Goal: Task Accomplishment & Management: Manage account settings

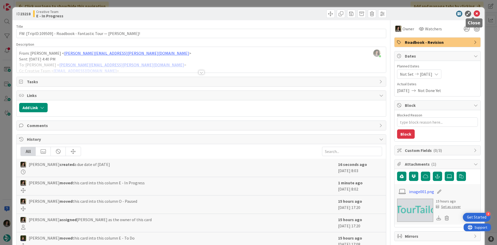
click at [474, 13] on icon at bounding box center [477, 14] width 6 height 6
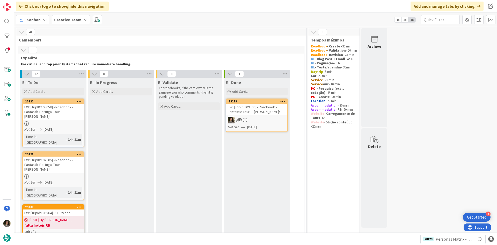
click at [256, 120] on div "1" at bounding box center [256, 119] width 61 height 7
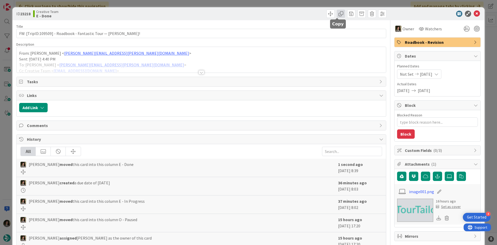
click at [337, 17] on span at bounding box center [341, 14] width 8 height 8
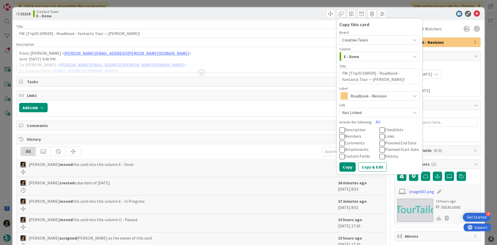
click at [367, 99] on span "Roadbook - Revision" at bounding box center [378, 95] width 57 height 7
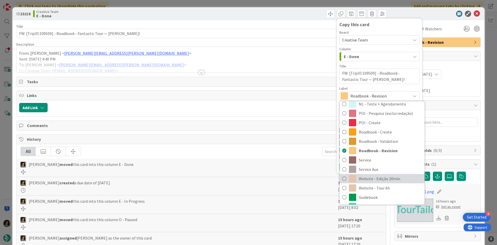
scroll to position [104, 0]
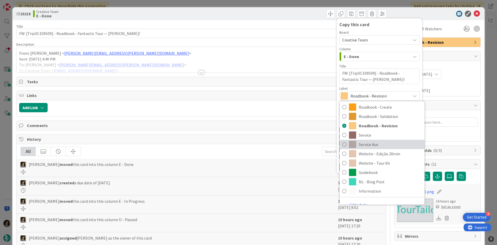
click at [369, 143] on span "Service Aux" at bounding box center [390, 144] width 63 height 8
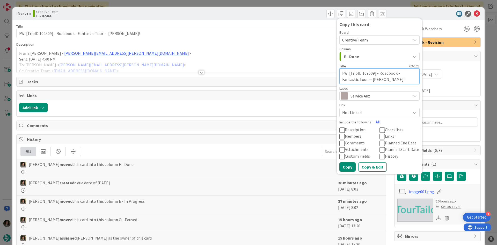
click at [382, 77] on textarea "FW: [TripID:109509] - Roadbook - Fantastic Tour — [PERSON_NAME]!" at bounding box center [379, 76] width 80 height 16
type textarea "x"
type textarea "FW: [TripID:109509] - Roadbook - Fantastic Tour — [PERSON_NAME]!"
type textarea "x"
type textarea "FW: [TripID:109509] - Roadbook - Fantastic Tour — [PERSON_NAME]! -"
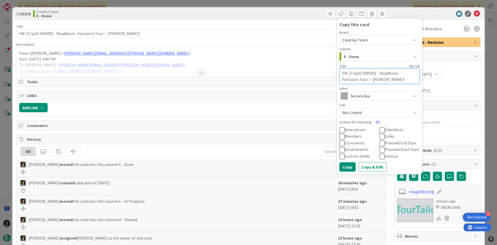
type textarea "x"
type textarea "FW: [TripID:109509] - Roadbook - Fantastic Tour — [PERSON_NAME]! -"
type textarea "x"
type textarea "FW: [TripID:109509] - Roadbook - Fantastic Tour — [PERSON_NAME]! - c"
type textarea "x"
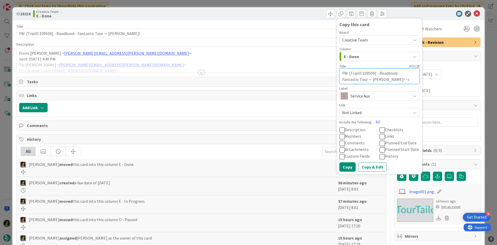
type textarea "FW: [TripID:109509] - Roadbook - Fantastic Tour — [PERSON_NAME]! - co"
type textarea "x"
type textarea "FW: [TripID:109509] - Roadbook - Fantastic Tour — [PERSON_NAME]! - con"
type textarea "x"
type textarea "FW: [TripID:109509] - Roadbook - Fantastic Tour — [PERSON_NAME]! - co"
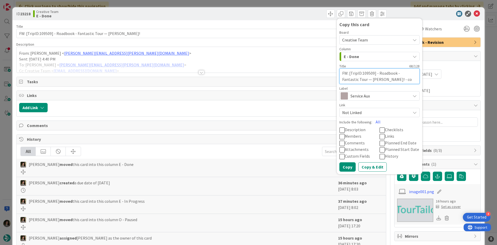
type textarea "x"
type textarea "FW: [TripID:109509] - Roadbook - Fantastic Tour — [PERSON_NAME]! - c"
type textarea "x"
type textarea "FW: [TripID:109509] - Roadbook - Fantastic Tour — [PERSON_NAME]! -"
type textarea "x"
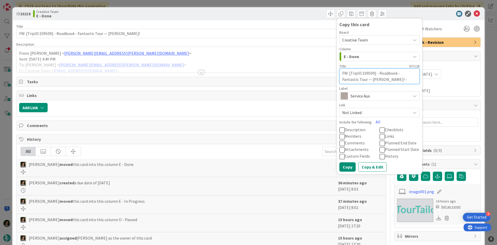
type textarea "FW: [TripID:109509] - Roadbook - Fantastic Tour — [PERSON_NAME]! - C"
type textarea "x"
type textarea "FW: [TripID:109509] - Roadbook - Fantastic Tour — [PERSON_NAME]! - CO"
type textarea "x"
type textarea "FW: [TripID:109509] - Roadbook - Fantastic Tour — [PERSON_NAME]! - CON"
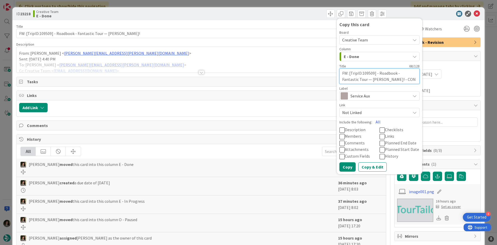
type textarea "x"
type textarea "FW: [TripID:109509] - Roadbook - Fantastic Tour — [PERSON_NAME]! - CONT"
type textarea "x"
type textarea "FW: [TripID:109509] - Roadbook - Fantastic Tour — [PERSON_NAME]! - [PERSON_NAME]"
type textarea "x"
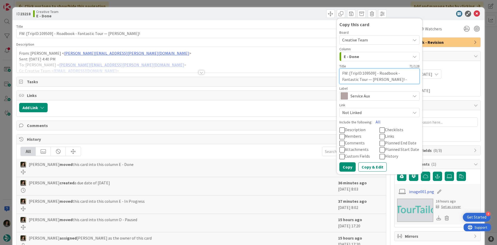
type textarea "FW: [TripID:109509] - Roadbook - Fantastic Tour — [PERSON_NAME]! - CONTIN"
type textarea "x"
type textarea "FW: [TripID:109509] - Roadbook - Fantastic Tour — [PERSON_NAME]! - CONTINU"
type textarea "x"
type textarea "FW: [TripID:109509] - Roadbook - Fantastic Tour — [PERSON_NAME]! - CONTINUA"
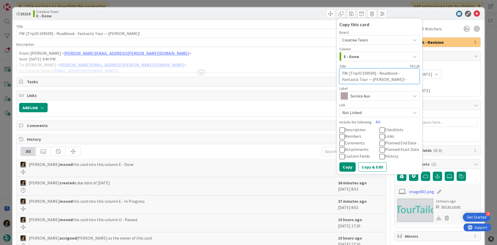
type textarea "x"
type textarea "FW: [TripID:109509] - Roadbook - Fantastic Tour — [PERSON_NAME]! - CONTINUAÇ"
type textarea "x"
type textarea "FW: [TripID:109509] - Roadbook - Fantastic Tour — [PERSON_NAME]! - CONTINUAÇÃO"
type textarea "x"
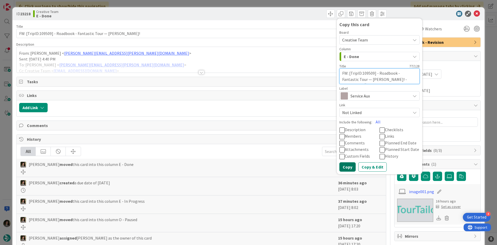
type textarea "FW: [TripID:109509] - Roadbook - Fantastic Tour — [PERSON_NAME]! - CONTINUAÇÃO"
click at [345, 166] on button "Copy" at bounding box center [347, 166] width 16 height 9
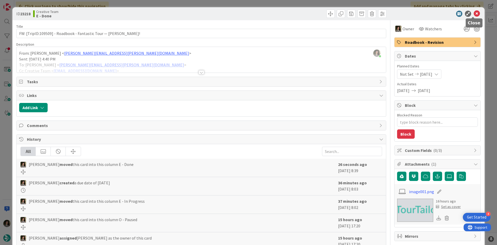
click at [474, 11] on icon at bounding box center [477, 14] width 6 height 6
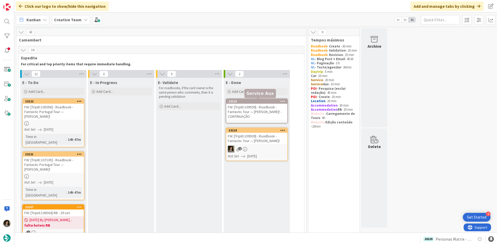
click at [240, 117] on div "FW: [TripID:109509] - Roadbook - Fantastic Tour — [PERSON_NAME]! - CONTINUAÇÃO" at bounding box center [256, 112] width 61 height 16
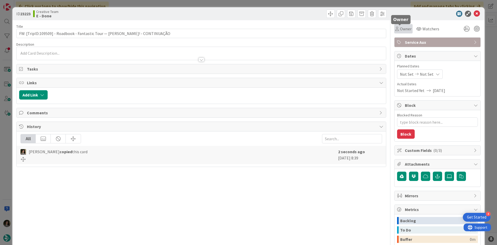
click at [395, 26] on div "Owner" at bounding box center [403, 29] width 16 height 6
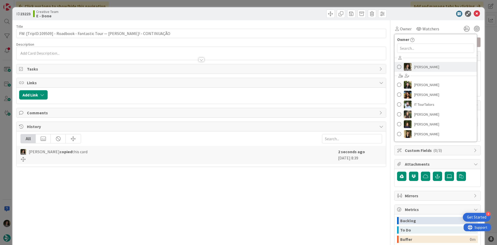
click at [425, 70] on span "[PERSON_NAME]" at bounding box center [426, 67] width 25 height 8
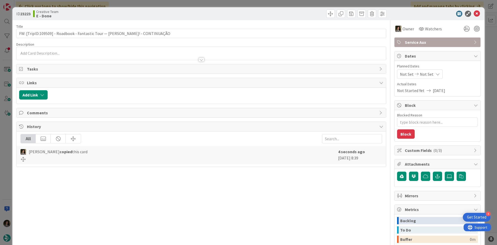
type textarea "x"
click at [424, 70] on div "Not Set Not Set" at bounding box center [420, 73] width 46 height 9
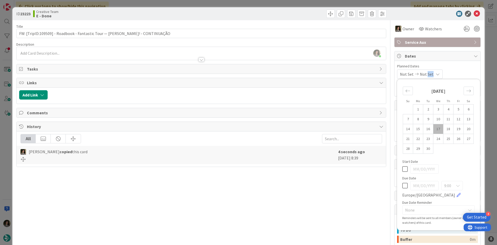
click at [402, 187] on icon at bounding box center [404, 185] width 5 height 6
type input "[DATE]"
click at [272, 214] on div "Title 77 / 128 FW: [TripID:109509] - Roadbook - Fantastic Tour — [PERSON_NAME]!…" at bounding box center [201, 161] width 370 height 282
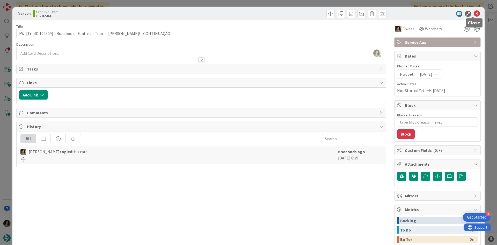
click at [474, 11] on icon at bounding box center [477, 14] width 6 height 6
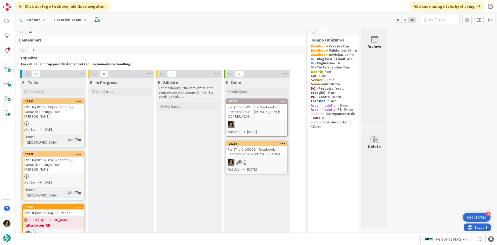
click at [52, 167] on link "23221 FW: [TripID:107105] - Roadbook - Fantastic Portugal Tour — [PERSON_NAME]!…" at bounding box center [53, 175] width 62 height 49
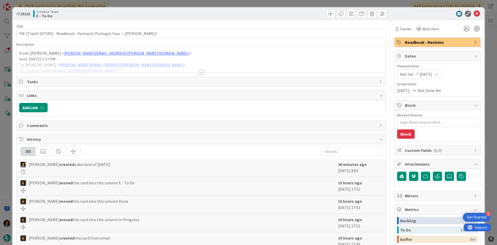
click at [199, 68] on div at bounding box center [201, 65] width 369 height 13
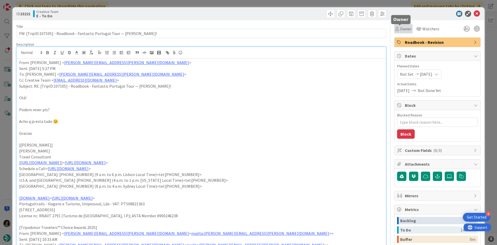
drag, startPoint x: 391, startPoint y: 28, endPoint x: 400, endPoint y: 34, distance: 10.4
click at [395, 28] on icon at bounding box center [397, 29] width 4 height 4
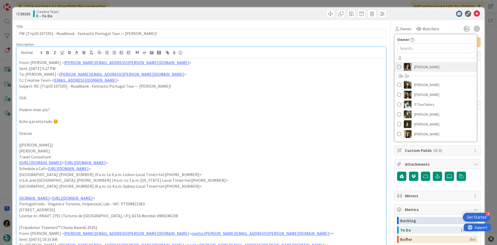
click at [422, 66] on span "[PERSON_NAME]" at bounding box center [426, 67] width 25 height 8
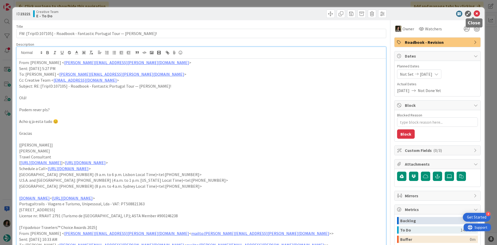
click at [474, 13] on icon at bounding box center [477, 14] width 6 height 6
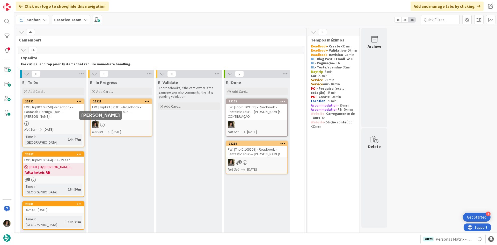
click at [58, 121] on link "23222 FW: [TripID:105058] - Roadbook - Fantastic Portugal Tour — [PERSON_NAME]!…" at bounding box center [53, 122] width 62 height 49
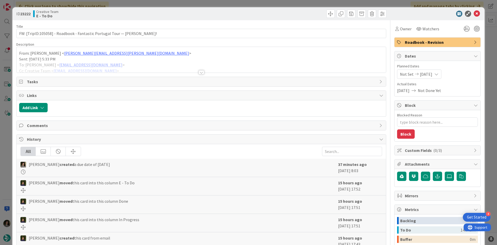
click at [199, 72] on div at bounding box center [201, 72] width 6 height 4
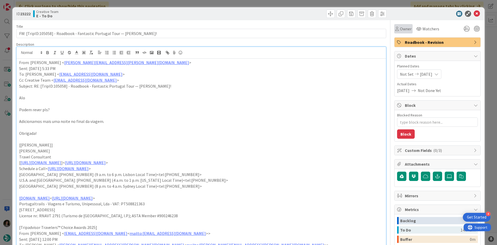
click at [401, 25] on div "Owner" at bounding box center [403, 28] width 18 height 9
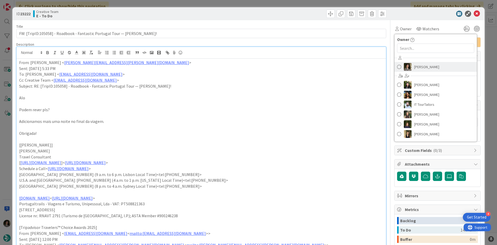
click at [427, 65] on span "[PERSON_NAME]" at bounding box center [426, 67] width 25 height 8
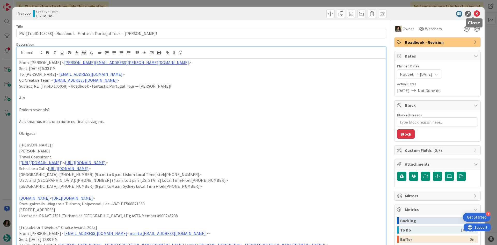
click at [474, 11] on icon at bounding box center [477, 14] width 6 height 6
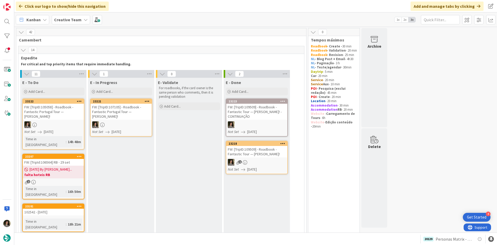
click at [133, 108] on div "FW: [TripID:107105] - Roadbook - Fantastic Portugal Tour — [PERSON_NAME]!" at bounding box center [121, 112] width 61 height 16
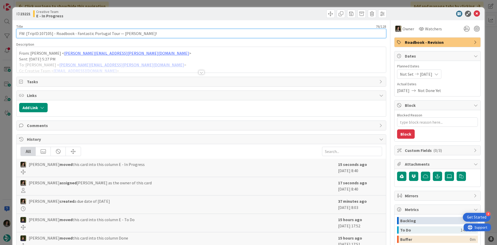
drag, startPoint x: 51, startPoint y: 33, endPoint x: 39, endPoint y: 32, distance: 12.0
click at [39, 32] on input "FW: [TripID:107105] - Roadbook - Fantastic Portugal Tour — [PERSON_NAME]!" at bounding box center [201, 33] width 370 height 9
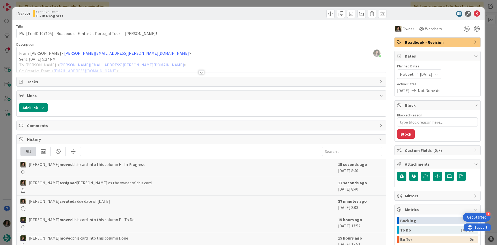
click at [199, 72] on div at bounding box center [201, 72] width 6 height 4
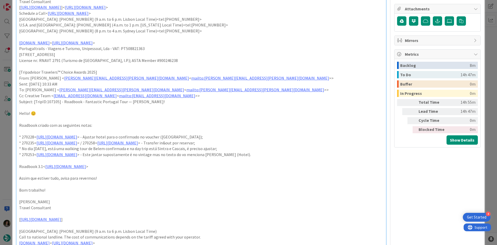
scroll to position [155, 0]
click at [77, 152] on link "[URL][DOMAIN_NAME]" at bounding box center [56, 153] width 41 height 5
click at [93, 164] on link "[URL][DOMAIN_NAME]" at bounding box center [76, 164] width 35 height 7
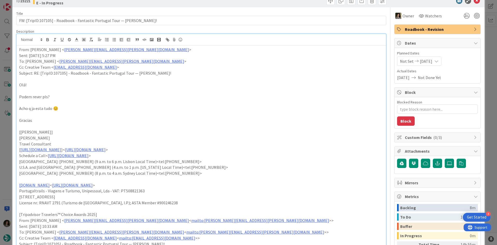
scroll to position [0, 0]
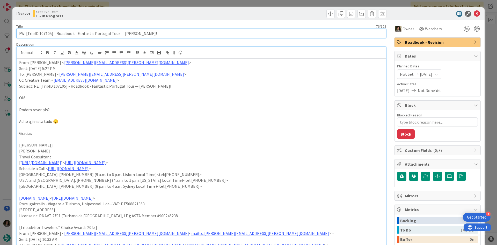
click at [132, 34] on input "FW: [TripID:107105] - Roadbook - Fantastic Portugal Tour — [PERSON_NAME]!" at bounding box center [201, 33] width 370 height 9
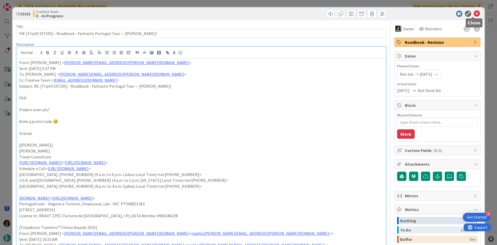
click at [474, 12] on icon at bounding box center [477, 14] width 6 height 6
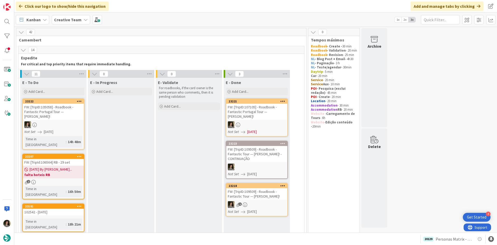
click at [262, 109] on div "FW: [TripID:107105] - Roadbook - Fantastic Portugal Tour — [PERSON_NAME]!" at bounding box center [256, 112] width 61 height 16
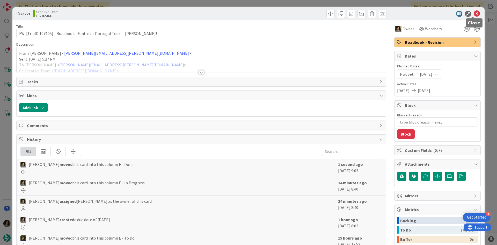
click at [474, 13] on icon at bounding box center [477, 14] width 6 height 6
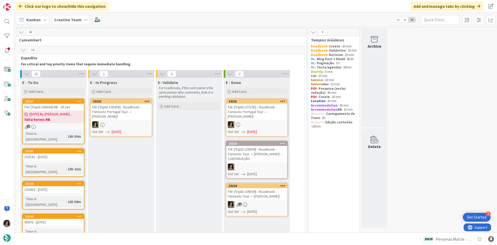
click at [130, 124] on div at bounding box center [121, 124] width 61 height 7
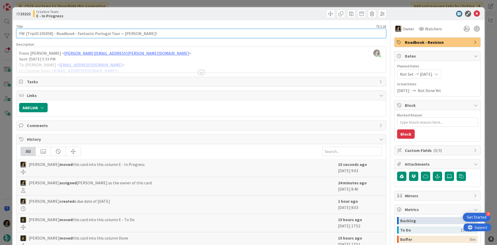
drag, startPoint x: 51, startPoint y: 33, endPoint x: 40, endPoint y: 32, distance: 11.2
click at [40, 32] on input "FW: [TripID:105058] - Roadbook - Fantastic Portugal Tour — [PERSON_NAME]!" at bounding box center [201, 33] width 370 height 9
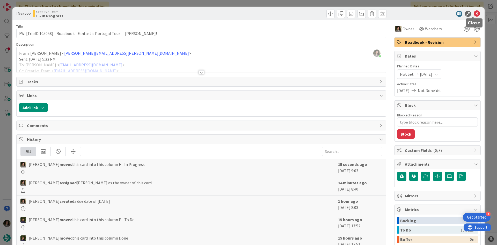
click at [474, 14] on icon at bounding box center [477, 14] width 6 height 6
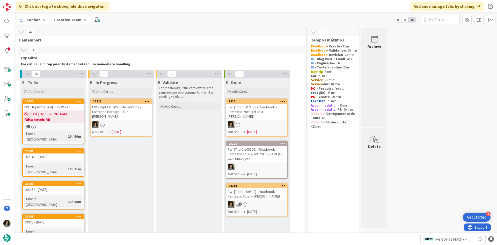
click at [135, 112] on div "FW: [TripID:105058] - Roadbook - Fantastic Portugal Tour — [PERSON_NAME]!" at bounding box center [121, 112] width 61 height 16
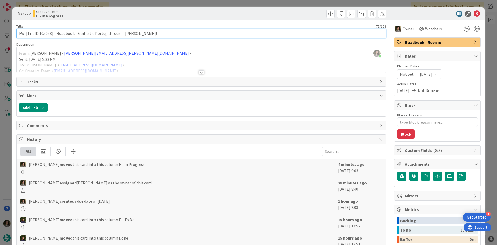
drag, startPoint x: 51, startPoint y: 35, endPoint x: 40, endPoint y: 34, distance: 11.4
click at [40, 34] on input "FW: [TripID:105058] - Roadbook - Fantastic Portugal Tour — [PERSON_NAME]!" at bounding box center [201, 33] width 370 height 9
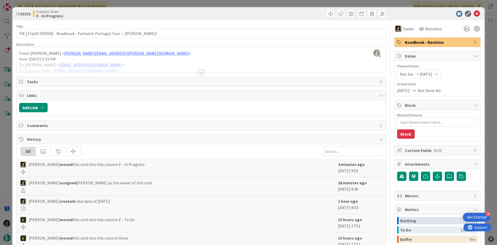
click at [199, 72] on div at bounding box center [201, 72] width 6 height 4
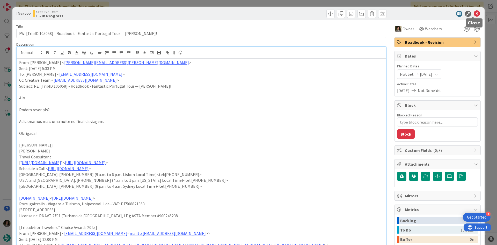
click at [475, 14] on icon at bounding box center [477, 14] width 6 height 6
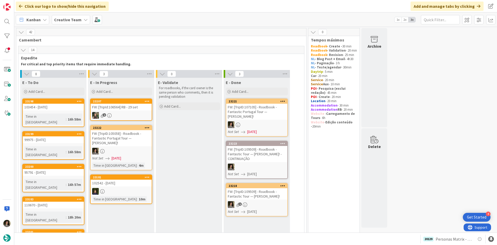
scroll to position [52, 0]
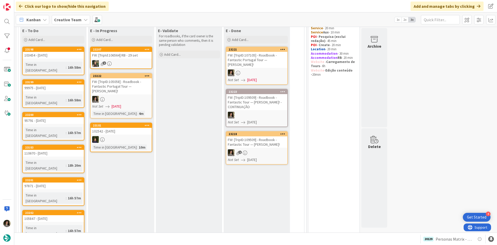
click at [131, 97] on div at bounding box center [121, 99] width 61 height 7
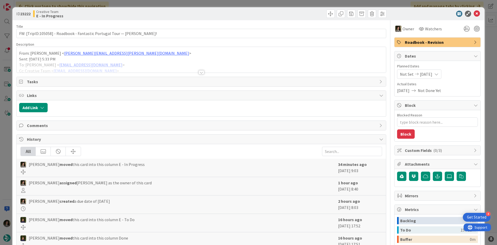
click at [200, 69] on div at bounding box center [201, 65] width 369 height 13
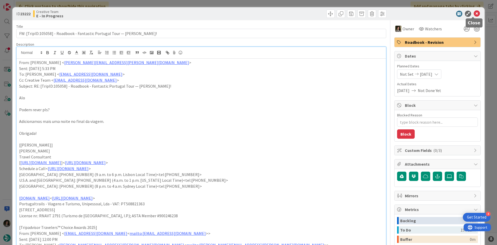
click at [475, 13] on icon at bounding box center [477, 14] width 6 height 6
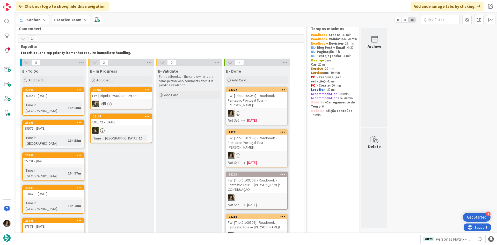
click at [259, 112] on div at bounding box center [256, 113] width 61 height 7
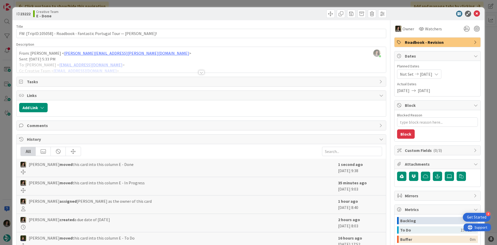
click at [443, 44] on span "Roadbook - Revision" at bounding box center [438, 42] width 66 height 6
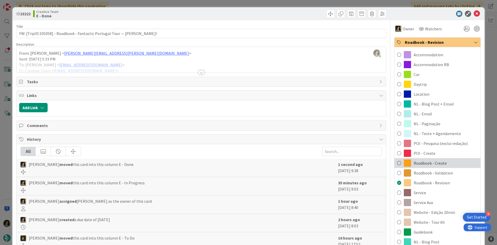
click at [436, 165] on span "Roadbook - Create" at bounding box center [430, 163] width 33 height 6
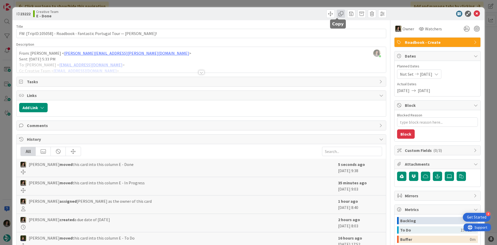
click at [337, 15] on span at bounding box center [341, 14] width 8 height 8
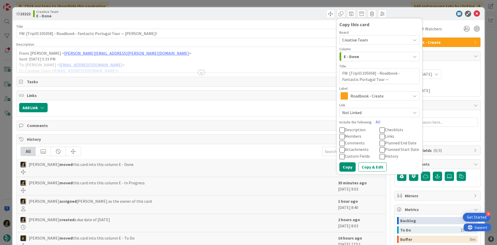
click at [354, 95] on span "Roadbook - Create" at bounding box center [378, 95] width 57 height 7
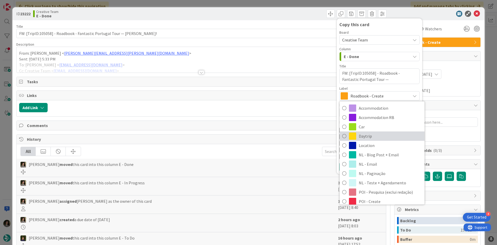
click at [372, 138] on span "Daytrip" at bounding box center [390, 136] width 63 height 8
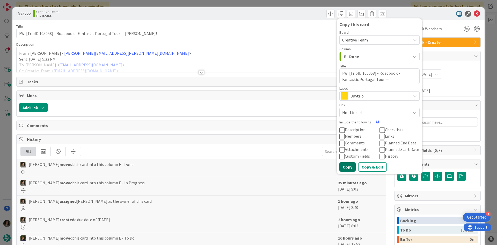
click at [346, 167] on button "Copy" at bounding box center [347, 166] width 16 height 9
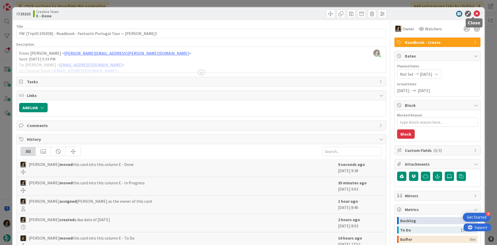
click at [474, 12] on icon at bounding box center [477, 14] width 6 height 6
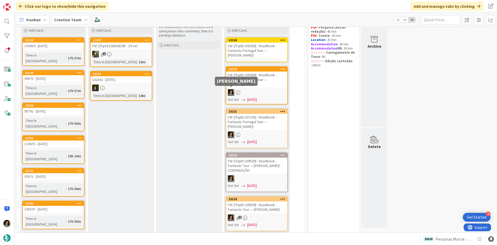
scroll to position [63, 0]
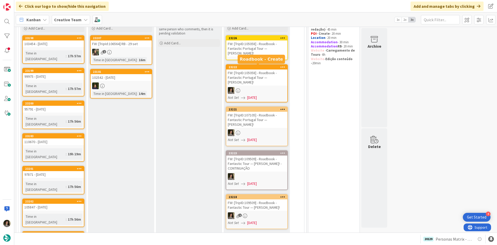
click at [255, 57] on link "23226 FW: [TripID:105058] - Roadbook - Fantastic Portugal Tour — [PERSON_NAME]!" at bounding box center [257, 47] width 62 height 25
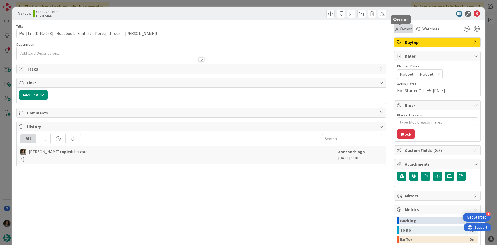
click at [401, 30] on span "Owner" at bounding box center [406, 29] width 12 height 6
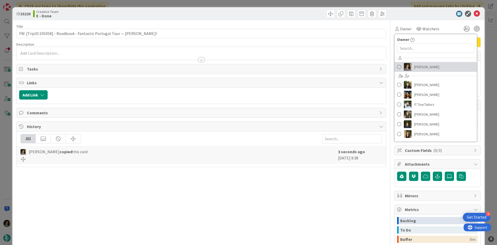
click at [416, 63] on span "[PERSON_NAME]" at bounding box center [426, 67] width 25 height 8
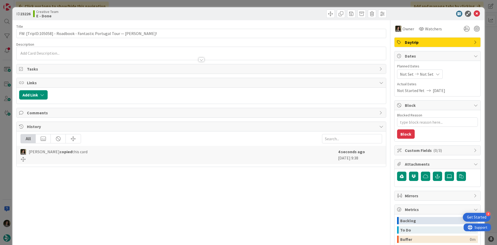
type textarea "x"
drag, startPoint x: 426, startPoint y: 71, endPoint x: 428, endPoint y: 76, distance: 5.2
click at [426, 71] on div "Not Set Not Set" at bounding box center [420, 73] width 46 height 9
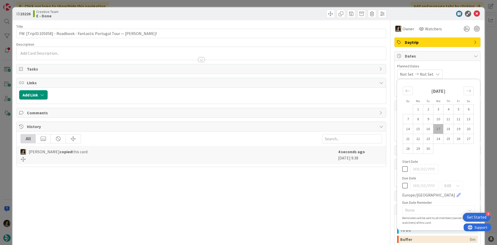
click at [402, 185] on icon at bounding box center [404, 185] width 5 height 6
type input "[DATE]"
type textarea "x"
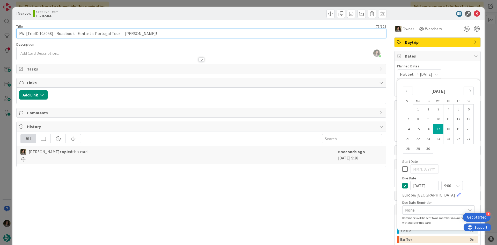
click at [190, 33] on input "FW: [TripID:105058] - Roadbook - Fantastic Portugal Tour — [PERSON_NAME]!" at bounding box center [201, 33] width 370 height 9
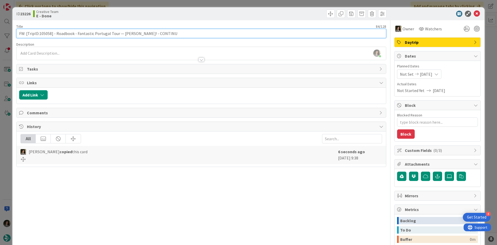
type input "FW: [TripID:105058] - Roadbook - Fantastic Portugal Tour — [PERSON_NAME]! - CON…"
type textarea "x"
type input "FW: [TripID:105058] - Roadbook - Fantastic Portugal Tour — [PERSON_NAME]! - CON…"
type textarea "x"
type input "FW: [TripID:105058] - Roadbook - Fantastic Portugal Tour — [PERSON_NAME]! - CON…"
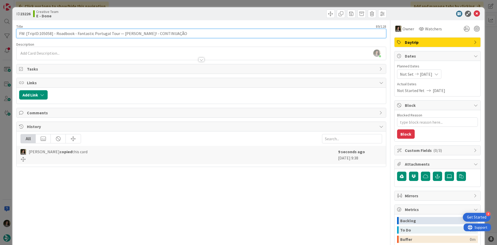
type textarea "x"
type input "FW: [TripID:105058] - Roadbook - Fantastic Portugal Tour — [PERSON_NAME]! - CON…"
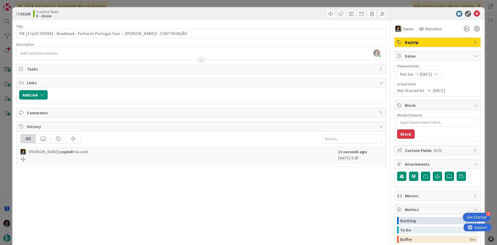
drag, startPoint x: 219, startPoint y: 18, endPoint x: 223, endPoint y: 18, distance: 4.4
click at [219, 18] on div "ID 23226 Creative Team E - Done" at bounding box center [248, 13] width 472 height 13
click at [474, 13] on icon at bounding box center [477, 14] width 6 height 6
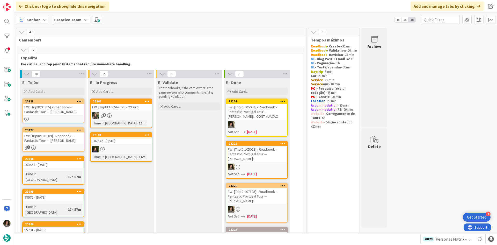
click at [64, 107] on div "FW: [TripID:95395] - Roadbook - Fantastic Tour — [PERSON_NAME]!" at bounding box center [53, 109] width 61 height 11
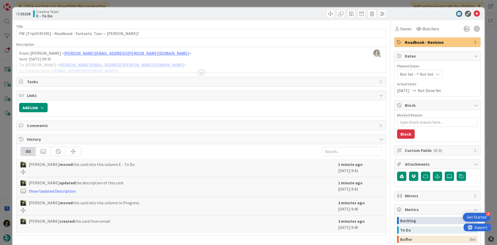
click at [198, 71] on div at bounding box center [201, 72] width 6 height 4
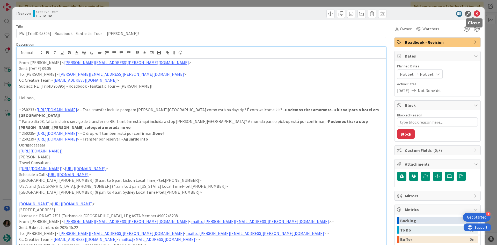
click at [474, 12] on icon at bounding box center [477, 14] width 6 height 6
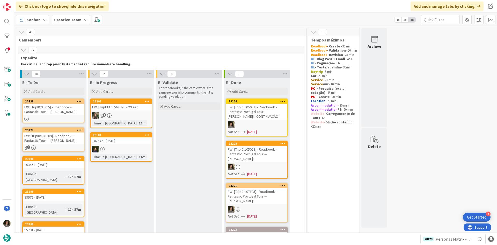
click at [58, 136] on div "FW: [TripID:105109] - Roadbook - Fantastic Tour — [PERSON_NAME]!" at bounding box center [53, 137] width 61 height 11
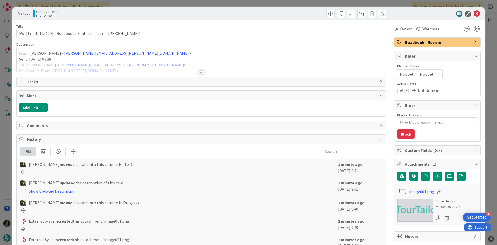
click at [204, 70] on div at bounding box center [201, 65] width 369 height 13
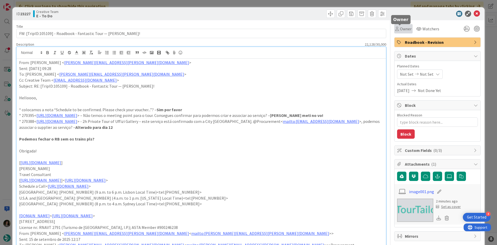
click at [400, 27] on span "Owner" at bounding box center [406, 29] width 12 height 6
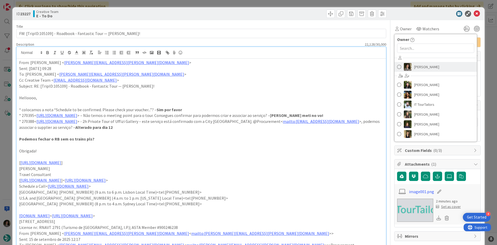
click at [447, 65] on link "[PERSON_NAME]" at bounding box center [435, 67] width 82 height 10
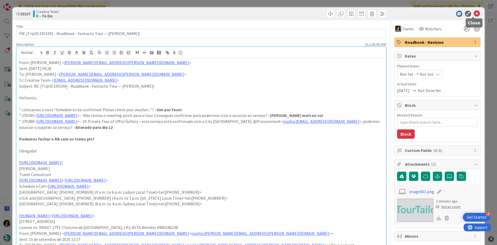
click at [474, 13] on icon at bounding box center [477, 14] width 6 height 6
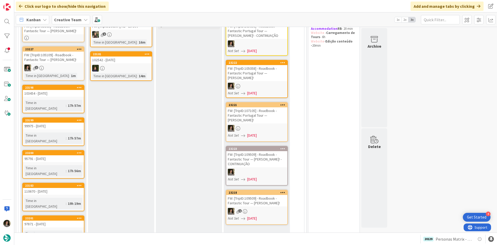
scroll to position [52, 0]
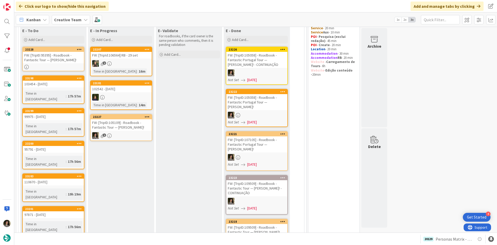
click at [136, 132] on div "1" at bounding box center [121, 135] width 61 height 7
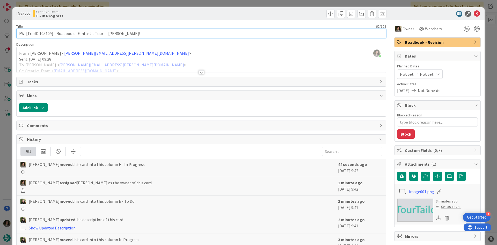
drag, startPoint x: 51, startPoint y: 33, endPoint x: 40, endPoint y: 36, distance: 11.9
click at [40, 36] on input "FW: [TripID:105109] - Roadbook - Fantastic Tour — [PERSON_NAME]!" at bounding box center [201, 33] width 370 height 9
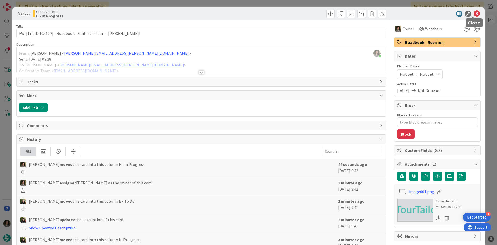
click at [474, 15] on icon at bounding box center [477, 14] width 6 height 6
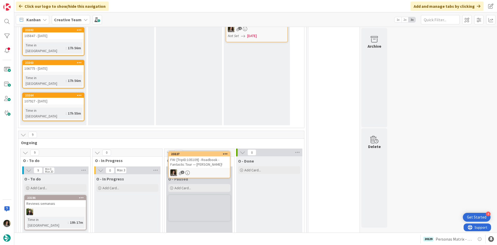
scroll to position [267, 0]
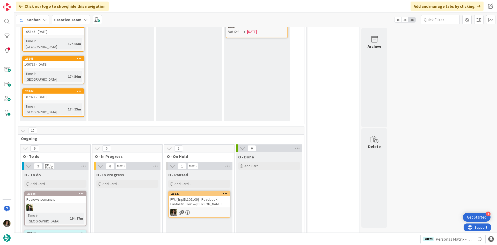
click at [206, 196] on div "FW: [TripID:105109] - Roadbook - Fantastic Tour — [PERSON_NAME]!" at bounding box center [199, 201] width 61 height 11
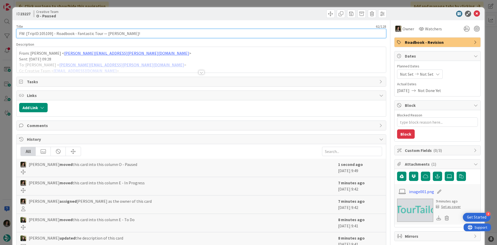
click at [139, 37] on input "FW: [TripID:105109] - Roadbook - Fantastic Tour — [PERSON_NAME]!" at bounding box center [201, 33] width 370 height 9
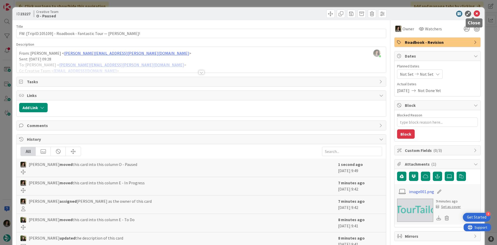
click at [474, 12] on icon at bounding box center [477, 14] width 6 height 6
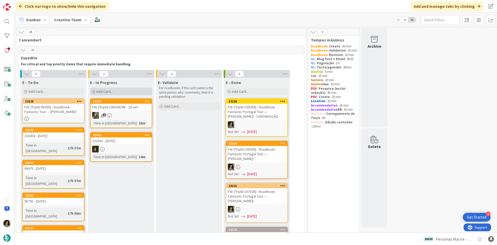
click at [113, 90] on span "Add Card..." at bounding box center [104, 91] width 17 height 5
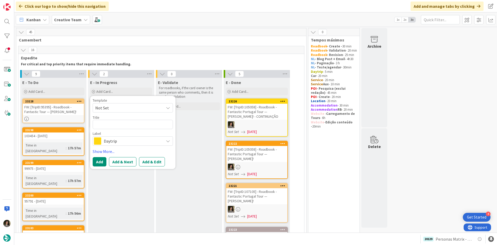
click at [134, 140] on span "Daytrip" at bounding box center [132, 140] width 57 height 7
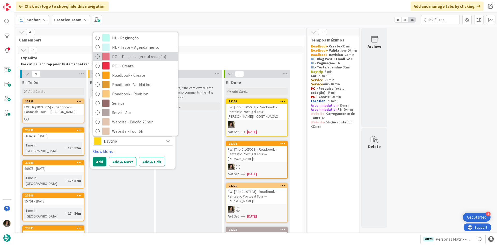
scroll to position [78, 0]
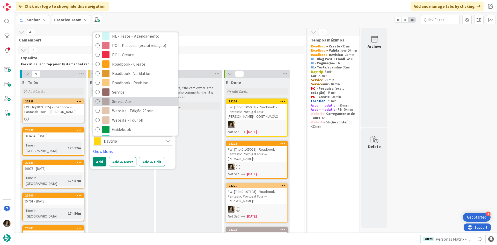
click at [130, 99] on span "Service Aux" at bounding box center [143, 101] width 63 height 8
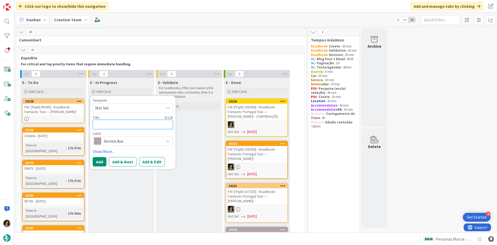
click at [128, 125] on textarea at bounding box center [133, 124] width 80 height 9
paste textarea "FW: [TripID:105109] - Roadbook - Fantastic Tour — [PERSON_NAME]!"
type textarea "x"
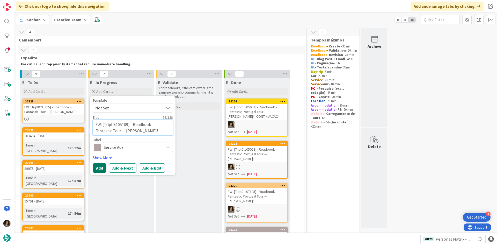
type textarea "FW: [TripID:105109] - Roadbook - Fantastic Tour — [PERSON_NAME]!"
click at [102, 165] on button "Add" at bounding box center [100, 167] width 14 height 9
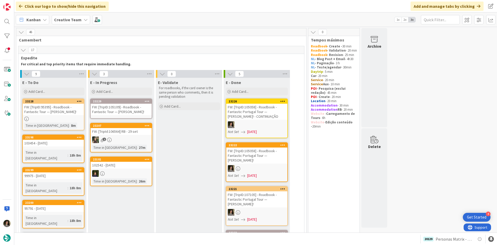
click at [120, 106] on div "FW: [TripID:105109] - Roadbook - Fantastic Tour — [PERSON_NAME]!" at bounding box center [121, 109] width 61 height 11
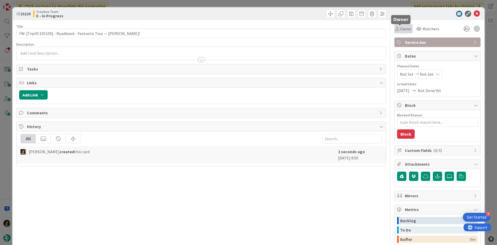
click at [400, 31] on span "Owner" at bounding box center [406, 29] width 12 height 6
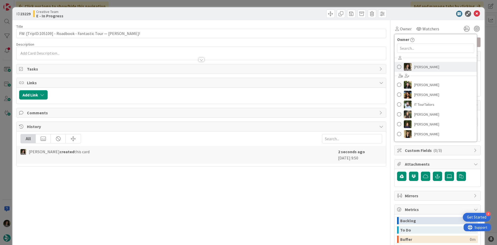
drag, startPoint x: 415, startPoint y: 71, endPoint x: 418, endPoint y: 73, distance: 4.0
click at [415, 71] on link "[PERSON_NAME]" at bounding box center [435, 67] width 82 height 10
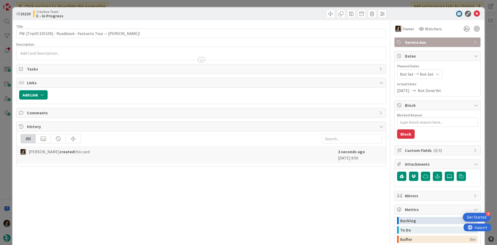
type textarea "x"
click at [425, 76] on span "Not Set" at bounding box center [427, 74] width 14 height 6
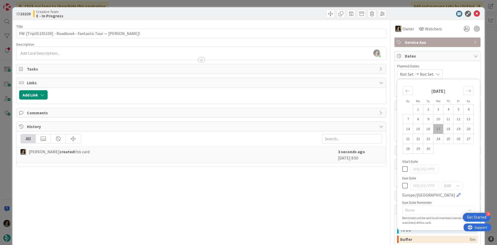
click at [400, 190] on div "Su Mo Tu We Th Fr Sa [DATE] 1 2 3 4 5 6 7 8 9 10 11 12 13 14 15 16 17 18 19 20 …" at bounding box center [439, 154] width 78 height 145
click at [402, 185] on icon at bounding box center [404, 185] width 5 height 6
type input "[DATE]"
click at [308, 211] on div "Title 62 / 128 FW: [TripID:105109] - Roadbook - Fantastic Tour — [PERSON_NAME]!…" at bounding box center [201, 161] width 370 height 282
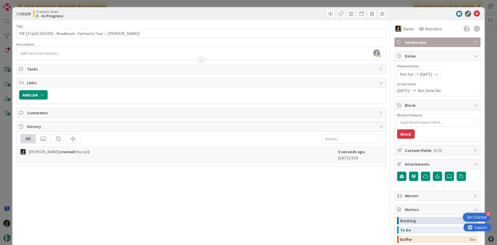
type textarea "x"
click at [198, 58] on div at bounding box center [201, 59] width 6 height 4
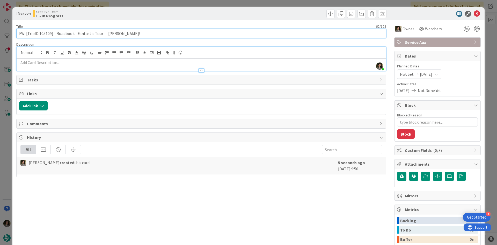
click at [155, 31] on input "FW: [TripID:105109] - Roadbook - Fantastic Tour — [PERSON_NAME]!" at bounding box center [201, 33] width 370 height 9
type input "FW: [TripID:105109] - Roadbook - Fantastic Tour — [PERSON_NAME]! - CREATE MEETI…"
type textarea "x"
type input "FW: [TripID:105109] - Roadbook - Fantastic Tour — [PERSON_NAME]! - CREATE MEETI…"
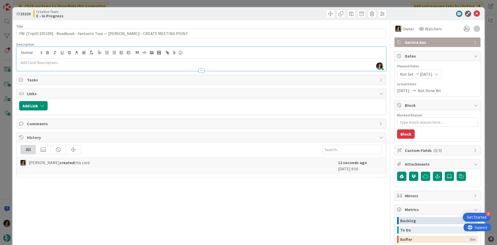
click at [166, 65] on p at bounding box center [201, 63] width 364 height 6
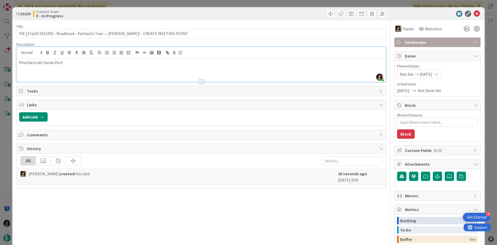
drag, startPoint x: 61, startPoint y: 62, endPoint x: 5, endPoint y: 64, distance: 55.4
click at [5, 63] on div "ID 23229 Creative Team E - In Progress Title 85 / 128 FW: [TripID:105109] - Roa…" at bounding box center [248, 122] width 497 height 245
copy p "Peschiera del Garda Port"
click at [474, 13] on icon at bounding box center [477, 14] width 6 height 6
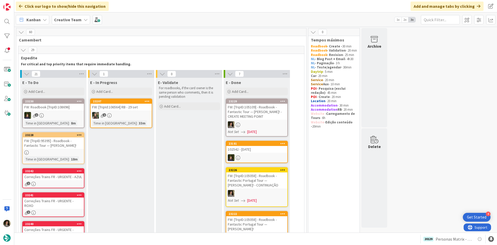
click at [265, 114] on div "FW: [TripID:105109] - Roadbook - Fantastic Tour — [PERSON_NAME]! - CREATE MEETI…" at bounding box center [256, 112] width 61 height 16
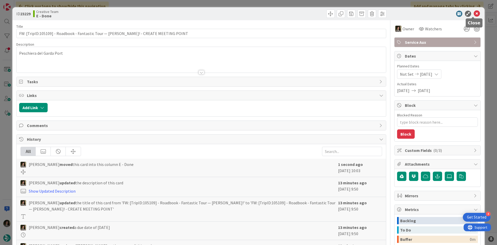
click at [474, 13] on icon at bounding box center [477, 14] width 6 height 6
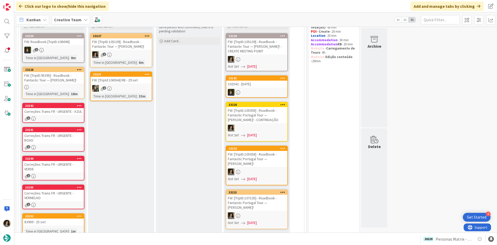
scroll to position [78, 0]
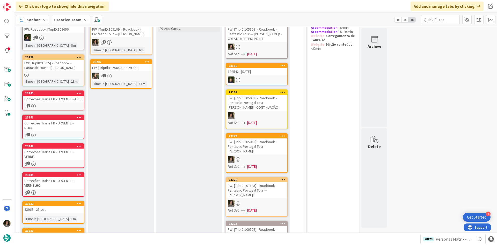
click at [71, 96] on div "Correções Trains FR - URGENTE - AZUL" at bounding box center [53, 98] width 61 height 7
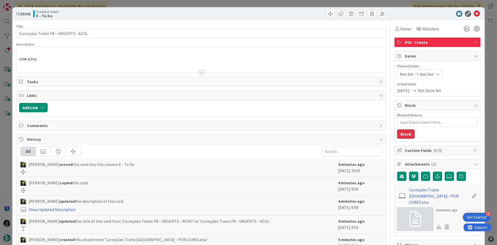
click at [198, 73] on div at bounding box center [201, 72] width 6 height 4
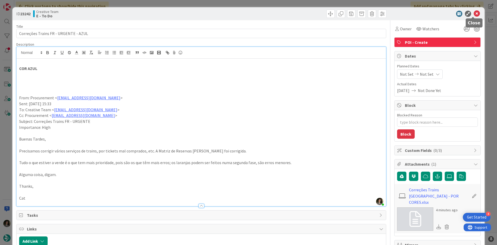
click at [474, 12] on icon at bounding box center [477, 14] width 6 height 6
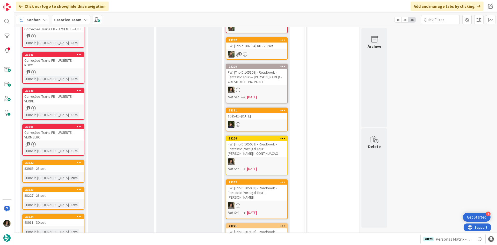
scroll to position [129, 0]
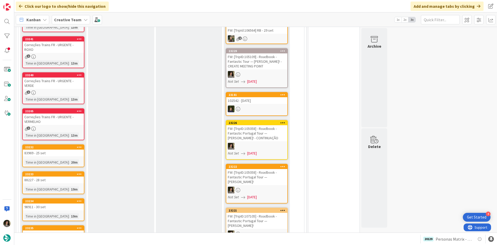
click at [64, 126] on div "1" at bounding box center [53, 128] width 61 height 4
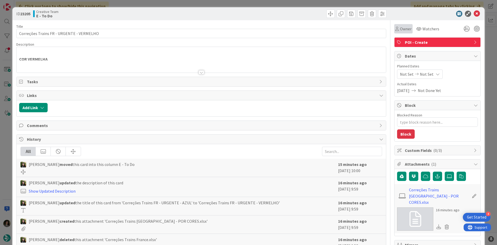
click at [403, 32] on span "Owner" at bounding box center [406, 29] width 12 height 6
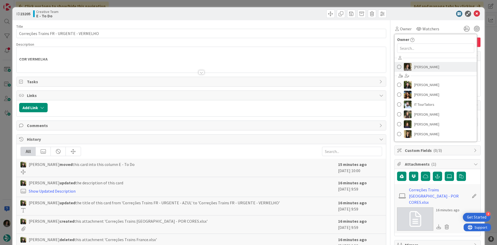
click at [421, 68] on span "[PERSON_NAME]" at bounding box center [426, 67] width 25 height 8
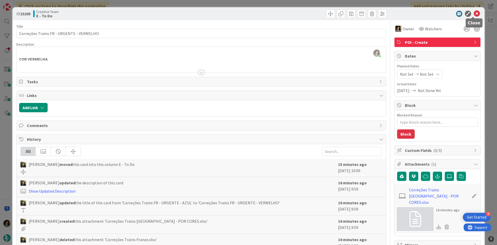
click at [474, 14] on icon at bounding box center [477, 14] width 6 height 6
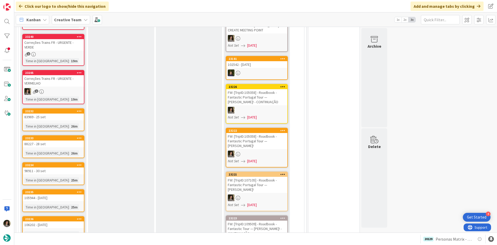
scroll to position [132, 0]
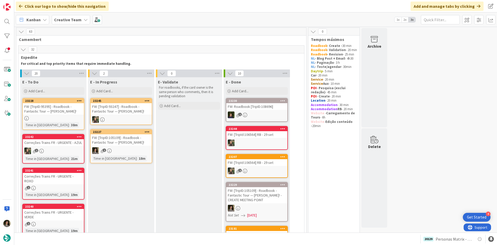
scroll to position [0, 0]
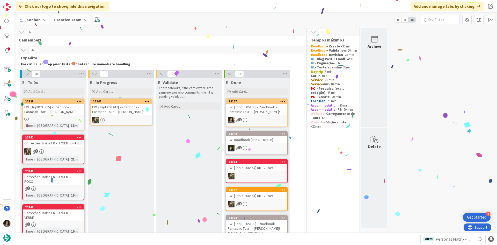
click at [270, 104] on div "FW: [TripID:105109] - Roadbook - Fantastic Tour — [PERSON_NAME]!" at bounding box center [256, 109] width 61 height 11
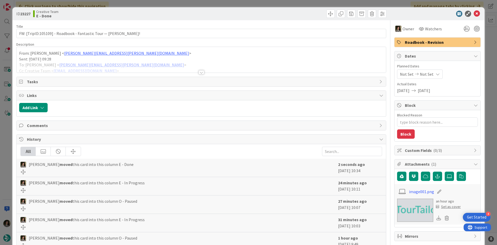
click at [424, 41] on span "Roadbook - Revision" at bounding box center [438, 42] width 66 height 6
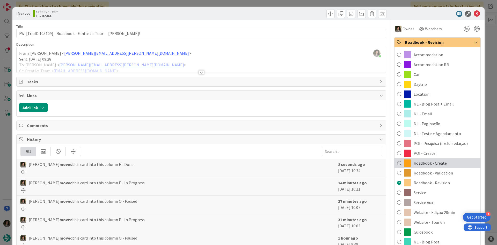
click at [435, 160] on span "Roadbook - Create" at bounding box center [430, 163] width 33 height 6
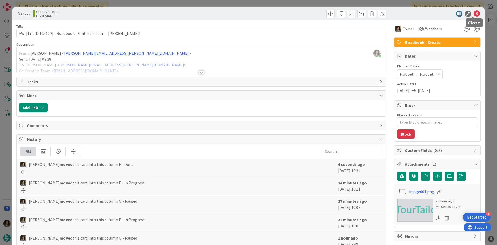
click at [474, 16] on icon at bounding box center [477, 14] width 6 height 6
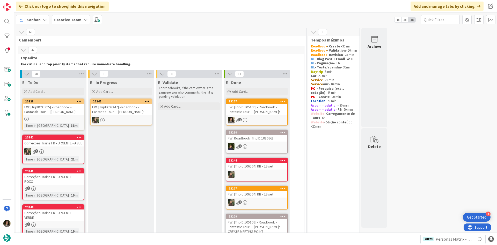
click at [50, 118] on div at bounding box center [53, 118] width 61 height 4
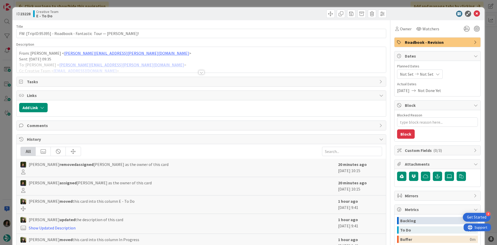
click at [200, 71] on div at bounding box center [201, 72] width 6 height 4
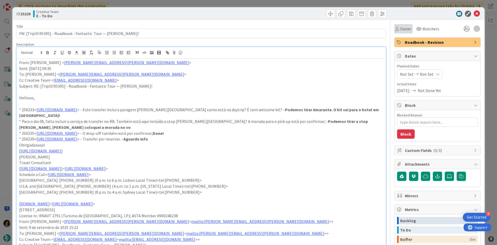
drag, startPoint x: 393, startPoint y: 32, endPoint x: 398, endPoint y: 32, distance: 4.7
click at [394, 32] on div "Owner" at bounding box center [403, 28] width 18 height 9
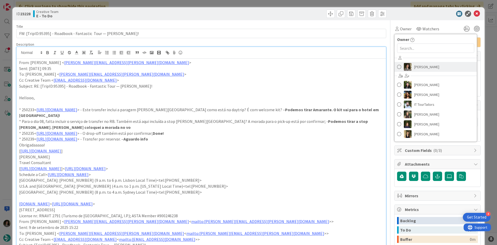
click at [428, 65] on span "[PERSON_NAME]" at bounding box center [426, 67] width 25 height 8
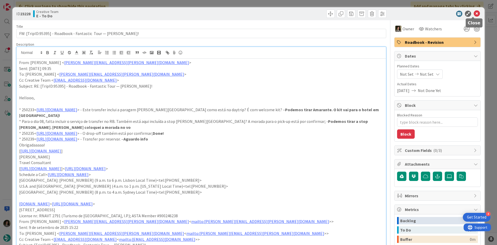
click at [474, 15] on icon at bounding box center [477, 14] width 6 height 6
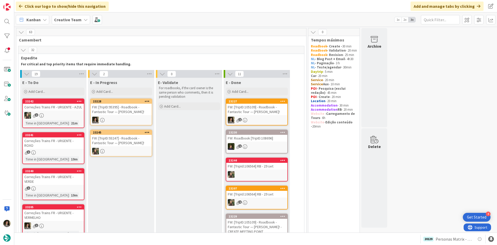
click at [139, 107] on div "FW: [TripID:95395] - Roadbook - Fantastic Tour — [PERSON_NAME]!" at bounding box center [121, 109] width 61 height 11
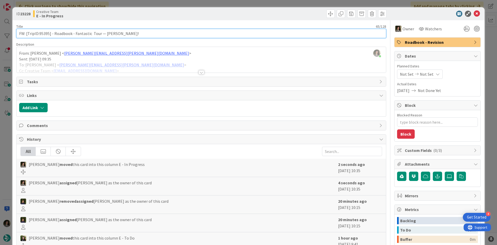
drag, startPoint x: 49, startPoint y: 34, endPoint x: 39, endPoint y: 32, distance: 10.5
click at [39, 32] on input "FW: [TripID:95395] - Roadbook - Fantastic Tour — [PERSON_NAME]!" at bounding box center [201, 33] width 370 height 9
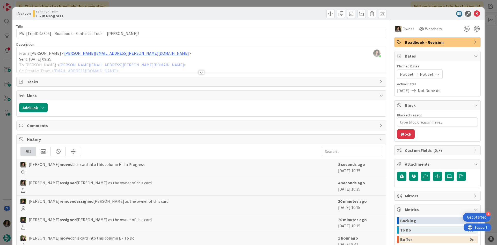
click at [200, 69] on div at bounding box center [201, 65] width 369 height 13
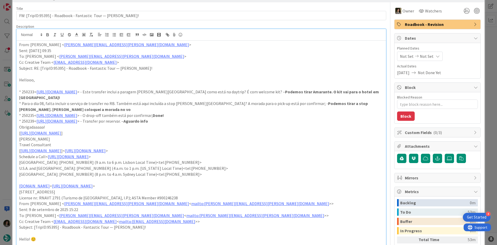
scroll to position [26, 0]
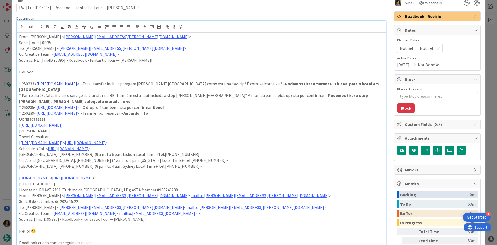
click at [77, 84] on link "[URL][DOMAIN_NAME]" at bounding box center [56, 83] width 41 height 5
click at [93, 95] on link "[URL][DOMAIN_NAME]" at bounding box center [75, 93] width 35 height 7
click at [270, 82] on p "* 250233< [URL][DOMAIN_NAME] > - Este transfer inclui a paragem [PERSON_NAME][G…" at bounding box center [201, 87] width 364 height 12
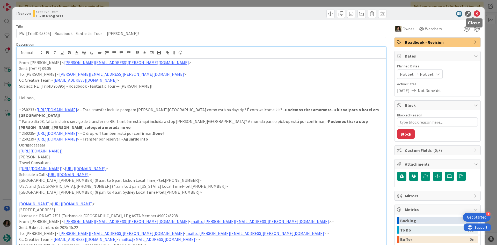
click at [475, 12] on icon at bounding box center [477, 14] width 6 height 6
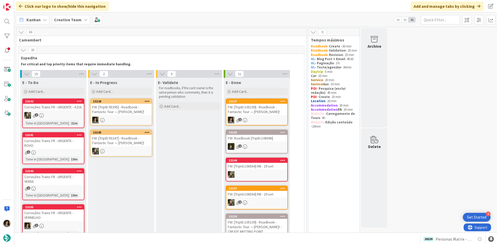
click at [132, 113] on div "FW: [TripID:95395] - Roadbook - Fantastic Tour — [PERSON_NAME]!" at bounding box center [121, 109] width 61 height 11
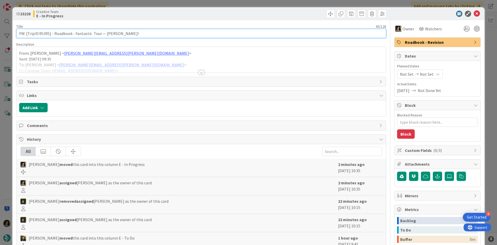
click at [105, 34] on input "FW: [TripID:95395] - Roadbook - Fantastic Tour — [PERSON_NAME]!" at bounding box center [201, 33] width 370 height 9
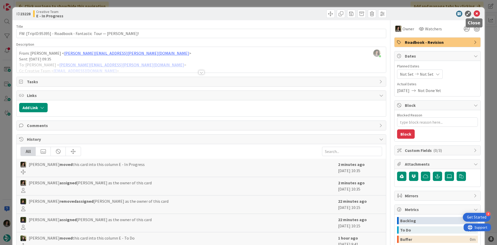
click at [475, 13] on icon at bounding box center [477, 14] width 6 height 6
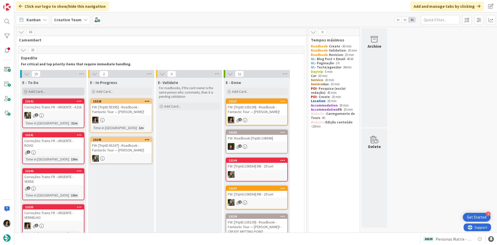
click at [39, 89] on div "Add Card..." at bounding box center [53, 91] width 62 height 8
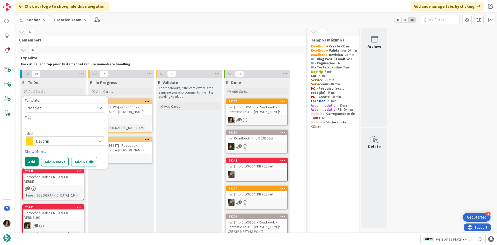
click at [130, 117] on div at bounding box center [121, 119] width 61 height 7
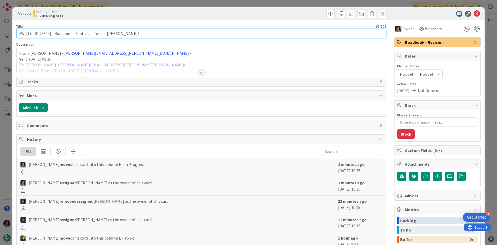
click at [135, 30] on input "FW: [TripID:95395] - Roadbook - Fantastic Tour — [PERSON_NAME]!" at bounding box center [201, 33] width 370 height 9
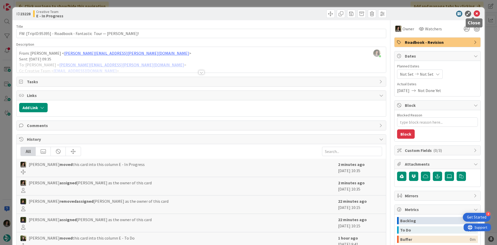
click at [474, 12] on icon at bounding box center [477, 14] width 6 height 6
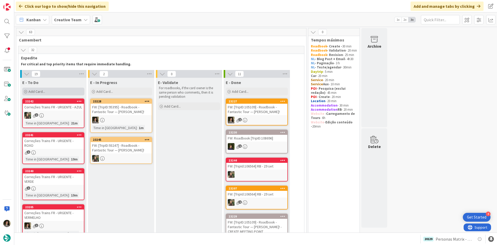
click at [43, 91] on span "Add Card..." at bounding box center [36, 91] width 17 height 5
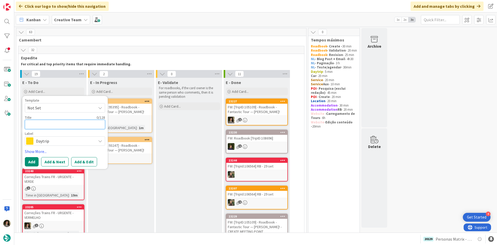
paste textarea "FW: [TripID:95395] - Roadbook - Fantastic Tour — [PERSON_NAME]!"
type textarea "x"
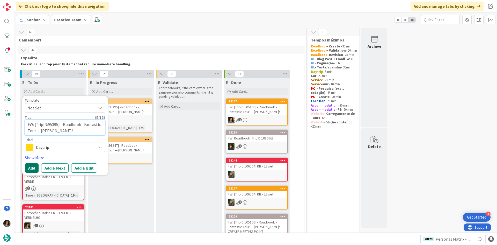
type textarea "FW: [TripID:95395] - Roadbook - Fantastic Tour — [PERSON_NAME]!"
click at [35, 165] on button "Add" at bounding box center [32, 167] width 14 height 9
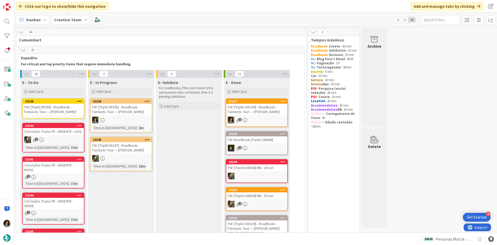
click at [55, 106] on div "FW: [TripID:95395] - Roadbook - Fantastic Tour — [PERSON_NAME]!" at bounding box center [53, 109] width 61 height 11
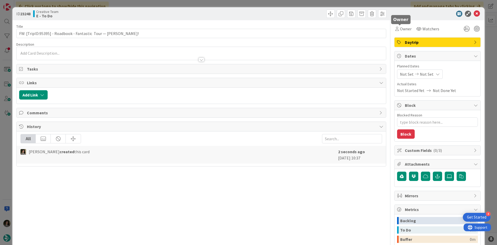
click at [402, 26] on span "Owner" at bounding box center [406, 29] width 12 height 6
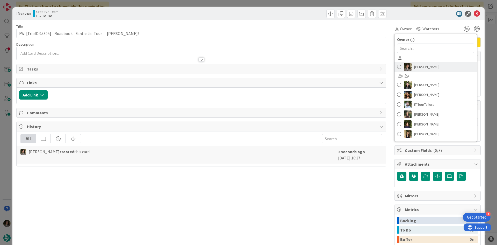
click at [443, 67] on link "[PERSON_NAME]" at bounding box center [435, 67] width 82 height 10
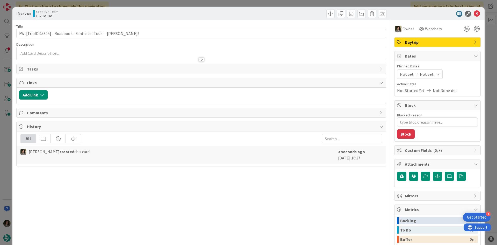
type textarea "x"
drag, startPoint x: 429, startPoint y: 73, endPoint x: 430, endPoint y: 77, distance: 4.3
click at [429, 73] on div "Not Set Not Set" at bounding box center [420, 73] width 46 height 9
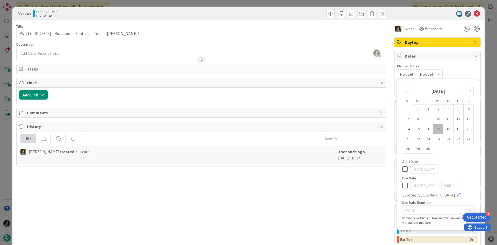
click at [402, 183] on icon at bounding box center [404, 185] width 5 height 6
type input "[DATE]"
type textarea "x"
click at [199, 59] on div at bounding box center [201, 59] width 6 height 4
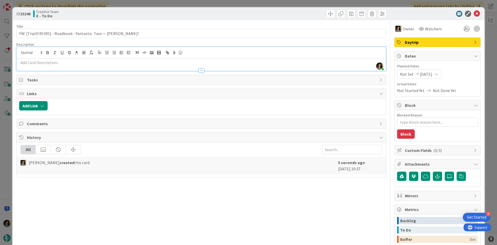
click at [160, 62] on p at bounding box center [201, 63] width 364 height 6
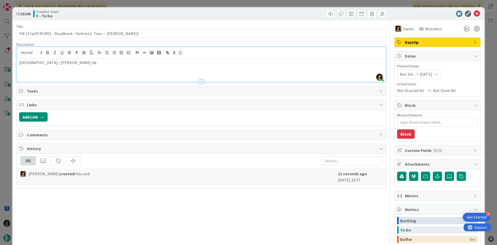
drag, startPoint x: 130, startPoint y: 63, endPoint x: 129, endPoint y: 59, distance: 4.2
click at [130, 63] on p "[GEOGRAPHIC_DATA] / [PERSON_NAME] de" at bounding box center [201, 63] width 364 height 6
click at [177, 65] on div "[GEOGRAPHIC_DATA] / [PERSON_NAME] de Valdevez" at bounding box center [201, 69] width 369 height 23
click at [467, 12] on div at bounding box center [435, 14] width 92 height 6
click at [474, 12] on icon at bounding box center [477, 14] width 6 height 6
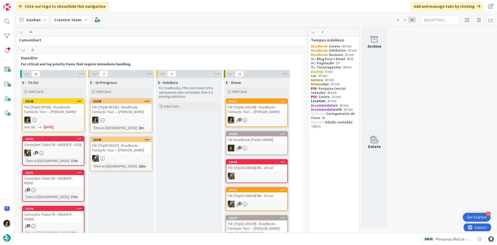
click at [118, 117] on div at bounding box center [121, 119] width 61 height 7
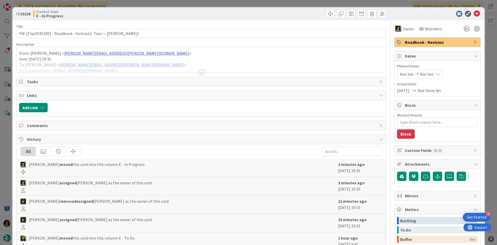
click at [200, 72] on div at bounding box center [201, 72] width 6 height 4
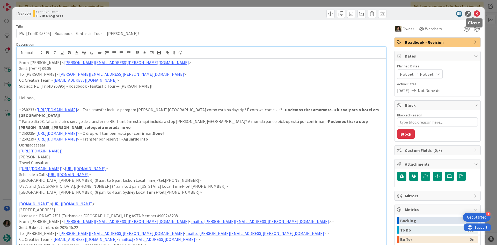
click at [474, 13] on icon at bounding box center [477, 14] width 6 height 6
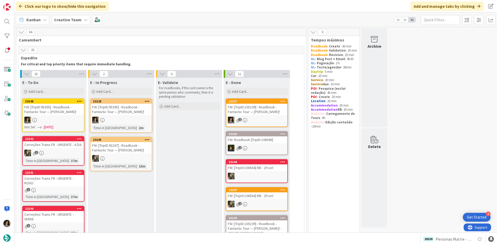
click at [61, 126] on div "Not Set [DATE]" at bounding box center [54, 126] width 60 height 5
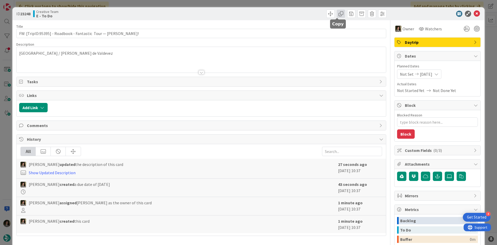
click at [338, 16] on span at bounding box center [341, 14] width 8 height 8
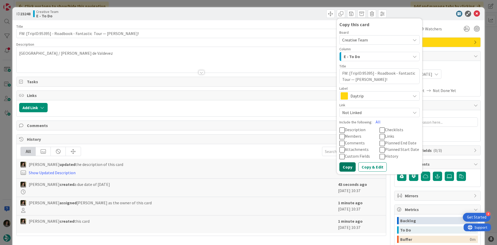
click at [348, 163] on button "Copy" at bounding box center [347, 166] width 16 height 9
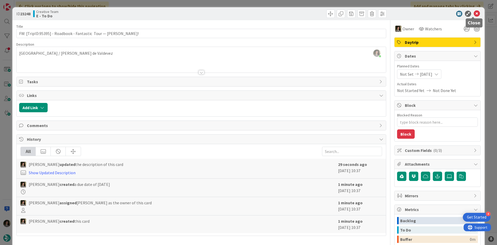
click at [474, 12] on icon at bounding box center [477, 14] width 6 height 6
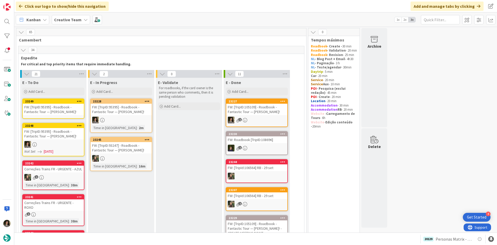
click at [57, 107] on div "FW: [TripID:95395] - Roadbook - Fantastic Tour — [PERSON_NAME]!" at bounding box center [53, 109] width 61 height 11
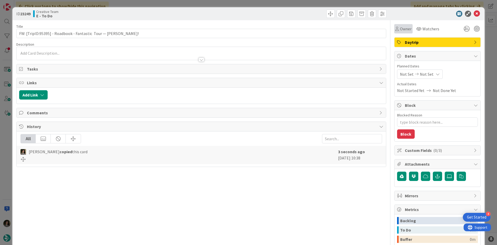
click at [400, 27] on span "Owner" at bounding box center [406, 29] width 12 height 6
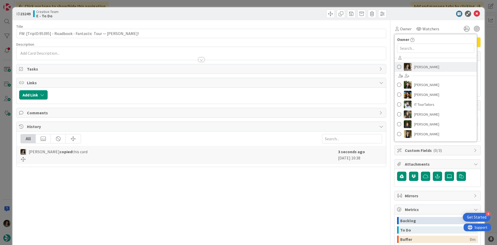
click at [422, 66] on span "[PERSON_NAME]" at bounding box center [426, 67] width 25 height 8
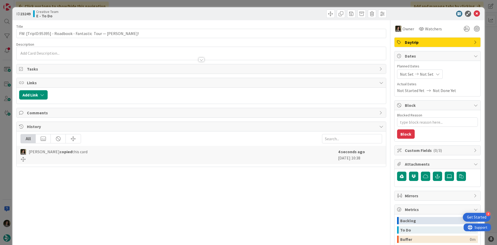
type textarea "x"
click at [425, 68] on span "Planned Dates" at bounding box center [437, 65] width 81 height 5
click at [425, 71] on span "Not Set" at bounding box center [427, 74] width 14 height 6
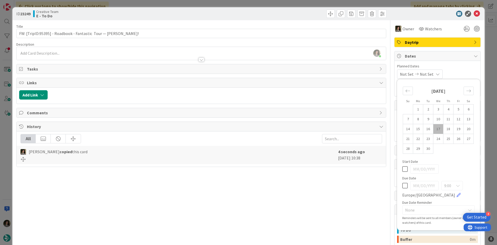
click at [402, 185] on icon at bounding box center [404, 185] width 5 height 6
type input "[DATE]"
type textarea "x"
drag, startPoint x: 198, startPoint y: 58, endPoint x: 173, endPoint y: 58, distance: 24.8
click at [198, 58] on div at bounding box center [201, 59] width 6 height 4
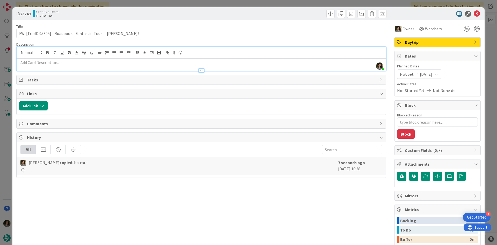
click at [161, 60] on p at bounding box center [201, 63] width 364 height 6
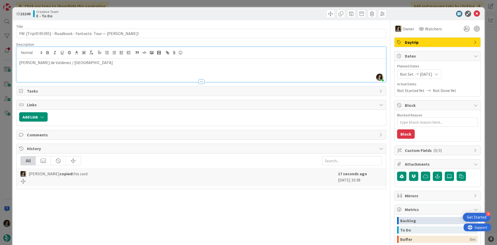
click at [201, 26] on div "Title 65 / 128" at bounding box center [201, 26] width 370 height 5
click at [474, 13] on icon at bounding box center [477, 14] width 6 height 6
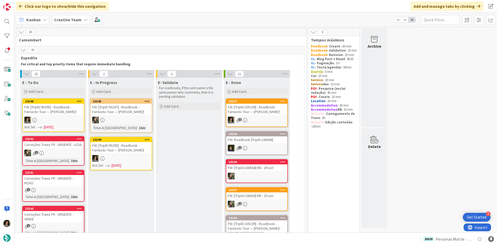
click at [138, 153] on div "FW: [TripID:95395] - Roadbook - Fantastic Tour — [PERSON_NAME]!" at bounding box center [121, 147] width 61 height 11
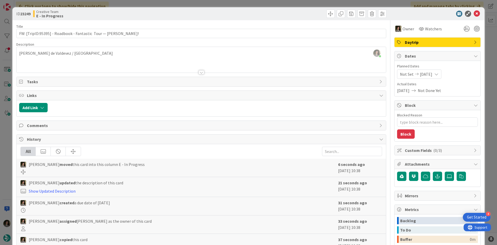
click at [75, 53] on div "[PERSON_NAME] just joined [PERSON_NAME] de Valdevez / [GEOGRAPHIC_DATA]" at bounding box center [201, 60] width 369 height 26
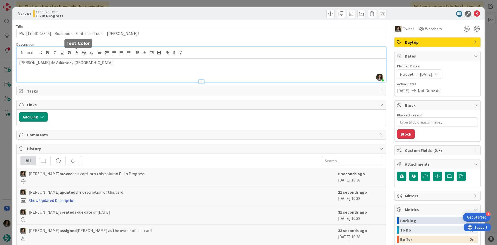
click at [75, 53] on icon at bounding box center [76, 52] width 5 height 5
click at [70, 63] on p "[PERSON_NAME] de Valdevez / [GEOGRAPHIC_DATA]" at bounding box center [201, 63] width 364 height 6
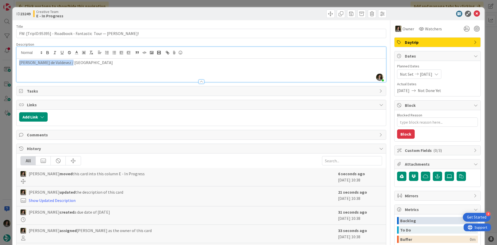
copy p "[PERSON_NAME] de Valdevez / [GEOGRAPHIC_DATA]"
drag, startPoint x: 474, startPoint y: 12, endPoint x: 460, endPoint y: 21, distance: 16.2
click at [474, 12] on icon at bounding box center [477, 14] width 6 height 6
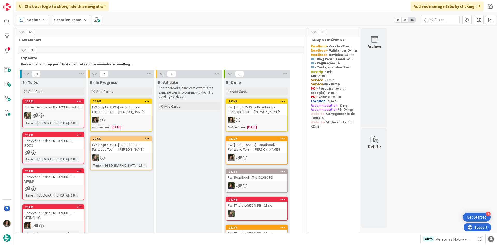
click at [124, 107] on div "FW: [TripID:95395] - Roadbook - Fantastic Tour — [PERSON_NAME]!" at bounding box center [121, 109] width 61 height 11
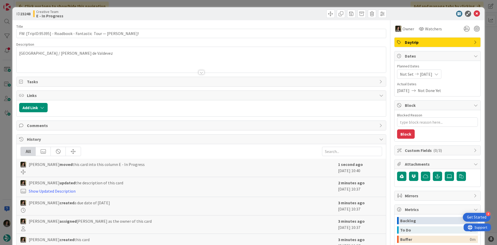
click at [175, 61] on div at bounding box center [201, 65] width 369 height 13
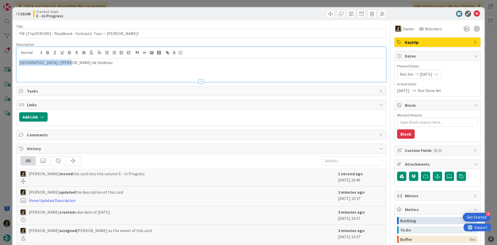
drag, startPoint x: 83, startPoint y: 69, endPoint x: 6, endPoint y: 67, distance: 77.4
click at [6, 67] on div "ID 23248 Creative Team E - In Progress Title 65 / 128 FW: [TripID:95395] - Road…" at bounding box center [248, 122] width 497 height 245
copy p "[GEOGRAPHIC_DATA] / [PERSON_NAME] de Valdevez"
click at [474, 12] on icon at bounding box center [477, 14] width 6 height 6
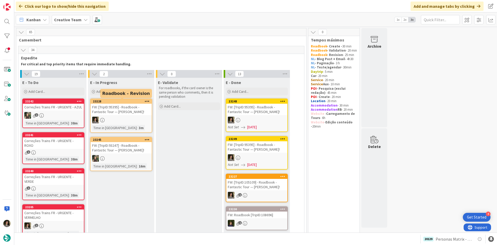
click at [120, 113] on div "FW: [TripID:95395] - Roadbook - Fantastic Tour — [PERSON_NAME]!" at bounding box center [121, 109] width 61 height 11
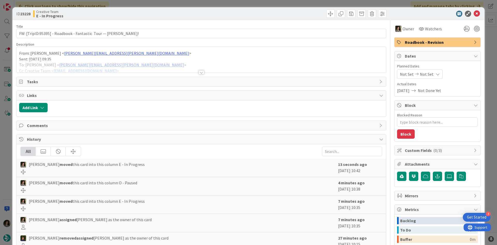
click at [200, 72] on div at bounding box center [201, 72] width 6 height 4
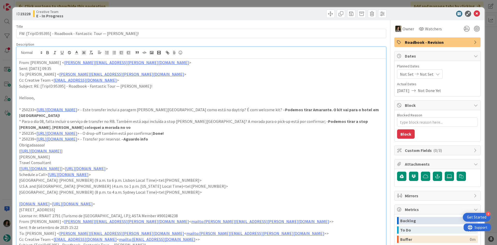
click at [370, 85] on p "Subject: RE: [TripID:95395] - Roadbook - Fantastic Tour — [PERSON_NAME]!" at bounding box center [201, 86] width 364 height 6
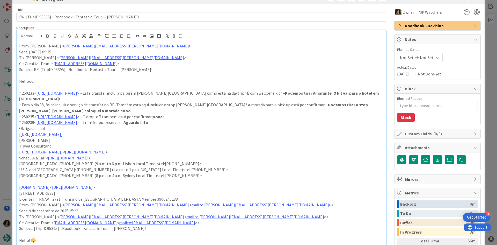
scroll to position [26, 0]
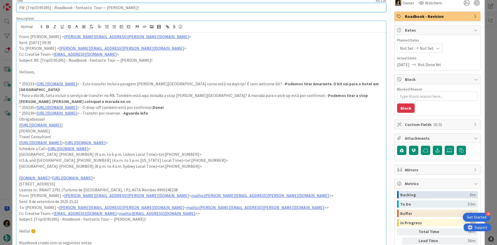
click at [109, 6] on input "FW: [TripID:95395] - Roadbook - Fantastic Tour — [PERSON_NAME]!" at bounding box center [201, 7] width 370 height 9
click at [93, 10] on input "FW: [TripID:95395] - Roadbook - Fantastic Tour — [PERSON_NAME]!" at bounding box center [201, 7] width 370 height 9
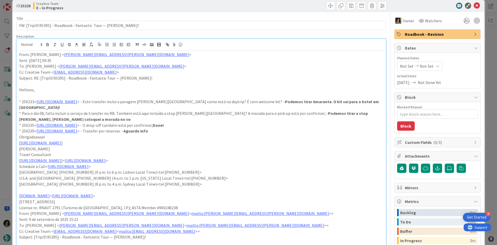
scroll to position [0, 0]
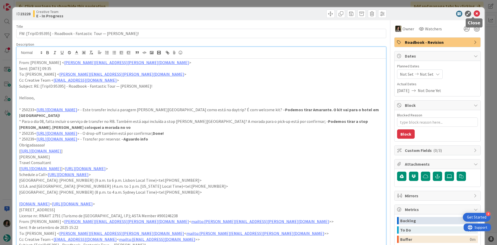
click at [474, 12] on icon at bounding box center [477, 14] width 6 height 6
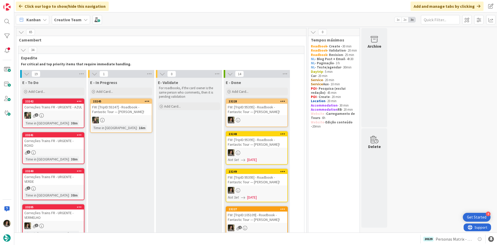
click at [256, 107] on div "FW: [TripID:95395] - Roadbook - Fantastic Tour — [PERSON_NAME]!" at bounding box center [256, 109] width 61 height 11
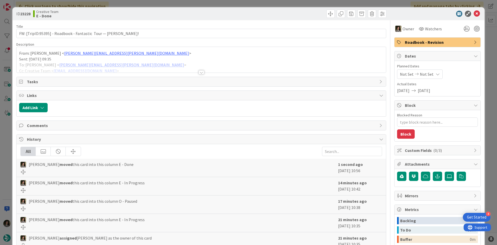
click at [444, 44] on span "Roadbook - Revision" at bounding box center [438, 42] width 66 height 6
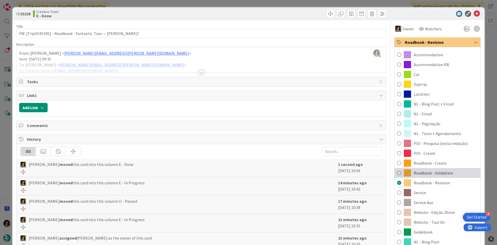
click at [432, 172] on span "Roadbook - Validation" at bounding box center [433, 173] width 39 height 6
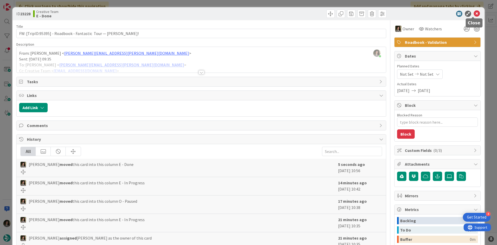
click at [474, 13] on icon at bounding box center [477, 14] width 6 height 6
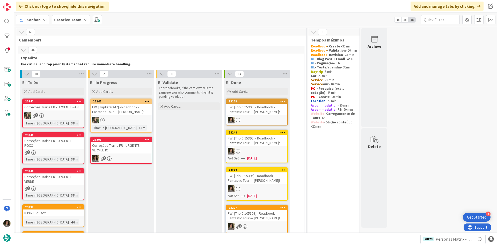
click at [136, 151] on div "Correções Trains FR - URGENTE - VERMELHO" at bounding box center [121, 147] width 61 height 11
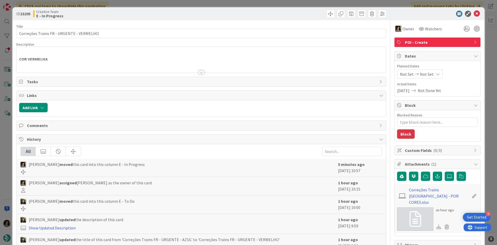
click at [199, 74] on div at bounding box center [201, 72] width 6 height 4
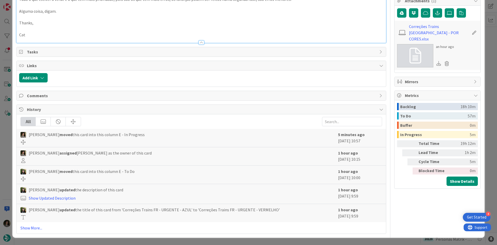
scroll to position [156, 0]
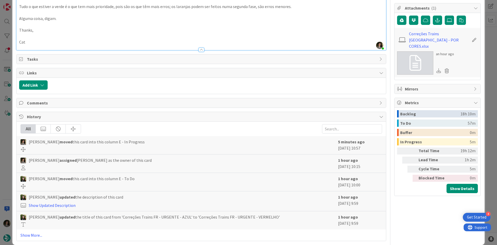
click at [436, 68] on icon at bounding box center [438, 70] width 5 height 5
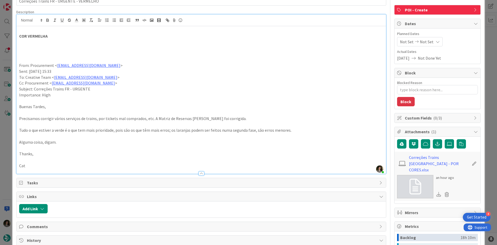
scroll to position [0, 0]
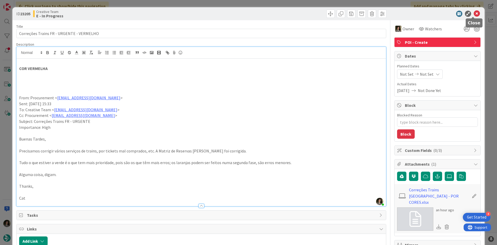
click at [474, 14] on icon at bounding box center [477, 14] width 6 height 6
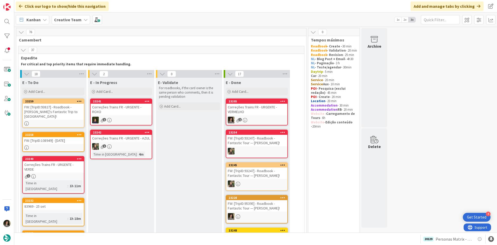
click at [256, 113] on div "Correções Trains FR - URGENTE - VERMELHO" at bounding box center [256, 109] width 61 height 11
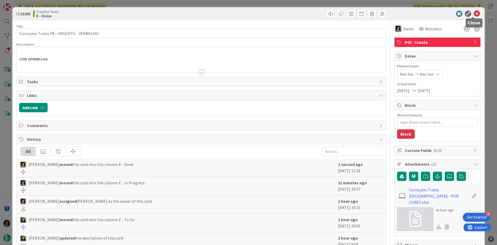
click at [474, 12] on icon at bounding box center [477, 14] width 6 height 6
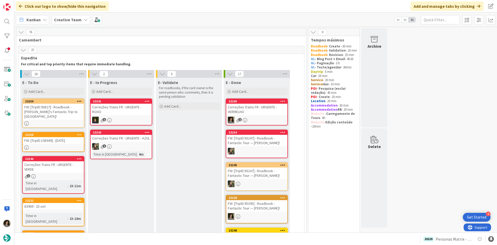
click at [41, 116] on link "23259 FW: [TripID:93827] - Roadbook - [PERSON_NAME]'s Fantastic Trip to [GEOGRA…" at bounding box center [53, 112] width 62 height 29
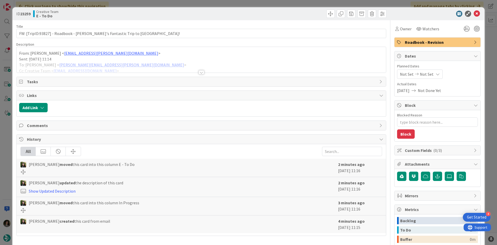
click at [204, 71] on div at bounding box center [201, 65] width 369 height 13
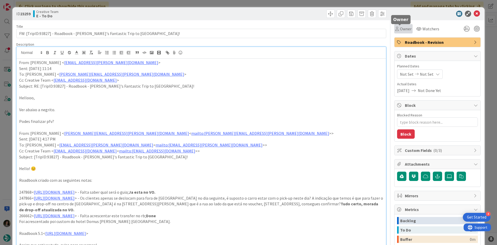
click at [400, 29] on span "Owner" at bounding box center [406, 29] width 12 height 6
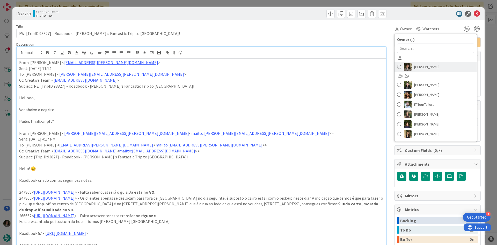
click at [438, 63] on link "[PERSON_NAME]" at bounding box center [435, 67] width 82 height 10
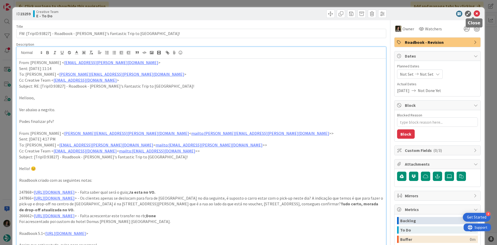
click at [474, 13] on icon at bounding box center [477, 14] width 6 height 6
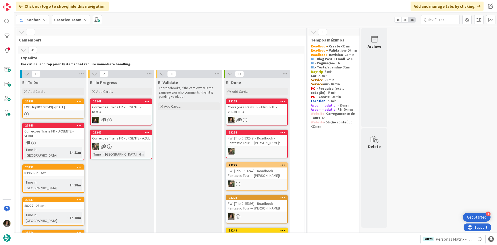
click at [48, 134] on div "Correções Trains FR - URGENTE - VERDE" at bounding box center [53, 133] width 61 height 11
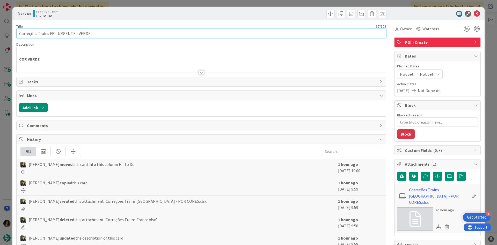
click at [380, 33] on input "Correções Trains FR - URGENTE - VERDE" at bounding box center [201, 33] width 370 height 9
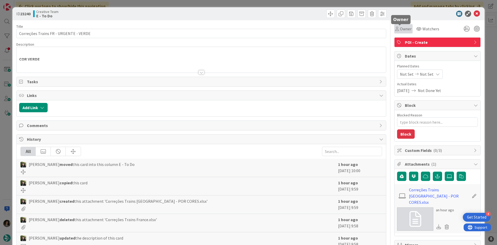
click at [400, 30] on span "Owner" at bounding box center [406, 29] width 12 height 6
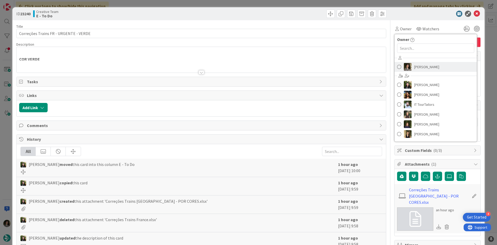
click at [424, 69] on span "[PERSON_NAME]" at bounding box center [426, 67] width 25 height 8
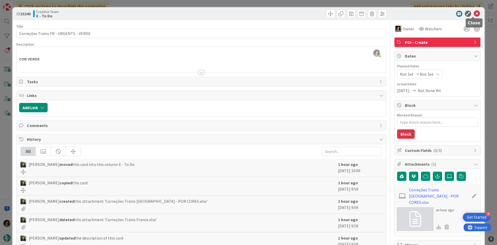
drag, startPoint x: 473, startPoint y: 12, endPoint x: 444, endPoint y: 28, distance: 33.9
click at [474, 12] on icon at bounding box center [477, 14] width 6 height 6
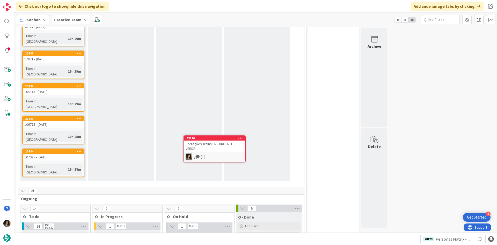
scroll to position [435, 0]
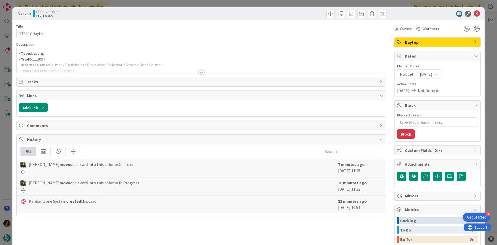
click at [201, 71] on div at bounding box center [201, 72] width 6 height 4
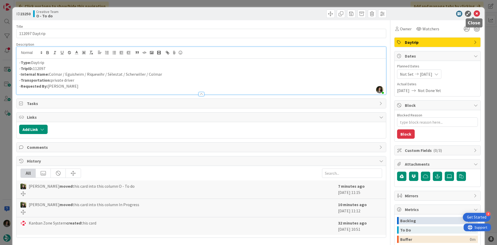
click at [474, 13] on icon at bounding box center [477, 14] width 6 height 6
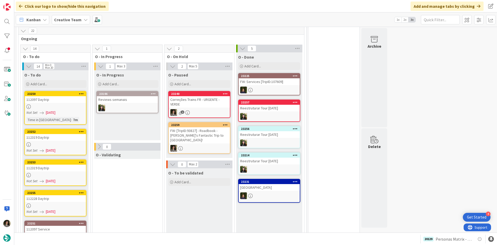
click at [63, 195] on div "112228 Daytrip" at bounding box center [55, 198] width 61 height 7
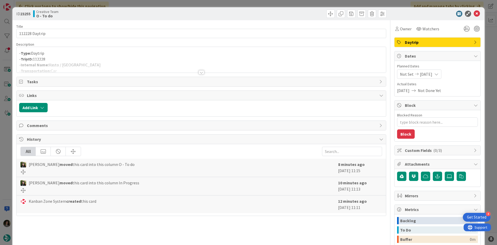
click at [199, 70] on div at bounding box center [201, 72] width 6 height 4
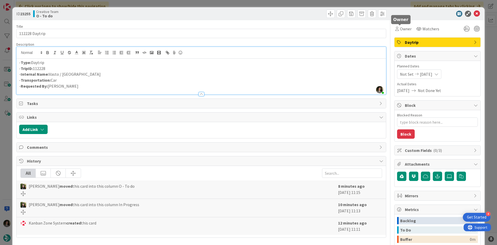
drag, startPoint x: 402, startPoint y: 30, endPoint x: 407, endPoint y: 33, distance: 5.9
click at [402, 30] on span "Owner" at bounding box center [406, 29] width 12 height 6
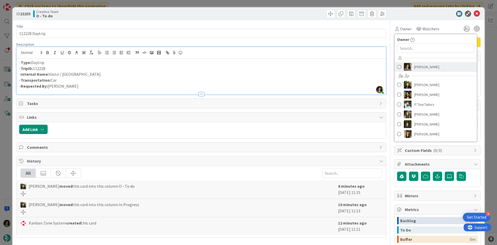
click at [426, 65] on span "[PERSON_NAME]" at bounding box center [426, 67] width 25 height 8
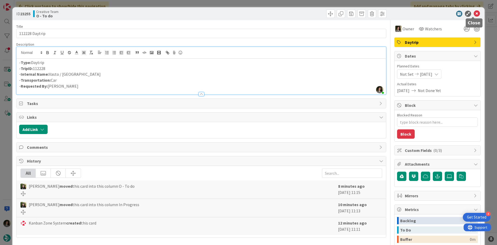
click at [474, 13] on icon at bounding box center [477, 14] width 6 height 6
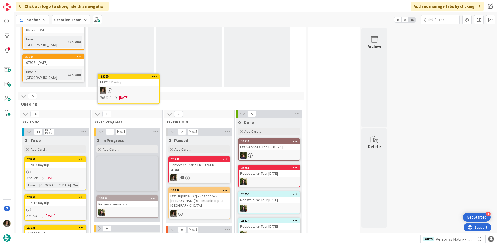
scroll to position [524, 0]
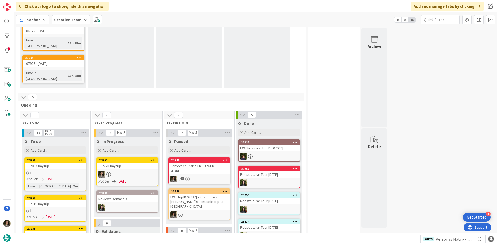
click at [141, 162] on div "112228 Daytrip" at bounding box center [127, 165] width 61 height 7
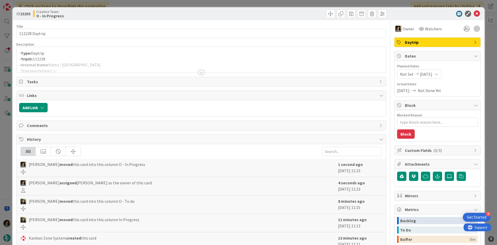
click at [97, 65] on div at bounding box center [201, 65] width 369 height 13
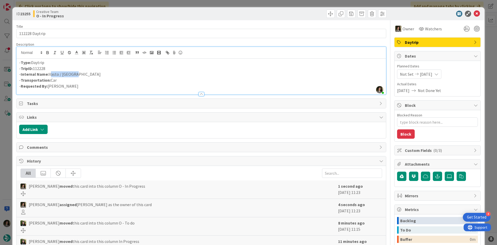
drag, startPoint x: 64, startPoint y: 73, endPoint x: 49, endPoint y: 75, distance: 14.6
click at [49, 75] on p "- Internal Name: Vasto / [GEOGRAPHIC_DATA]" at bounding box center [201, 74] width 364 height 6
copy p "Vasto / [GEOGRAPHIC_DATA]"
click at [474, 13] on icon at bounding box center [477, 14] width 6 height 6
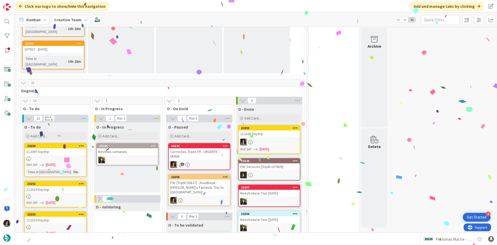
scroll to position [522, 0]
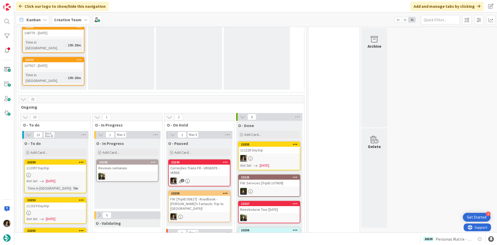
click at [55, 244] on span "[DATE]" at bounding box center [51, 248] width 10 height 5
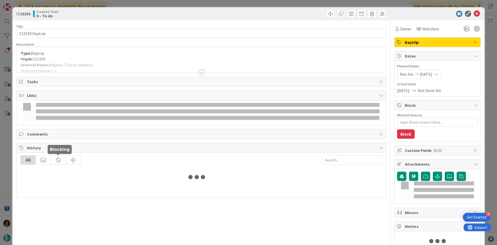
click at [58, 157] on div "All" at bounding box center [201, 174] width 369 height 45
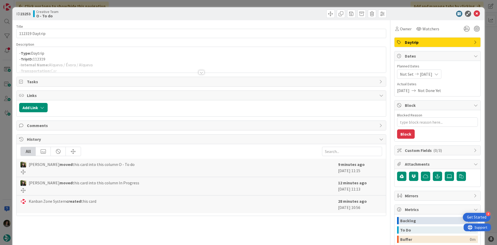
click at [201, 72] on div at bounding box center [201, 72] width 6 height 4
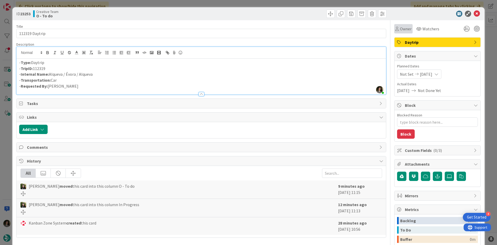
click at [395, 32] on div "Owner" at bounding box center [403, 29] width 16 height 6
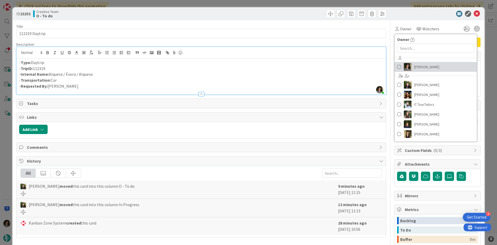
click at [424, 70] on span "[PERSON_NAME]" at bounding box center [426, 67] width 25 height 8
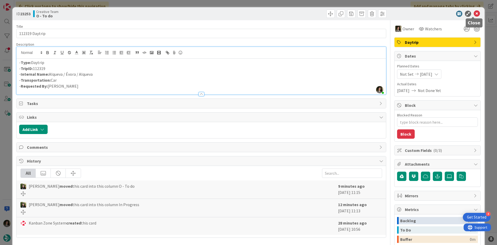
click at [475, 12] on icon at bounding box center [477, 14] width 6 height 6
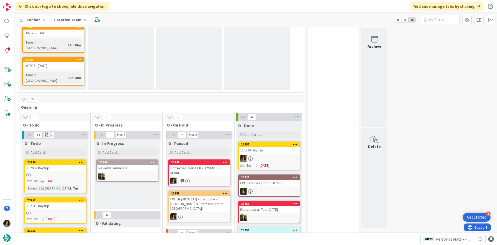
click at [74, 202] on div "112319 Daytrip" at bounding box center [55, 205] width 61 height 7
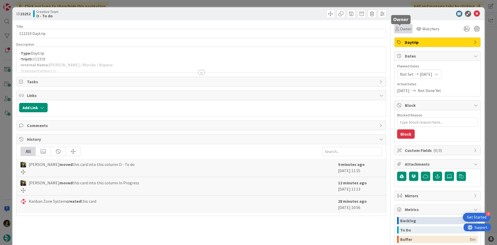
click at [400, 31] on span "Owner" at bounding box center [406, 29] width 12 height 6
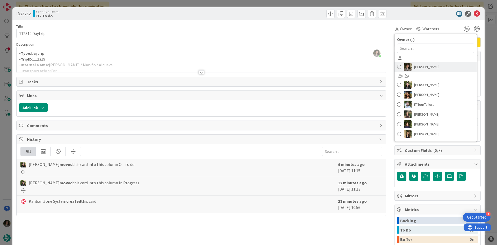
click at [428, 64] on span "[PERSON_NAME]" at bounding box center [426, 67] width 25 height 8
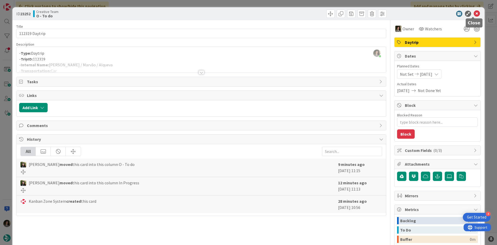
click at [475, 13] on icon at bounding box center [477, 14] width 6 height 6
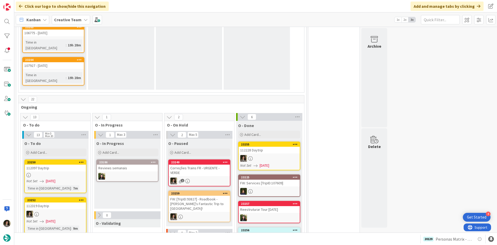
click at [258, 155] on div at bounding box center [269, 158] width 61 height 7
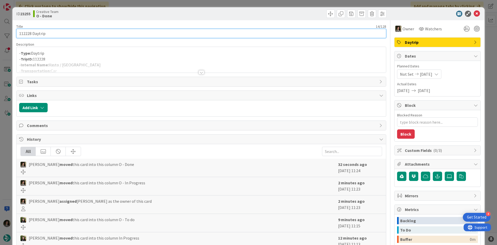
click at [76, 31] on input "112228 Daytrip" at bounding box center [201, 33] width 370 height 9
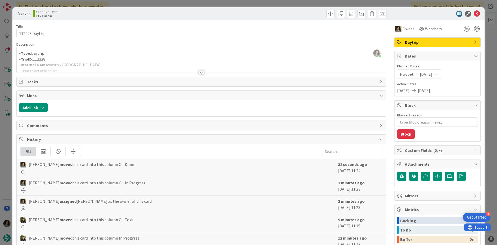
click at [198, 70] on div at bounding box center [201, 72] width 6 height 4
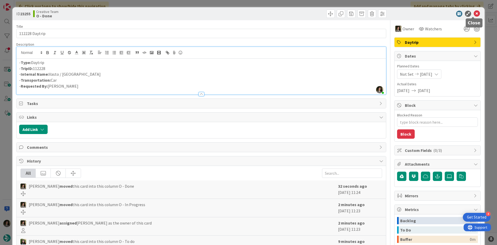
drag, startPoint x: 473, startPoint y: 13, endPoint x: 459, endPoint y: 16, distance: 14.9
click at [474, 13] on icon at bounding box center [477, 14] width 6 height 6
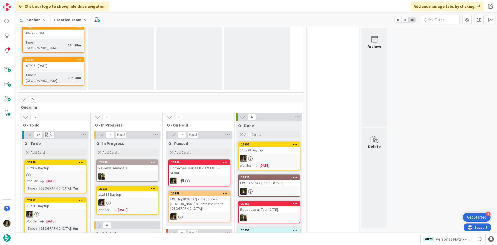
click at [140, 191] on div "112319 Daytrip" at bounding box center [127, 194] width 61 height 7
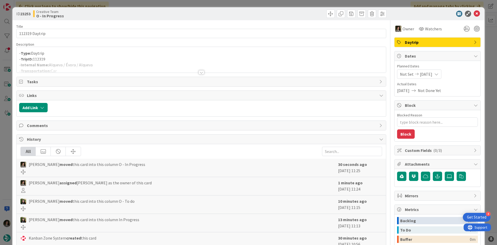
click at [106, 61] on div at bounding box center [201, 65] width 369 height 13
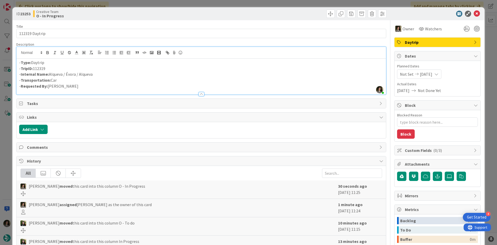
drag, startPoint x: 99, startPoint y: 74, endPoint x: 50, endPoint y: 77, distance: 49.0
click at [50, 77] on p "- Internal Name: Alqueva / Évora / Alqueva" at bounding box center [201, 74] width 364 height 6
copy p "Alqueva / Évora / Alqueva"
click at [474, 12] on icon at bounding box center [477, 14] width 6 height 6
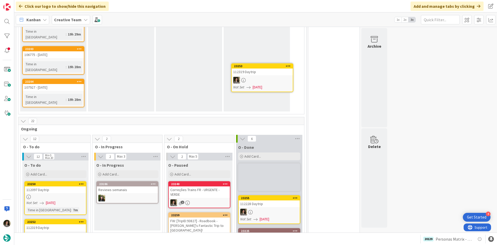
scroll to position [499, 0]
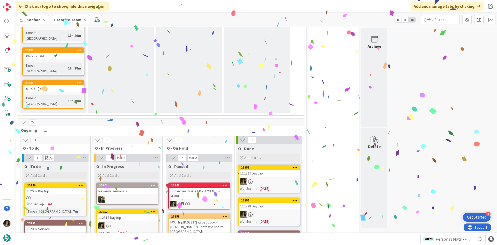
click at [127, 209] on link "23252 112319 Daytrip Not Set [DATE]" at bounding box center [127, 223] width 62 height 29
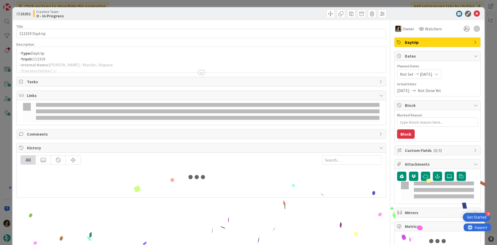
type textarea "x"
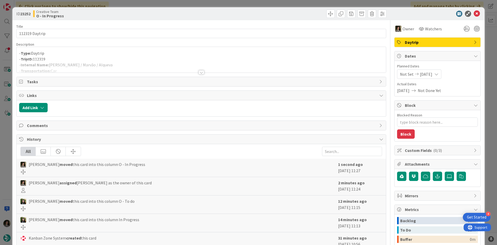
click at [107, 58] on p "- TripID: 112319" at bounding box center [201, 59] width 364 height 6
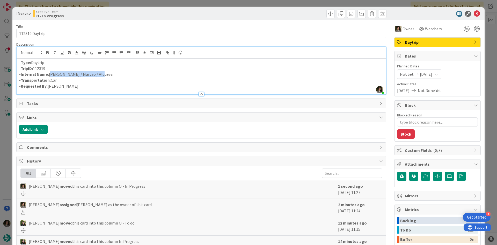
drag, startPoint x: 112, startPoint y: 76, endPoint x: 50, endPoint y: 74, distance: 61.1
click at [50, 74] on p "- Internal Name: [PERSON_NAME] / [PERSON_NAME] / Alqueva" at bounding box center [201, 74] width 364 height 6
copy p "[PERSON_NAME] / Marvão / Alqueva"
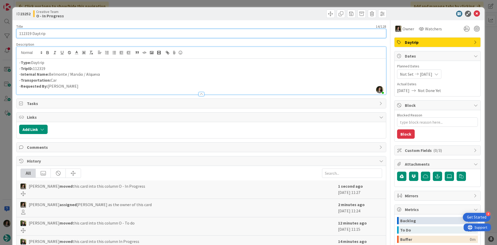
click at [60, 32] on input "112319 Daytrip" at bounding box center [201, 33] width 370 height 9
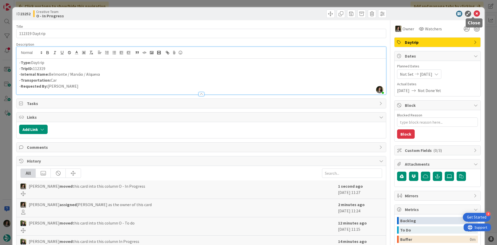
click at [474, 12] on icon at bounding box center [477, 14] width 6 height 6
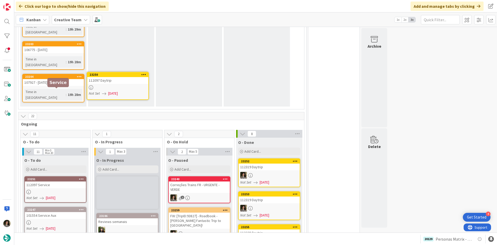
scroll to position [503, 0]
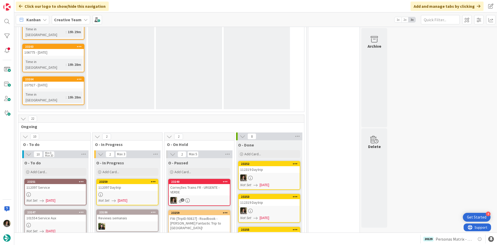
click at [126, 179] on link "23250 112097 Daytrip Not Set [DATE]" at bounding box center [127, 192] width 62 height 26
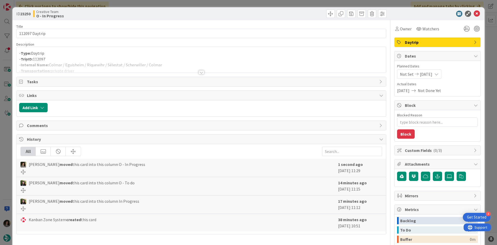
click at [114, 56] on p "- TripID: 112097" at bounding box center [201, 59] width 364 height 6
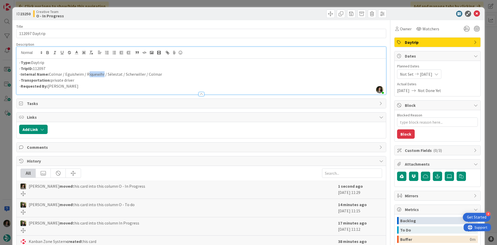
drag, startPoint x: 87, startPoint y: 75, endPoint x: 102, endPoint y: 72, distance: 15.1
click at [102, 72] on p "- Internal Name: Colmar / Eguisheim / Riquewihr / Sélestat / Scherwiller / Colm…" at bounding box center [201, 74] width 364 height 6
drag, startPoint x: 144, startPoint y: 76, endPoint x: 123, endPoint y: 77, distance: 21.5
click at [123, 77] on p "- Internal Name: Colmar / Eguisheim / Riquewihr / Sélestat / Scherwiller / Colm…" at bounding box center [201, 74] width 364 height 6
copy p "Scherwiller"
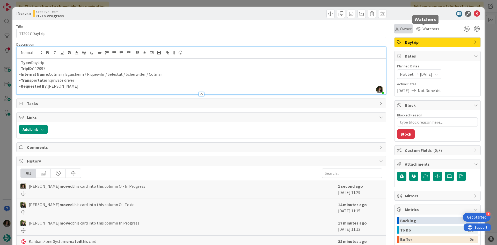
click at [400, 28] on span "Owner" at bounding box center [406, 29] width 12 height 6
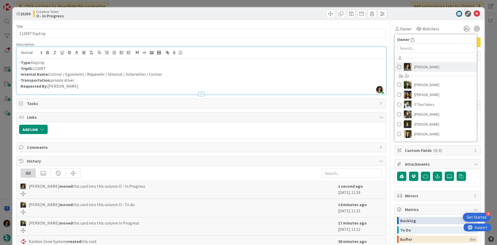
click at [420, 63] on span "[PERSON_NAME]" at bounding box center [426, 67] width 25 height 8
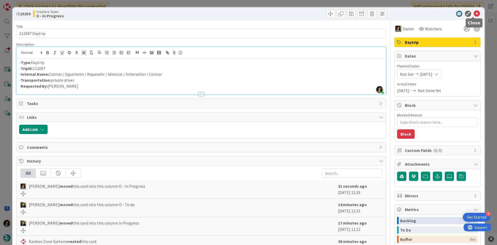
click at [474, 15] on icon at bounding box center [477, 14] width 6 height 6
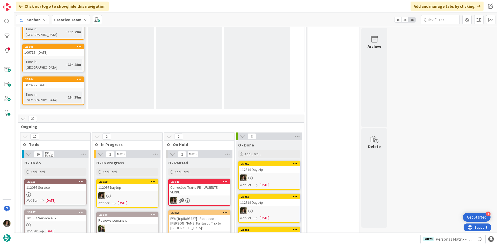
click at [117, 179] on link "23250 112097 Daytrip Not Set [DATE]" at bounding box center [127, 193] width 62 height 29
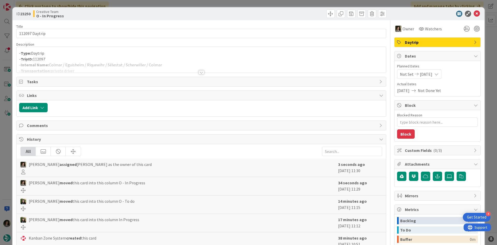
click at [160, 61] on div at bounding box center [201, 65] width 369 height 13
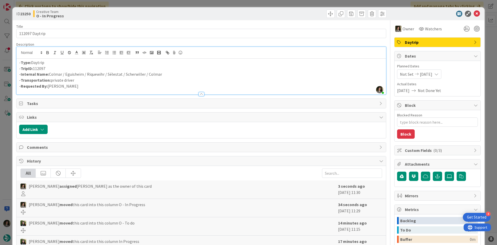
drag, startPoint x: 168, startPoint y: 72, endPoint x: 49, endPoint y: 74, distance: 118.8
click at [49, 74] on p "- Internal Name: Colmar / Eguisheim / Riquewihr / Sélestat / Scherwiller / Colm…" at bounding box center [201, 74] width 364 height 6
copy p "Colmar / Eguisheim / Riquewihr / Sélestat / Scherwiller / Colmar"
type textarea "x"
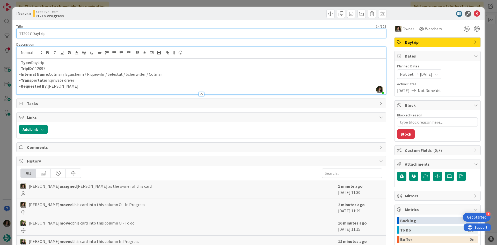
click at [77, 36] on input "112097 Daytrip" at bounding box center [201, 33] width 370 height 9
paste input "Colmar / Eguisheim / Riquewihr / Sélestat / Scherwiller / Colmar"
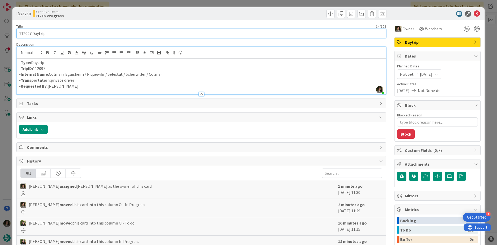
type input "Colmar / Eguisheim / Riquewihr / Sélestat / Scherwiller / Colmar"
type textarea "x"
type input "112097 Daytrip"
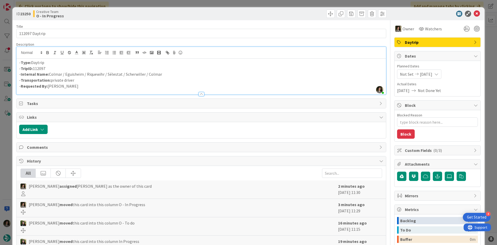
drag, startPoint x: 166, startPoint y: 74, endPoint x: 50, endPoint y: 77, distance: 116.0
click at [50, 77] on p "- Internal Name: Colmar / Eguisheim / Riquewihr / Sélestat / Scherwiller / Colm…" at bounding box center [201, 74] width 364 height 6
copy p "Colmar / Eguisheim / Riquewihr / Sélestat / Scherwiller / Colmar"
click at [474, 12] on icon at bounding box center [477, 14] width 6 height 6
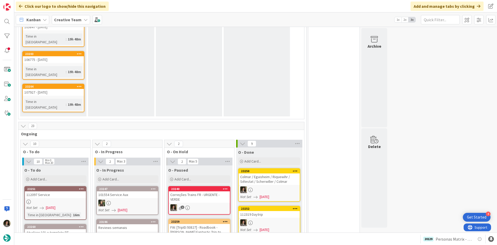
click at [271, 168] on link "23250 Colmar / Eguisheim / Riquewihr / Sélestat / Scherwiller / Colmar Not Set …" at bounding box center [269, 184] width 62 height 33
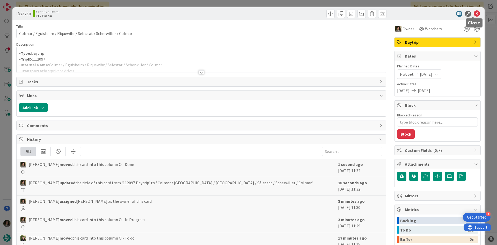
click at [474, 13] on icon at bounding box center [477, 14] width 6 height 6
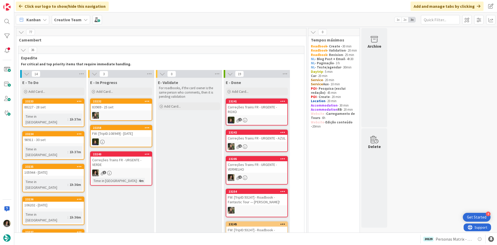
click at [118, 163] on div "Correções Trains FR - URGENTE - VERDE" at bounding box center [121, 161] width 61 height 11
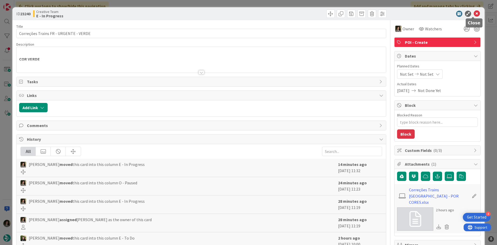
click at [474, 13] on icon at bounding box center [477, 14] width 6 height 6
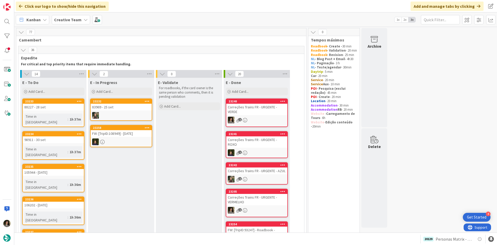
click at [253, 118] on div "1" at bounding box center [256, 119] width 61 height 7
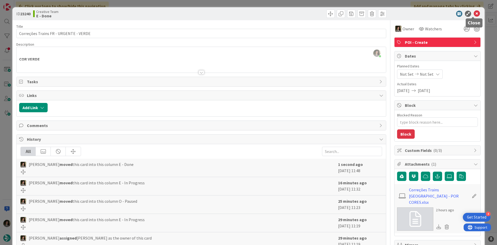
click at [475, 11] on icon at bounding box center [477, 14] width 6 height 6
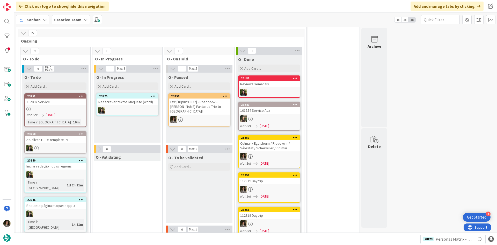
scroll to position [466, 0]
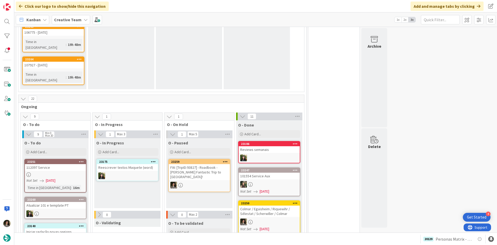
click at [199, 164] on div "FW: [TripID:93827] - Roadbook - [PERSON_NAME]'s Fantastic Trip to [GEOGRAPHIC_D…" at bounding box center [199, 172] width 61 height 16
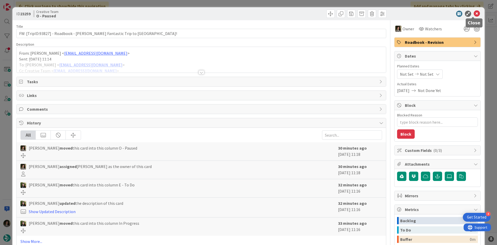
drag, startPoint x: 473, startPoint y: 13, endPoint x: 451, endPoint y: 18, distance: 22.4
click at [474, 13] on icon at bounding box center [477, 14] width 6 height 6
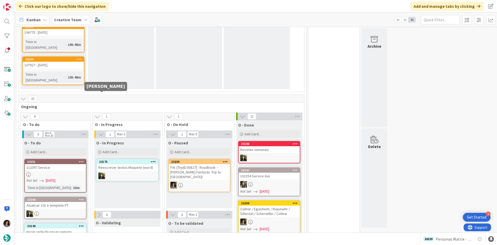
click at [42, 164] on div "112097 Service" at bounding box center [55, 167] width 61 height 7
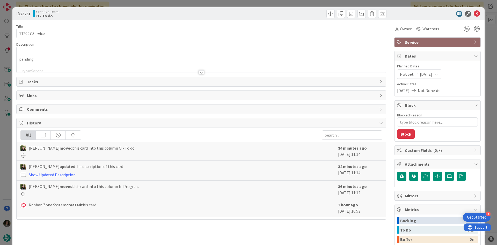
click at [201, 69] on div at bounding box center [201, 65] width 369 height 13
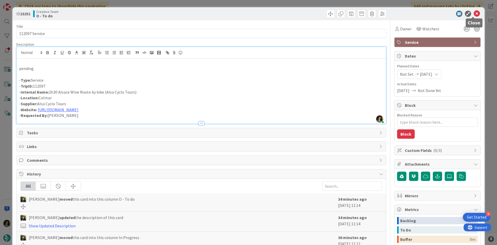
click at [474, 11] on icon at bounding box center [477, 14] width 6 height 6
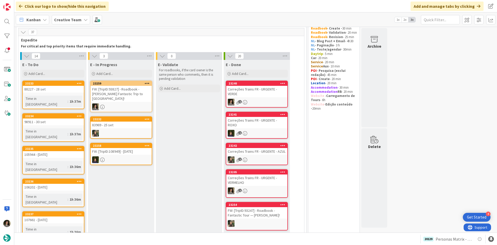
scroll to position [27, 0]
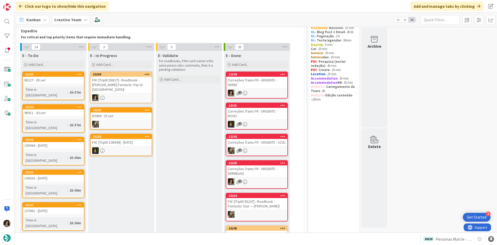
click at [110, 83] on div "FW: [TripID:93827] - Roadbook - [PERSON_NAME]'s Fantastic Trip to [GEOGRAPHIC_D…" at bounding box center [121, 85] width 61 height 16
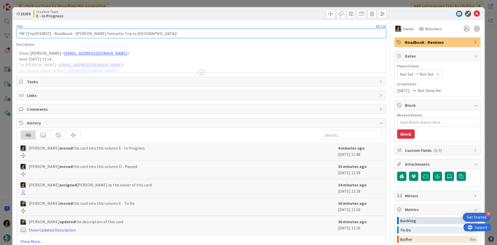
drag, startPoint x: 40, startPoint y: 34, endPoint x: 49, endPoint y: 34, distance: 9.6
click at [49, 34] on input "FW: [TripID:93827] - Roadbook - [PERSON_NAME]'s Fantastic Trip to [GEOGRAPHIC_D…" at bounding box center [201, 33] width 370 height 9
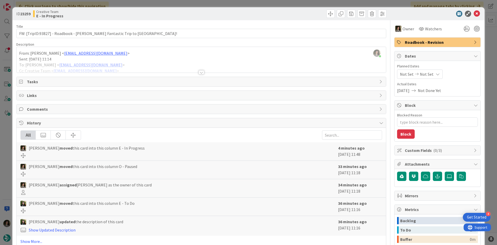
click at [198, 71] on div at bounding box center [201, 72] width 6 height 4
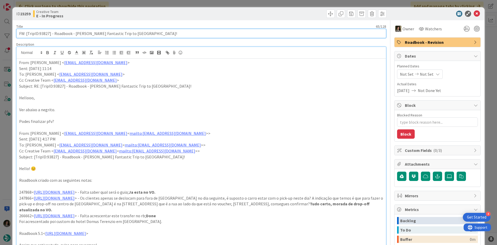
click at [77, 30] on input "FW: [TripID:93827] - Roadbook - [PERSON_NAME]'s Fantastic Trip to [GEOGRAPHIC_D…" at bounding box center [201, 33] width 370 height 9
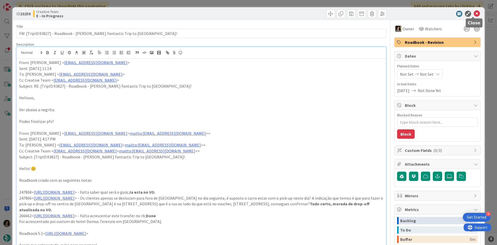
click at [472, 10] on div "ID 23259 Creative Team E - In Progress" at bounding box center [248, 13] width 472 height 13
click at [476, 13] on icon at bounding box center [477, 14] width 6 height 6
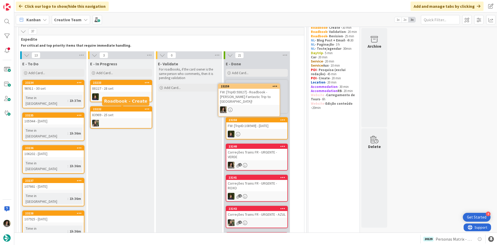
scroll to position [18, 0]
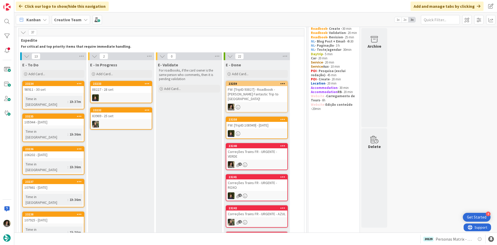
click at [251, 97] on div "FW: [TripID:93827] - Roadbook - [PERSON_NAME]'s Fantastic Trip to [GEOGRAPHIC_D…" at bounding box center [256, 94] width 61 height 16
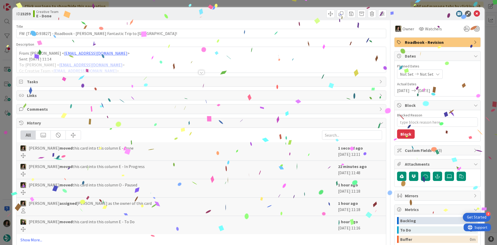
type textarea "x"
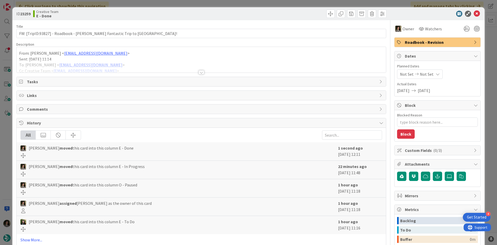
click at [473, 10] on div "ID 23259 Creative Team E - Done" at bounding box center [248, 13] width 472 height 13
click at [474, 13] on icon at bounding box center [477, 14] width 6 height 6
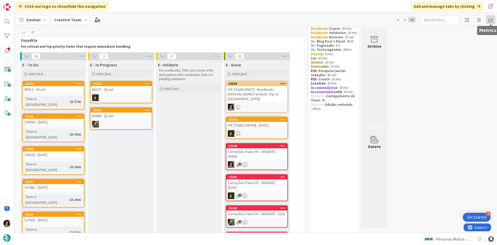
click at [489, 18] on span at bounding box center [490, 19] width 9 height 9
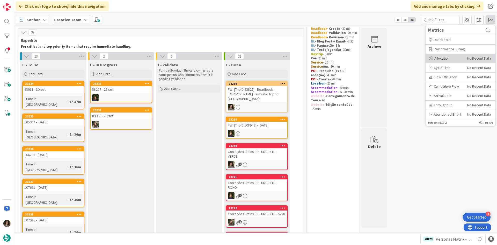
click at [450, 58] on div "Allocation" at bounding box center [446, 58] width 35 height 5
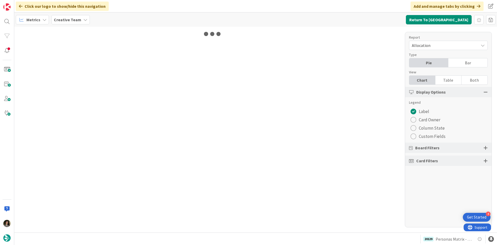
click at [449, 81] on div "Table" at bounding box center [448, 80] width 26 height 9
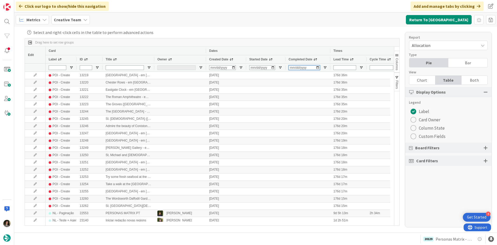
click at [292, 69] on input "Completed Date Filter Input" at bounding box center [304, 67] width 31 height 5
type input "2025-09-17"
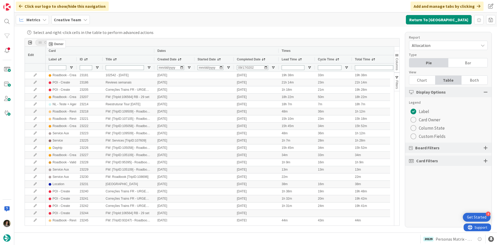
drag, startPoint x: 159, startPoint y: 59, endPoint x: 49, endPoint y: 42, distance: 111.8
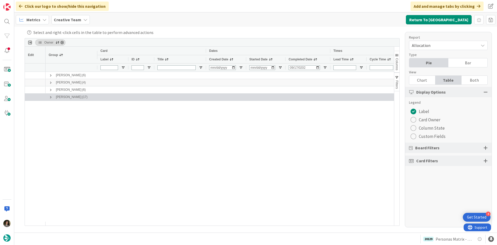
click at [50, 96] on span at bounding box center [51, 97] width 4 height 4
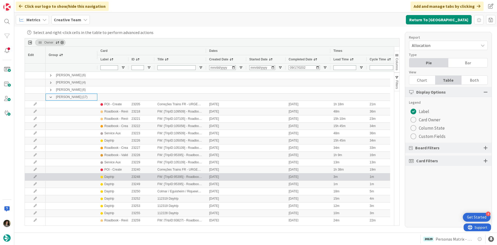
click at [112, 178] on div "Daytrip" at bounding box center [109, 176] width 10 height 6
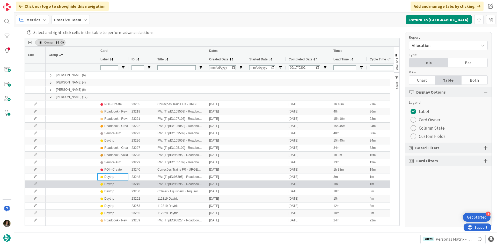
click at [109, 184] on div "Daytrip" at bounding box center [109, 184] width 10 height 6
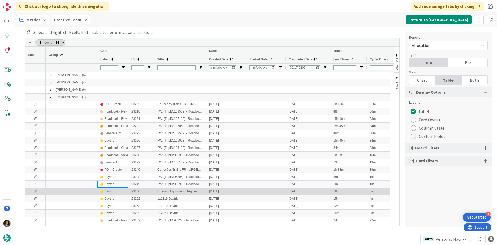
click at [109, 191] on div "Daytrip" at bounding box center [109, 191] width 10 height 6
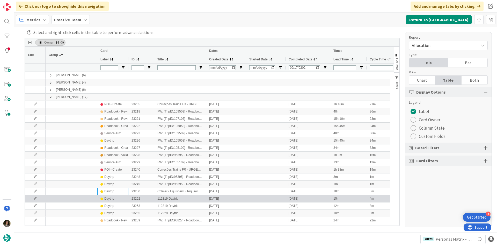
click at [110, 196] on div "Daytrip" at bounding box center [109, 198] width 10 height 6
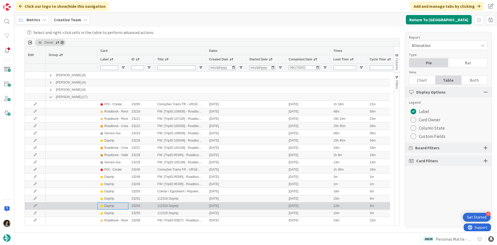
click at [111, 204] on div "Daytrip" at bounding box center [109, 205] width 10 height 6
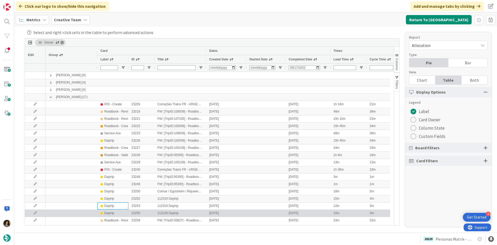
click at [112, 212] on div "Daytrip" at bounding box center [109, 213] width 10 height 6
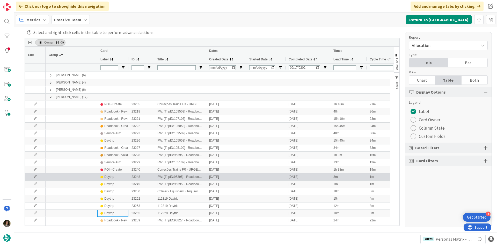
scroll to position [3, 0]
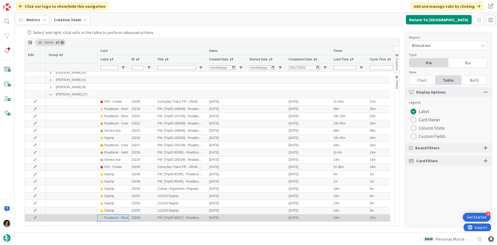
click at [114, 218] on div "Roadbook - Revision" at bounding box center [118, 217] width 29 height 6
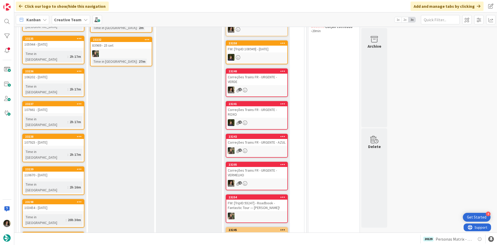
scroll to position [52, 0]
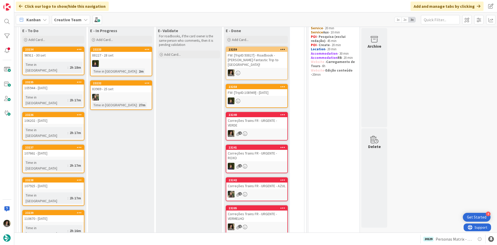
click at [45, 54] on div "98911 - 30 set" at bounding box center [53, 55] width 61 height 7
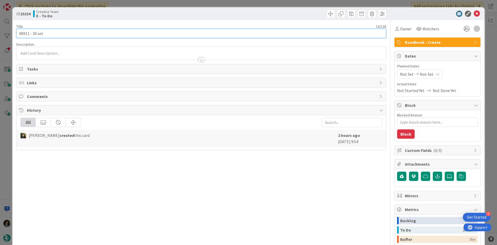
drag, startPoint x: 29, startPoint y: 34, endPoint x: 11, endPoint y: 30, distance: 17.9
click at [11, 30] on div "ID 23234 Creative Team E - To Do Title 14 / 128 98911 - 30 set Description Owne…" at bounding box center [248, 122] width 497 height 245
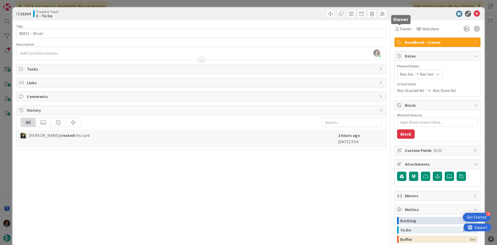
drag, startPoint x: 398, startPoint y: 32, endPoint x: 400, endPoint y: 34, distance: 3.0
click at [398, 32] on div "Owner" at bounding box center [403, 28] width 18 height 9
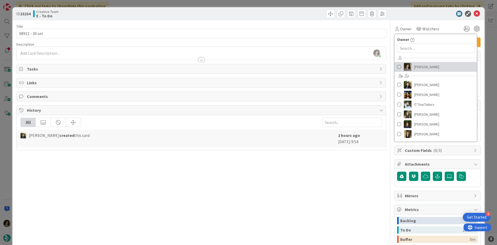
drag, startPoint x: 419, startPoint y: 66, endPoint x: 429, endPoint y: 61, distance: 11.1
click at [419, 66] on span "[PERSON_NAME]" at bounding box center [426, 67] width 25 height 8
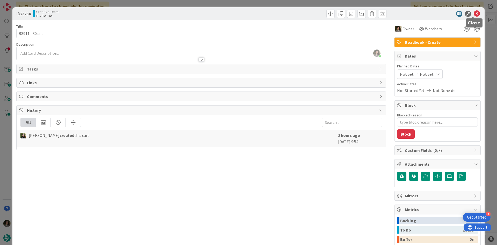
click at [475, 12] on icon at bounding box center [477, 14] width 6 height 6
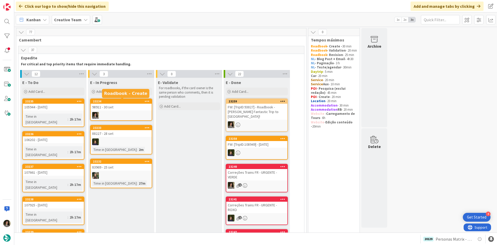
click at [127, 109] on div "98911 - 30 set" at bounding box center [121, 107] width 61 height 7
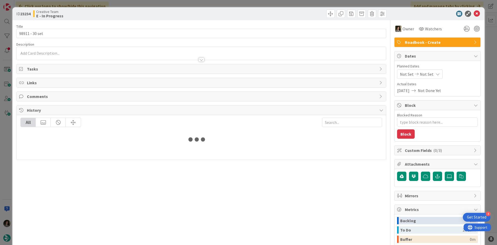
type textarea "x"
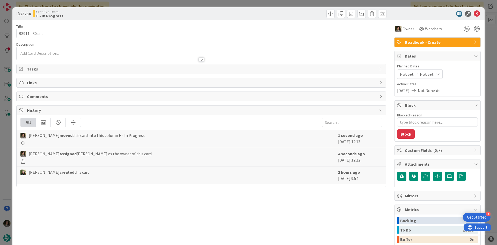
click at [424, 75] on span "Not Set" at bounding box center [427, 74] width 14 height 6
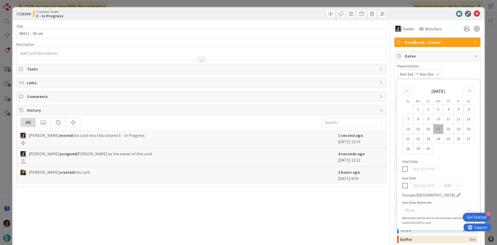
click at [402, 183] on icon at bounding box center [404, 185] width 5 height 6
type input "[DATE]"
click at [474, 12] on icon at bounding box center [477, 14] width 6 height 6
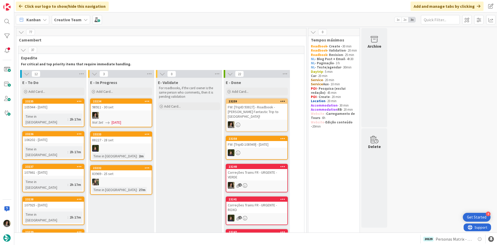
click at [254, 111] on div "FW: [TripID:93827] - Roadbook - [PERSON_NAME]'s Fantastic Trip to [GEOGRAPHIC_D…" at bounding box center [256, 112] width 61 height 16
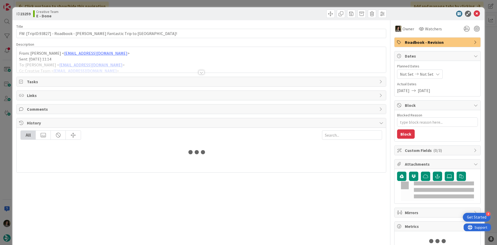
type textarea "x"
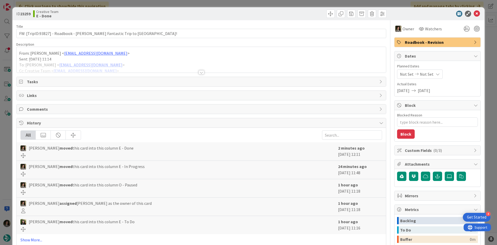
click at [436, 74] on icon at bounding box center [438, 74] width 4 height 4
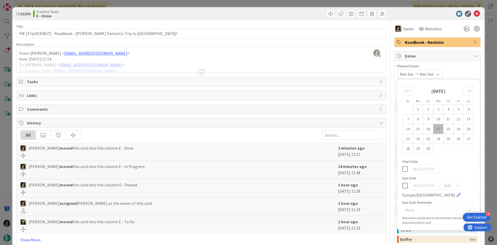
click at [402, 185] on icon at bounding box center [404, 185] width 5 height 6
type input "[DATE]"
click at [474, 14] on icon at bounding box center [477, 14] width 6 height 6
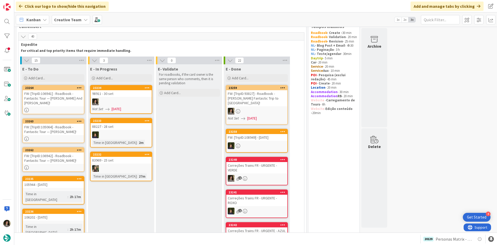
scroll to position [26, 0]
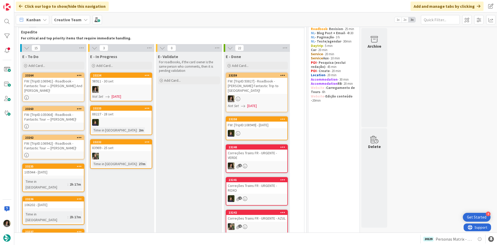
click at [68, 82] on div "FW: [TripID:106941] - Roadbook - Fantastic Tour — Mark And Kim Bell!" at bounding box center [53, 86] width 61 height 16
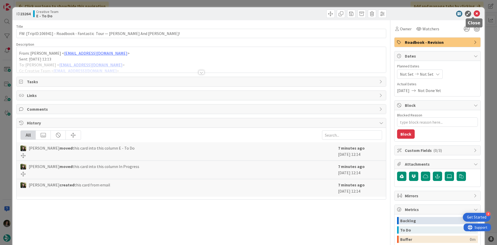
click at [474, 12] on icon at bounding box center [477, 14] width 6 height 6
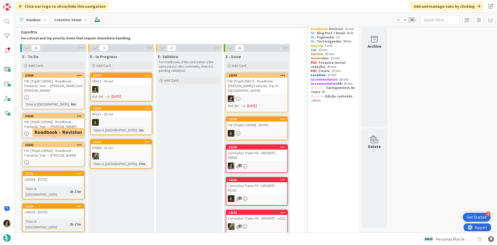
click at [64, 148] on div "FW: [TripID:106942] - Roadbook - Fantastic Tour — Paul Betteridge!" at bounding box center [53, 152] width 61 height 11
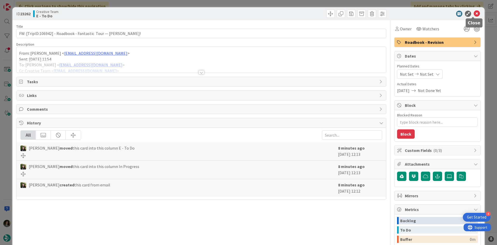
click at [474, 12] on icon at bounding box center [477, 14] width 6 height 6
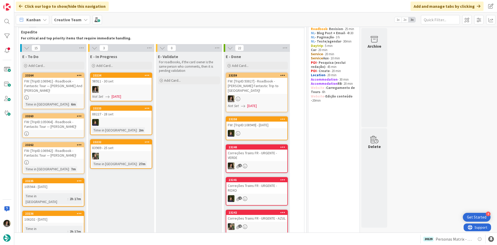
click at [57, 118] on div "FW: [TripID:105064] - Roadbook - Fantastic Tour — Julie Hands!" at bounding box center [53, 123] width 61 height 11
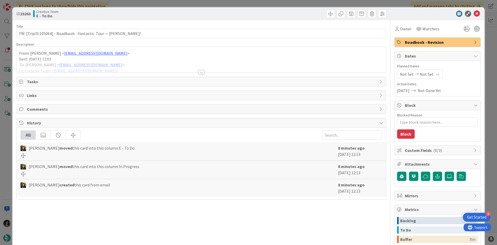
click at [199, 72] on div at bounding box center [201, 72] width 6 height 4
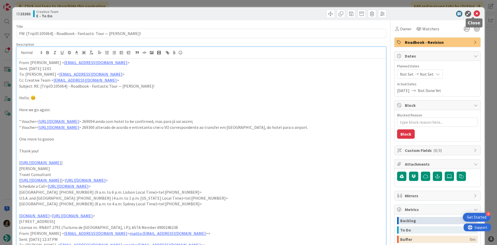
click at [474, 13] on icon at bounding box center [477, 14] width 6 height 6
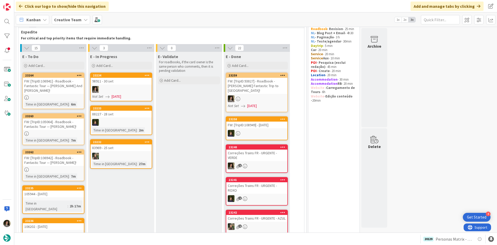
click at [53, 81] on div "FW: [TripID:106941] - Roadbook - Fantastic Tour — Mark And Kim Bell!" at bounding box center [53, 86] width 61 height 16
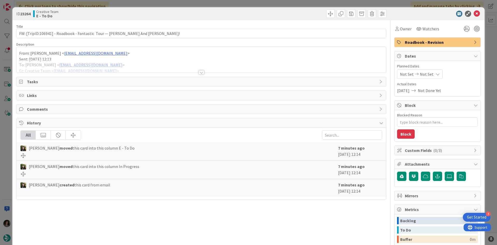
click at [200, 71] on div at bounding box center [201, 72] width 6 height 4
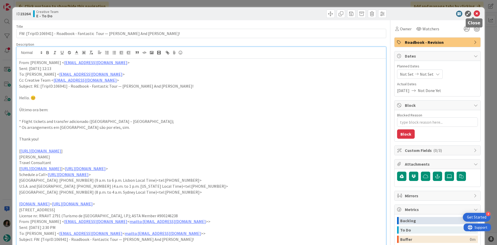
drag, startPoint x: 473, startPoint y: 13, endPoint x: 453, endPoint y: 24, distance: 22.3
click at [474, 13] on icon at bounding box center [477, 14] width 6 height 6
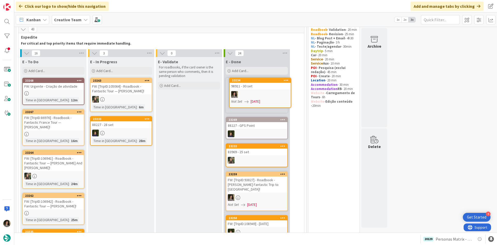
scroll to position [20, 0]
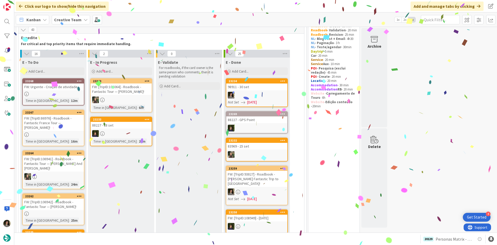
click at [247, 93] on div at bounding box center [256, 95] width 61 height 7
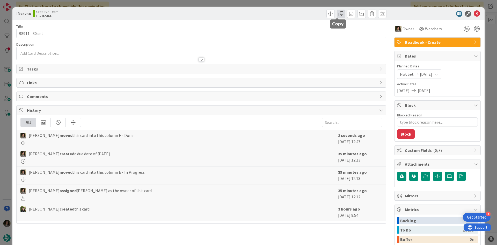
click at [337, 14] on span at bounding box center [341, 14] width 8 height 8
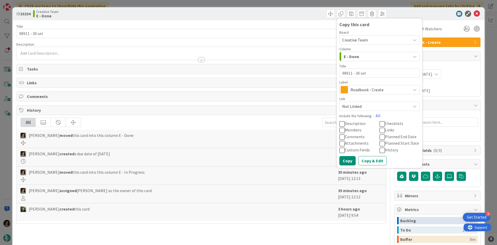
click at [364, 87] on span "Roadbook - Create" at bounding box center [378, 89] width 57 height 7
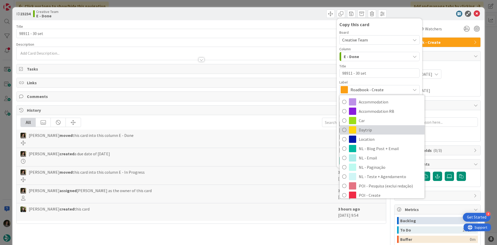
click at [369, 128] on span "Daytrip" at bounding box center [390, 130] width 63 height 8
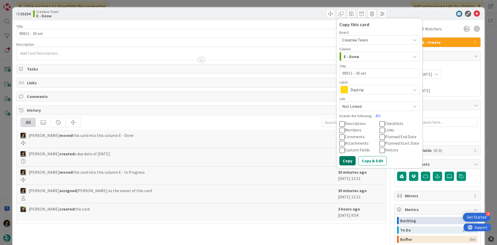
click at [340, 159] on button "Copy" at bounding box center [347, 160] width 16 height 9
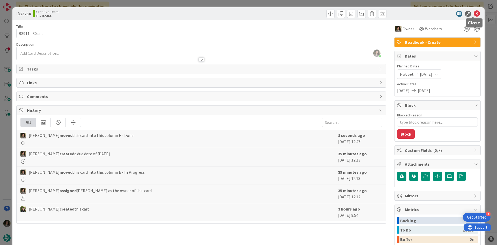
click at [474, 13] on icon at bounding box center [477, 14] width 6 height 6
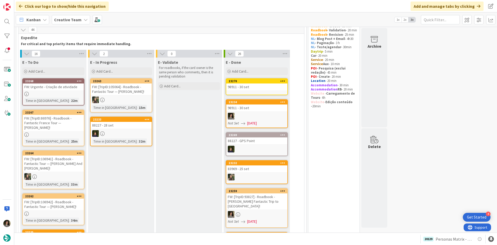
click at [255, 89] on div "98911 - 30 set" at bounding box center [256, 86] width 61 height 7
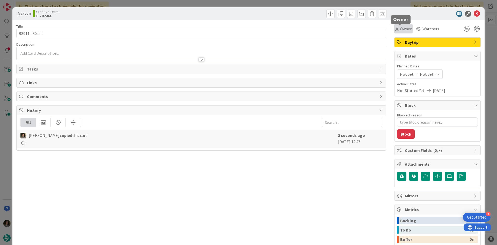
click at [400, 29] on span "Owner" at bounding box center [406, 29] width 12 height 6
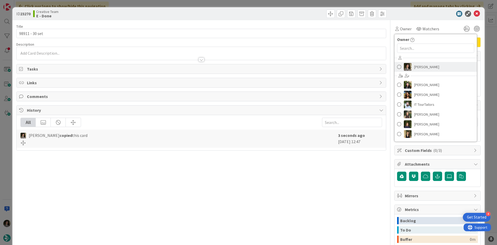
click at [423, 63] on span "[PERSON_NAME]" at bounding box center [426, 67] width 25 height 8
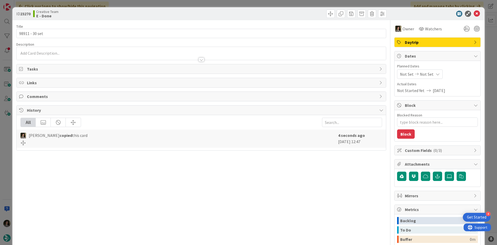
type textarea "x"
click at [428, 74] on div "Not Set Not Set" at bounding box center [420, 73] width 46 height 9
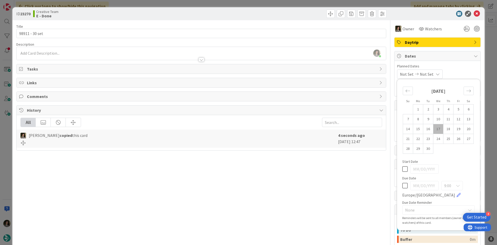
click at [402, 183] on icon at bounding box center [404, 185] width 5 height 6
type input "[DATE]"
type textarea "x"
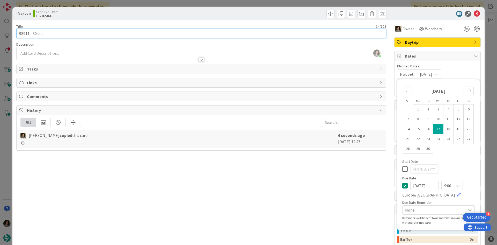
click at [233, 36] on input "98911 - 30 set" at bounding box center [201, 33] width 370 height 9
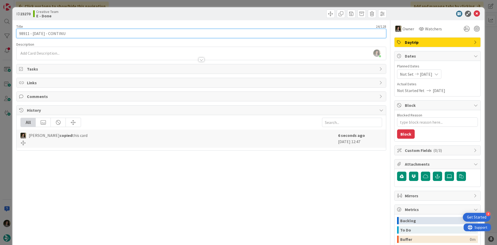
type input "98911 - 30 set - CONTINUA"
type textarea "x"
type input "98911 - 30 set - CONTINUAÇ"
type textarea "x"
type input "98911 - 30 set - CONTINUAÇÃO"
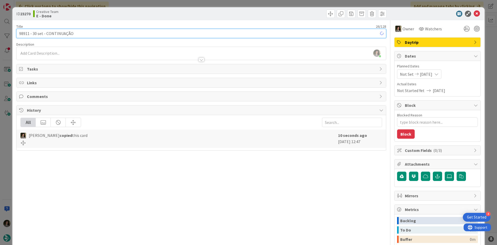
type textarea "x"
type input "98911 - 30 set - CONTINUAÇÃO"
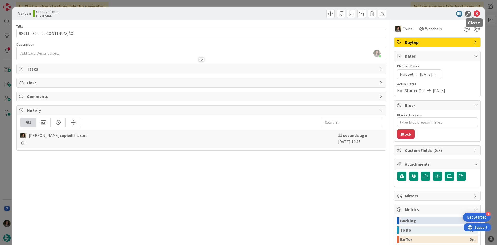
click at [474, 12] on icon at bounding box center [477, 14] width 6 height 6
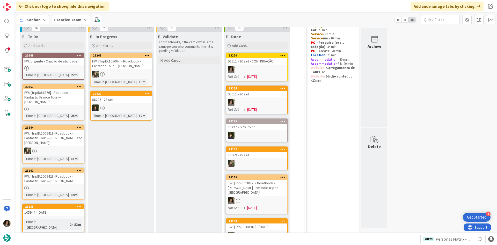
scroll to position [20, 0]
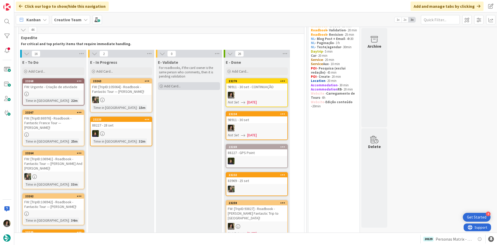
drag, startPoint x: 187, startPoint y: 83, endPoint x: 189, endPoint y: 85, distance: 3.1
click at [187, 83] on div "Add Card..." at bounding box center [189, 86] width 62 height 8
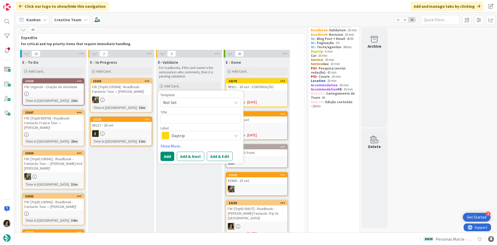
click at [267, 121] on div "98911 - 30 set" at bounding box center [256, 119] width 61 height 7
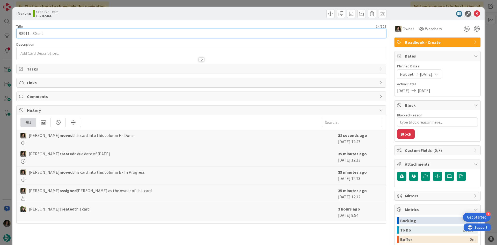
click at [109, 33] on input "98911 - 30 set" at bounding box center [201, 33] width 370 height 9
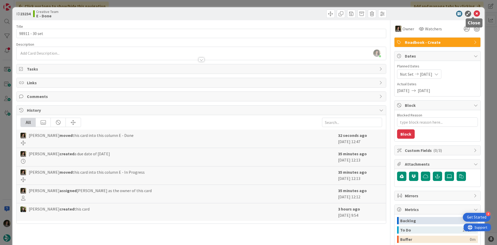
click at [474, 14] on icon at bounding box center [477, 14] width 6 height 6
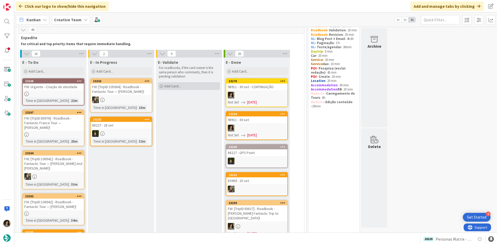
click at [181, 86] on div "Add Card..." at bounding box center [189, 86] width 62 height 8
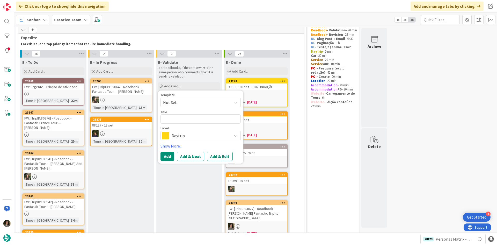
click at [183, 138] on span "Daytrip" at bounding box center [200, 135] width 57 height 7
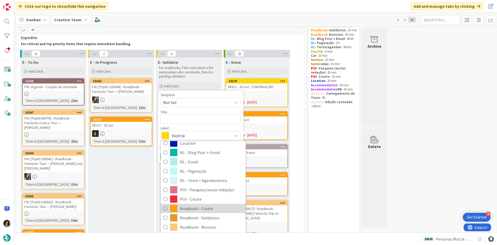
scroll to position [52, 0]
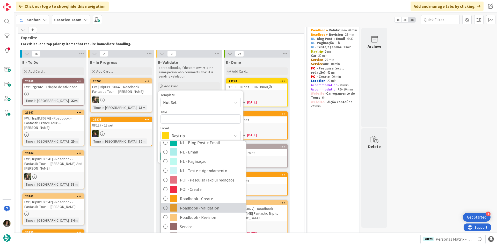
click at [198, 206] on span "Roadbook - Validation" at bounding box center [211, 208] width 63 height 8
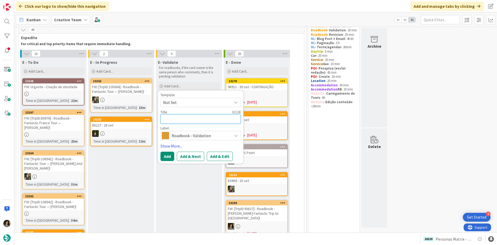
click at [185, 119] on textarea at bounding box center [200, 118] width 80 height 9
paste textarea "98911 - 30 set"
type textarea "x"
type textarea "98911 - 30 set"
click at [167, 155] on button "Add" at bounding box center [167, 155] width 14 height 9
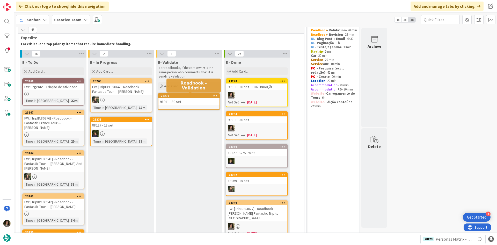
click at [189, 101] on div "98911 - 30 set" at bounding box center [188, 101] width 61 height 7
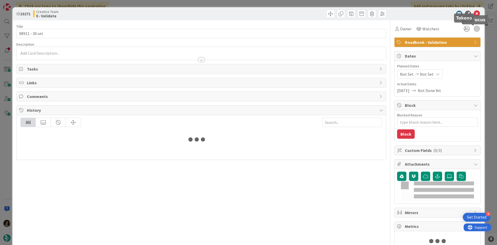
type textarea "x"
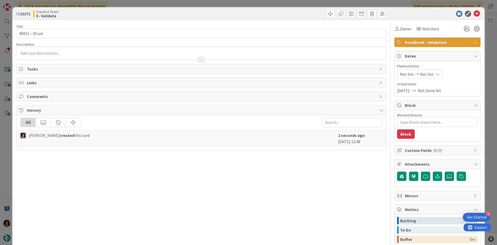
click at [436, 76] on icon at bounding box center [438, 74] width 4 height 4
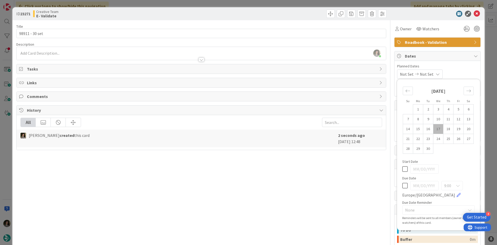
click at [402, 183] on icon at bounding box center [404, 185] width 5 height 6
type input "[DATE]"
click at [339, 186] on div "Title 14 / 128 98911 - 30 set Description Melissa Santos just joined Owner Watc…" at bounding box center [201, 161] width 370 height 282
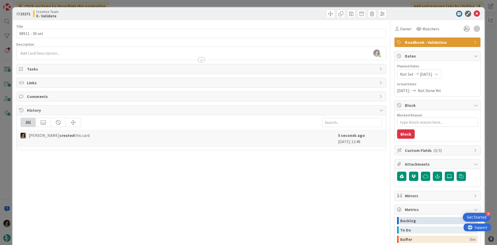
type textarea "x"
click at [198, 56] on div at bounding box center [201, 56] width 369 height 5
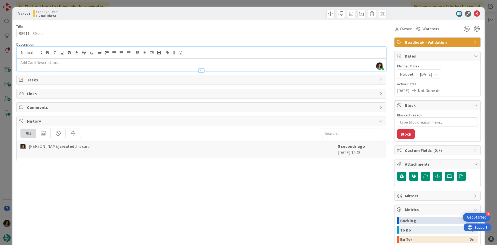
click at [30, 64] on p at bounding box center [201, 63] width 364 height 6
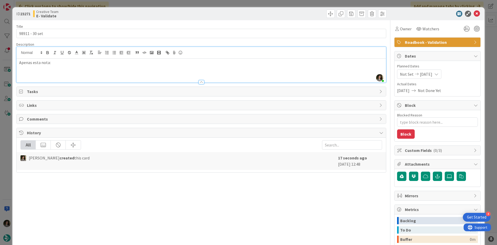
click at [42, 72] on p at bounding box center [201, 74] width 364 height 6
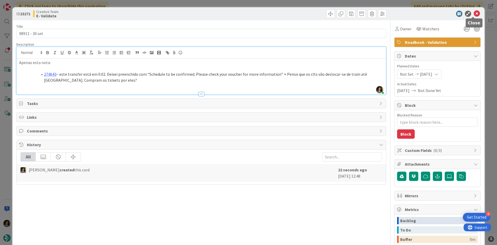
click at [474, 11] on icon at bounding box center [477, 14] width 6 height 6
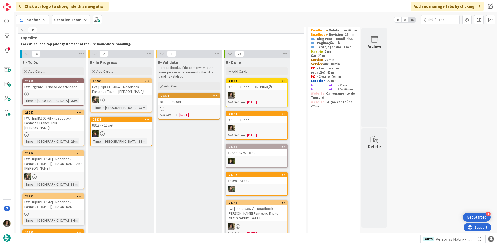
click at [46, 124] on div "FW: [TripID:86976] - Roadbook - Fantastic France Tour — Ernie Simon!" at bounding box center [53, 123] width 61 height 16
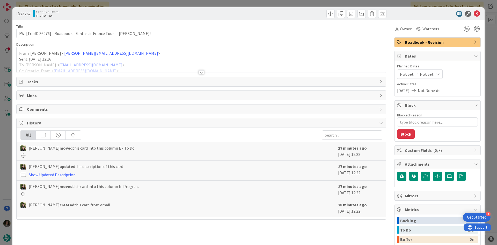
click at [195, 73] on div "Title 68 / 128 FW: [TripID:86976] - Roadbook - Fantastic France Tour — Ernie Si…" at bounding box center [201, 161] width 370 height 282
click at [198, 71] on div at bounding box center [201, 72] width 6 height 4
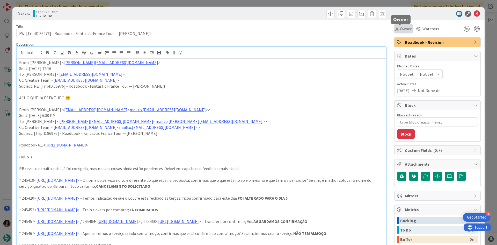
click at [400, 31] on span "Owner" at bounding box center [406, 29] width 12 height 6
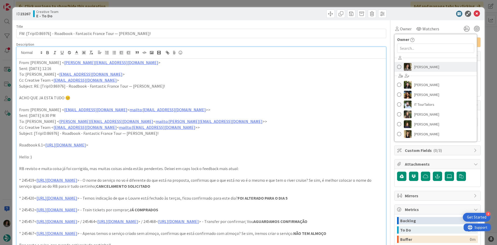
click at [430, 65] on span "[PERSON_NAME]" at bounding box center [426, 67] width 25 height 8
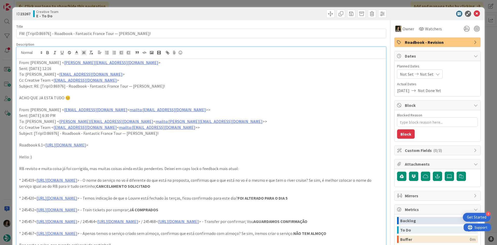
click at [474, 11] on icon at bounding box center [477, 14] width 6 height 6
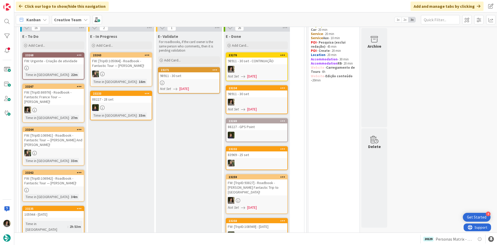
click at [57, 175] on div "FW: [TripID:106942] - Roadbook - Fantastic Tour — Paul Betteridge!" at bounding box center [53, 180] width 61 height 11
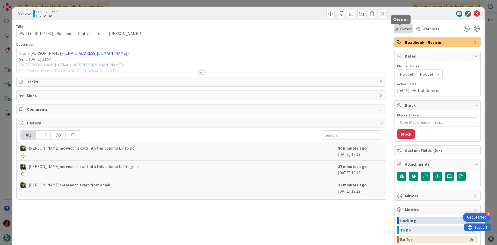
click at [400, 31] on span "Owner" at bounding box center [406, 29] width 12 height 6
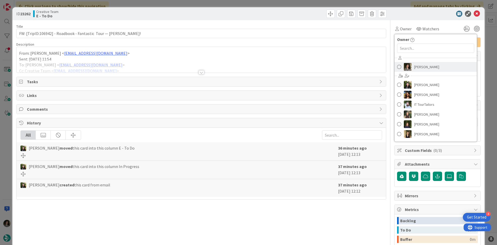
click at [418, 64] on span "[PERSON_NAME]" at bounding box center [426, 67] width 25 height 8
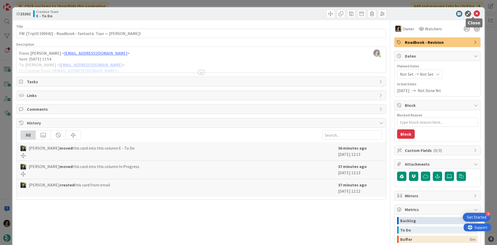
click at [474, 12] on icon at bounding box center [477, 14] width 6 height 6
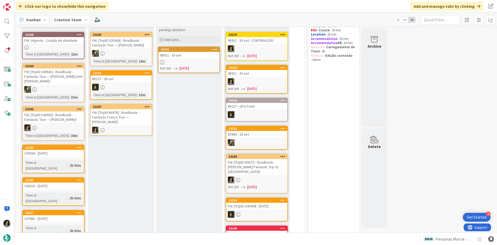
click at [143, 109] on div "23267" at bounding box center [121, 106] width 61 height 5
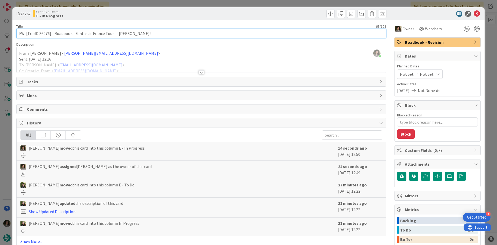
drag, startPoint x: 49, startPoint y: 32, endPoint x: 40, endPoint y: 30, distance: 10.0
click at [40, 30] on input "FW: [TripID:86976] - Roadbook - Fantastic France Tour — Ernie Simon!" at bounding box center [201, 33] width 370 height 9
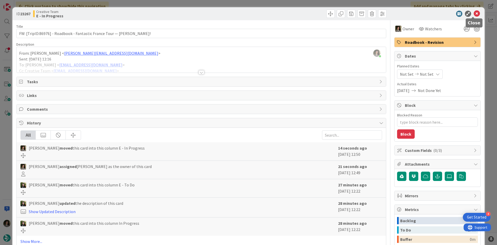
click at [474, 12] on icon at bounding box center [477, 14] width 6 height 6
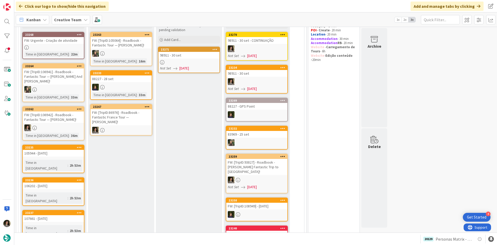
click at [182, 62] on div at bounding box center [188, 62] width 61 height 4
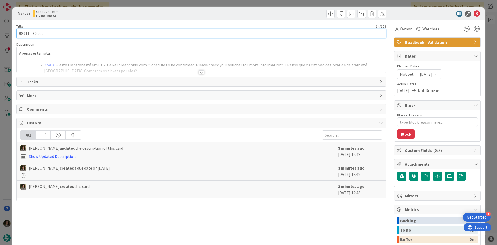
drag, startPoint x: 28, startPoint y: 32, endPoint x: 23, endPoint y: 33, distance: 5.2
click at [23, 33] on input "98911 - 30 set" at bounding box center [201, 33] width 370 height 9
drag, startPoint x: 28, startPoint y: 34, endPoint x: -14, endPoint y: 32, distance: 42.7
click at [0, 32] on html "4 Get Started Click our logo to show/hide this navigation Add and manage tabs b…" at bounding box center [248, 122] width 497 height 245
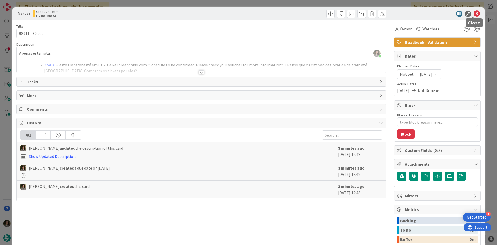
click at [474, 12] on icon at bounding box center [477, 14] width 6 height 6
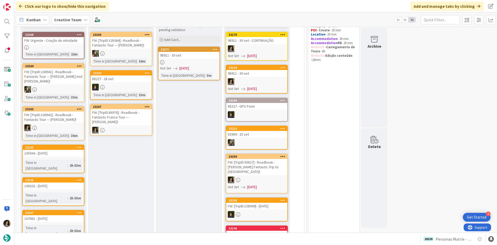
click at [128, 120] on div "FW: [TripID:86976] - Roadbook - Fantastic France Tour — Ernie Simon!" at bounding box center [121, 117] width 61 height 16
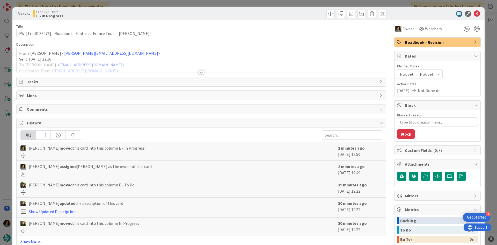
click at [198, 72] on div at bounding box center [201, 72] width 6 height 4
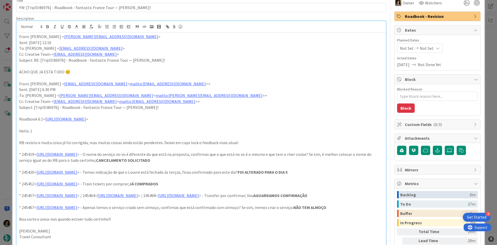
scroll to position [52, 0]
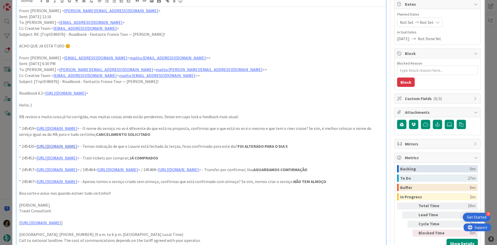
click at [77, 148] on link "https://appweb.tourtailors.com/sigav/#Voucher/view/253040" at bounding box center [56, 145] width 41 height 5
click at [88, 154] on link "https://appweb.tourtailors.com/sigav/#Voucher/view/253040" at bounding box center [75, 156] width 35 height 7
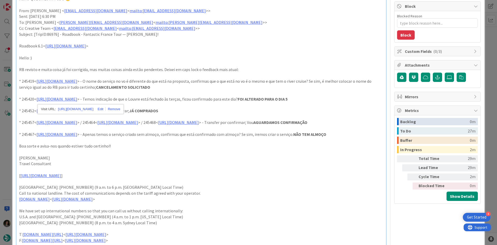
scroll to position [104, 0]
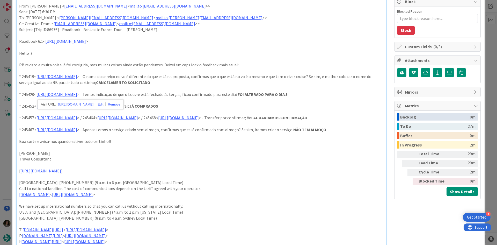
click at [220, 127] on p at bounding box center [201, 124] width 364 height 6
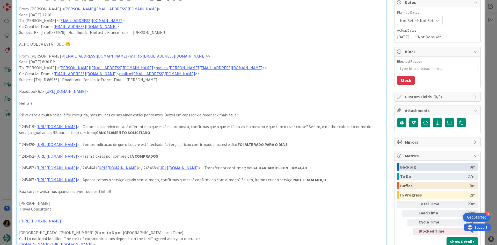
scroll to position [0, 0]
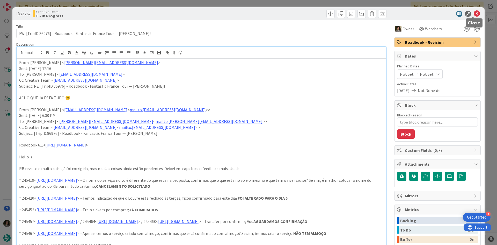
click at [474, 14] on icon at bounding box center [477, 14] width 6 height 6
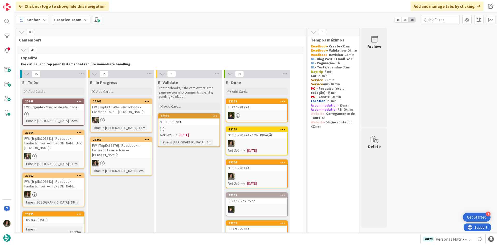
click at [122, 154] on link "23267 FW: [TripID:86976] - Roadbook - Fantastic France Tour — Ernie Simon! Time…" at bounding box center [121, 156] width 62 height 39
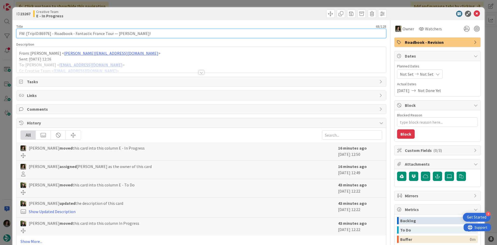
click at [73, 31] on input "FW: [TripID:86976] - Roadbook - Fantastic France Tour — Ernie Simon!" at bounding box center [201, 33] width 370 height 9
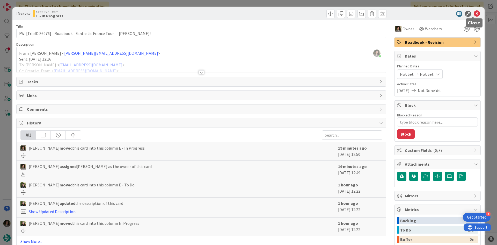
click at [474, 13] on icon at bounding box center [477, 14] width 6 height 6
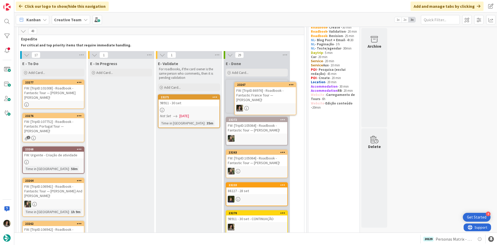
scroll to position [13, 0]
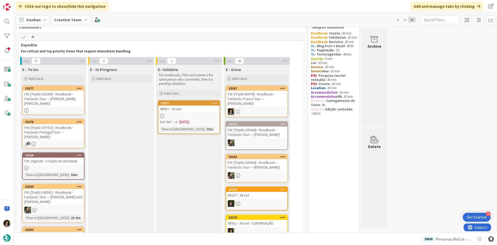
click at [268, 99] on div "FW: [TripID:86976] - Roadbook - Fantastic France Tour — Ernie Simon!" at bounding box center [256, 99] width 61 height 16
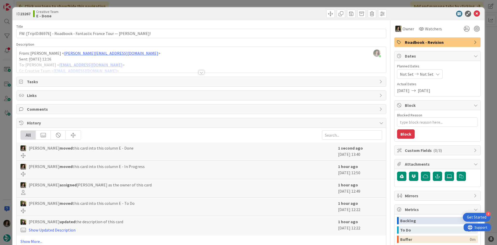
click at [429, 45] on span "Roadbook - Revision" at bounding box center [438, 42] width 66 height 6
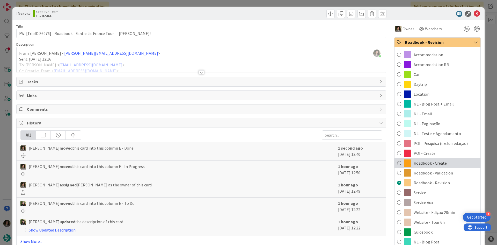
click at [435, 166] on div "Roadbook - Create" at bounding box center [437, 163] width 86 height 10
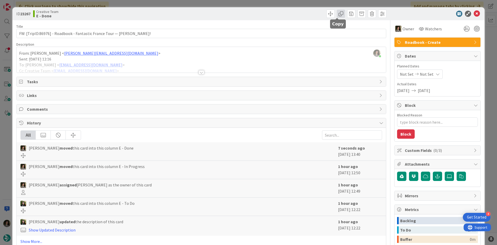
click at [337, 16] on span at bounding box center [341, 14] width 8 height 8
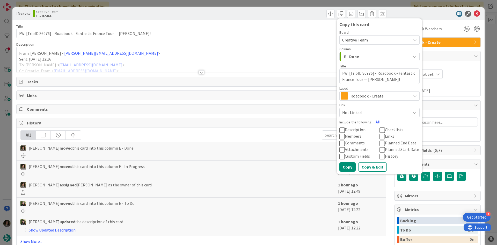
click at [371, 93] on span "Roadbook - Create" at bounding box center [378, 95] width 57 height 7
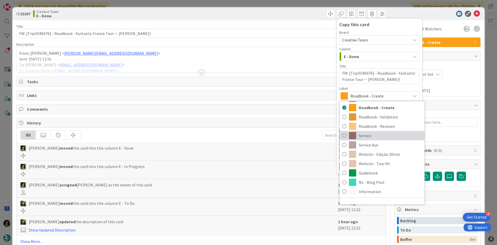
scroll to position [104, 0]
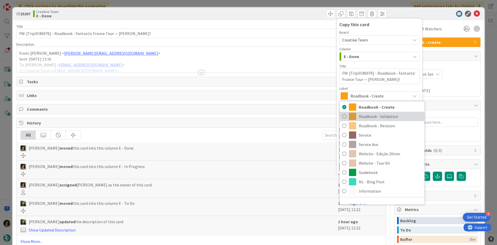
click at [390, 118] on span "Roadbook - Validation" at bounding box center [390, 116] width 63 height 8
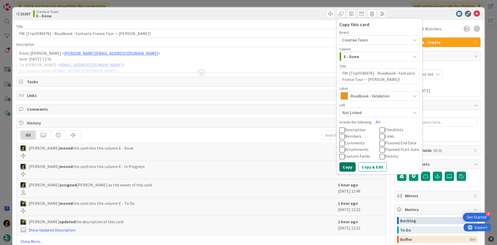
click at [347, 169] on button "Copy" at bounding box center [347, 166] width 16 height 9
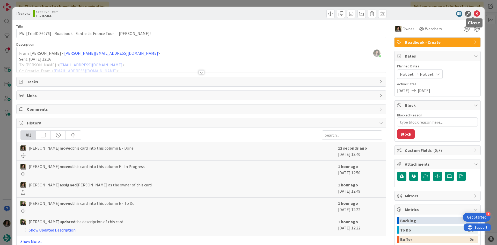
click at [474, 12] on icon at bounding box center [477, 14] width 6 height 6
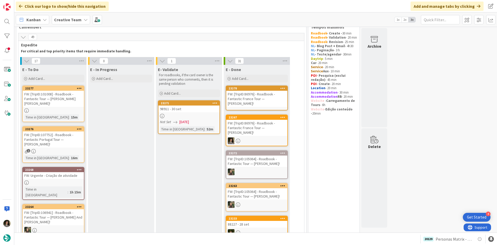
click at [253, 95] on div "FW: [TripID:86976] - Roadbook - Fantastic France Tour — Ernie Simon!" at bounding box center [256, 99] width 61 height 16
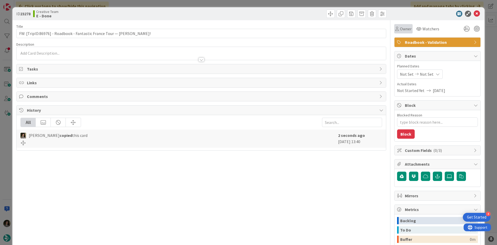
click at [407, 29] on span "Owner" at bounding box center [406, 29] width 12 height 6
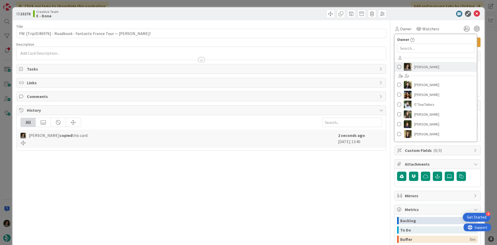
click at [425, 66] on span "[PERSON_NAME]" at bounding box center [426, 67] width 25 height 8
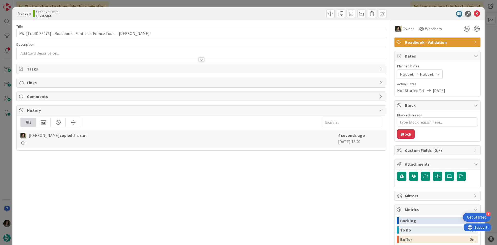
type textarea "x"
drag, startPoint x: 428, startPoint y: 75, endPoint x: 429, endPoint y: 77, distance: 3.0
click at [429, 75] on div "Not Set Not Set" at bounding box center [420, 73] width 46 height 9
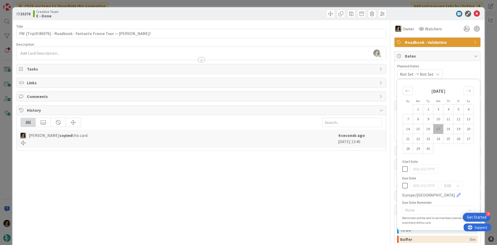
click at [402, 183] on icon at bounding box center [404, 185] width 5 height 6
type input "[DATE]"
type textarea "x"
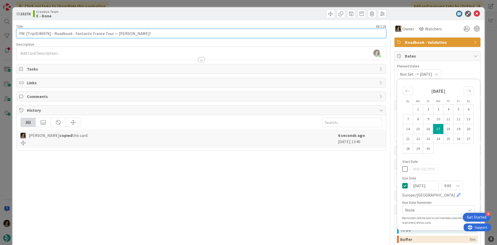
click at [161, 32] on input "FW: [TripID:86976] - Roadbook - Fantastic France Tour — Ernie Simon!" at bounding box center [201, 33] width 370 height 9
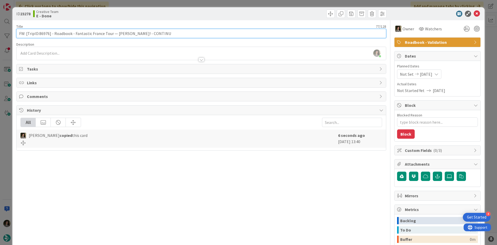
type input "FW: [TripID:86976] - Roadbook - Fantastic France Tour — Ernie Simon! - CONTINUA"
type textarea "x"
type input "FW: [TripID:86976] - Roadbook - Fantastic France Tour — Ernie Simon! - CONTINUAÇ"
type textarea "x"
type input "FW: [TripID:86976] - Roadbook - Fantastic France Tour — Ernie Simon! - CONTINUA…"
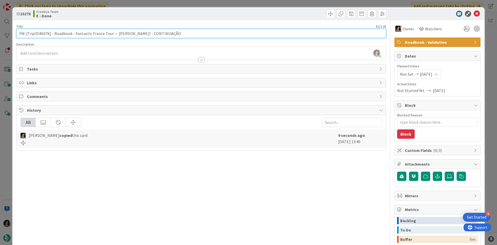
type textarea "x"
type input "FW: [TripID:86976] - Roadbook - Fantastic France Tour — Ernie Simon! - CONTINUA…"
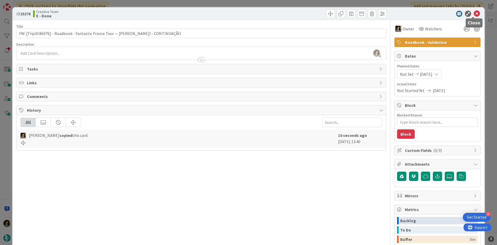
click at [475, 13] on icon at bounding box center [477, 14] width 6 height 6
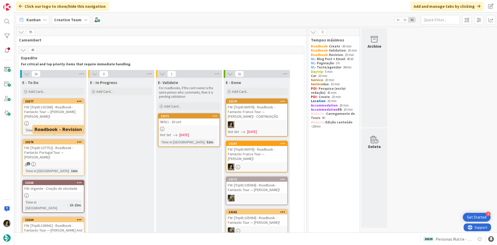
click at [50, 112] on div "FW: [TripID:101008] - Roadbook - Fantastic Tour — Peter J. Levy!" at bounding box center [53, 112] width 61 height 16
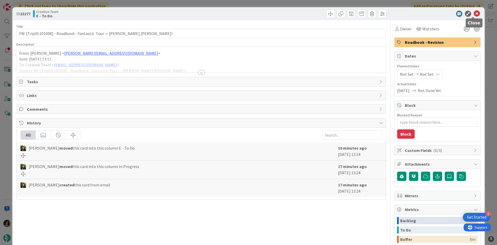
click at [474, 15] on icon at bounding box center [477, 14] width 6 height 6
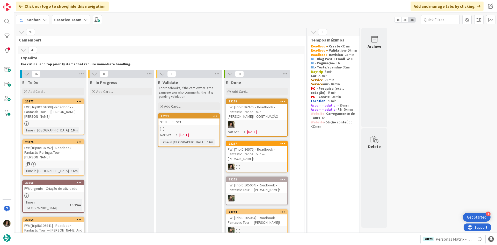
click at [70, 168] on div "16m" at bounding box center [74, 171] width 9 height 6
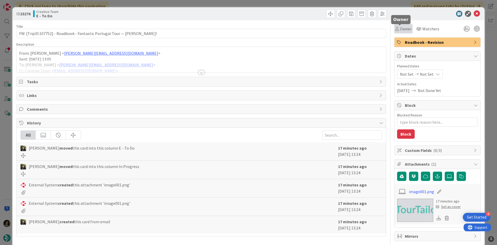
click at [403, 29] on span "Owner" at bounding box center [406, 29] width 12 height 6
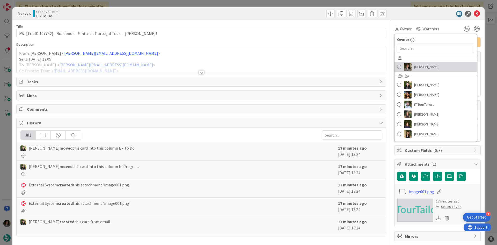
drag, startPoint x: 422, startPoint y: 64, endPoint x: 431, endPoint y: 62, distance: 9.3
click at [423, 65] on span "[PERSON_NAME]" at bounding box center [426, 67] width 25 height 8
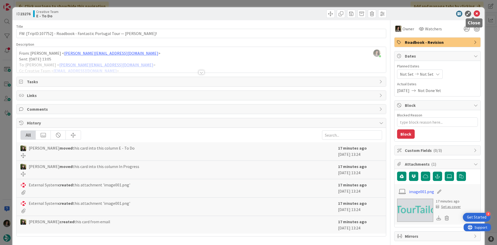
click at [474, 11] on icon at bounding box center [477, 14] width 6 height 6
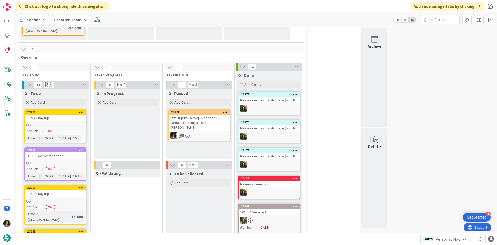
scroll to position [594, 0]
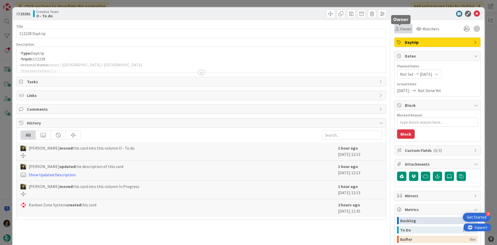
click at [400, 28] on span "Owner" at bounding box center [406, 29] width 12 height 6
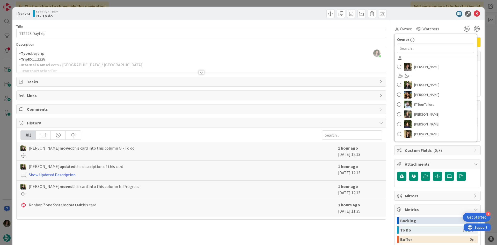
click at [416, 62] on div "Melissa Santos Beatriz Cassona Diana Ramos IT TourTailors Inês Gonçalves Margar…" at bounding box center [435, 96] width 82 height 85
click at [418, 65] on span "[PERSON_NAME]" at bounding box center [426, 67] width 25 height 8
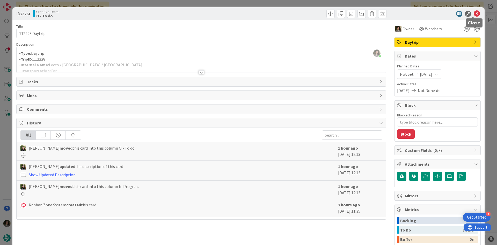
click at [474, 16] on icon at bounding box center [477, 14] width 6 height 6
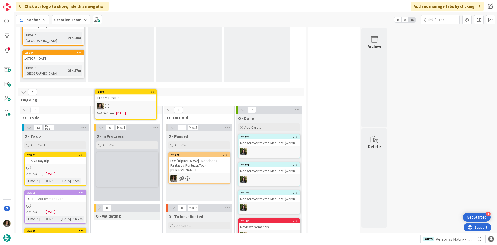
scroll to position [577, 0]
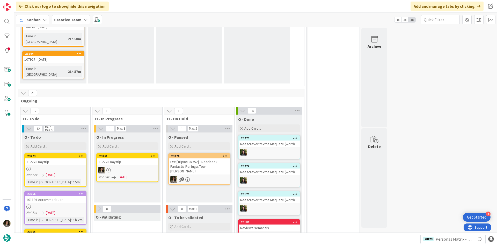
click at [133, 166] on div at bounding box center [127, 169] width 61 height 7
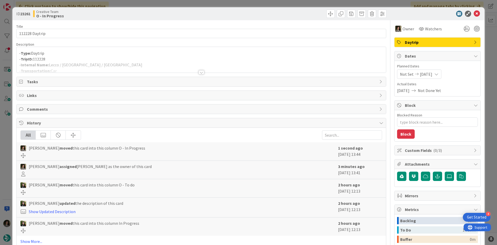
click at [199, 71] on div at bounding box center [201, 72] width 6 height 4
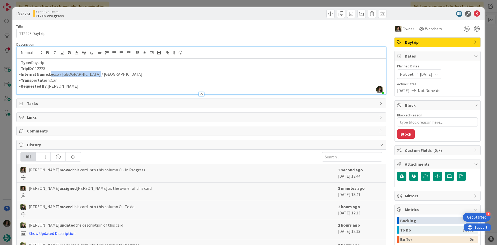
drag, startPoint x: 102, startPoint y: 73, endPoint x: 50, endPoint y: 75, distance: 52.3
click at [50, 75] on p "- Internal Name: Lecco / Varenna / Verona" at bounding box center [201, 74] width 364 height 6
copy p "Lecco / Varenna / Verona"
click at [475, 12] on icon at bounding box center [477, 14] width 6 height 6
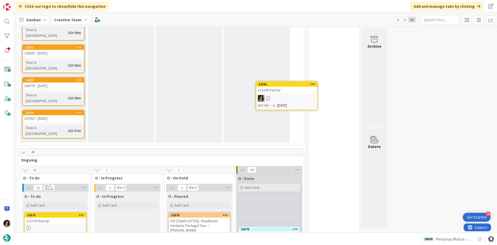
scroll to position [517, 0]
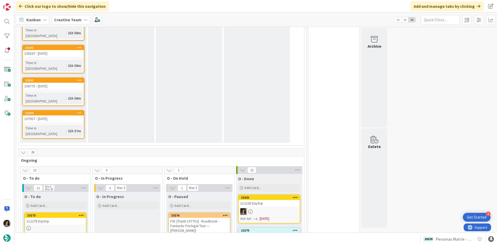
click at [274, 200] on div "112228 Daytrip" at bounding box center [269, 203] width 61 height 7
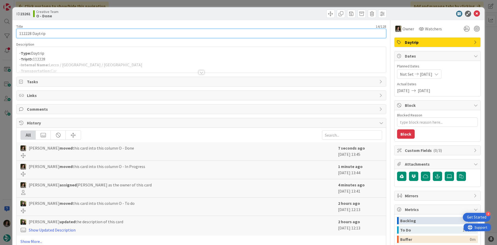
click at [48, 34] on input "112228 Daytrip" at bounding box center [201, 33] width 370 height 9
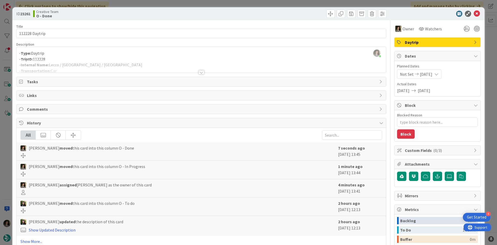
click at [203, 71] on div at bounding box center [201, 65] width 369 height 13
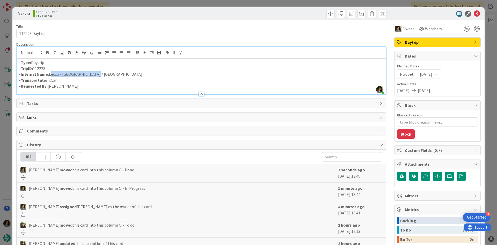
drag, startPoint x: 86, startPoint y: 73, endPoint x: 50, endPoint y: 75, distance: 36.3
click at [50, 75] on p "- Internal Name: Lecco / Varenna / Verona" at bounding box center [201, 74] width 364 height 6
copy p "Lecco / Varenna / Verona"
click at [474, 12] on icon at bounding box center [477, 14] width 6 height 6
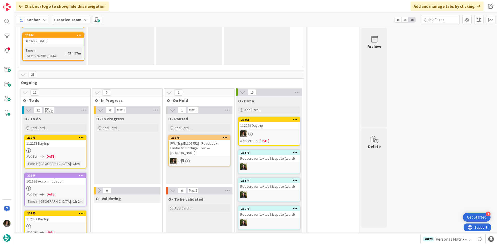
click at [72, 153] on div "Not Set [DATE]" at bounding box center [56, 155] width 60 height 5
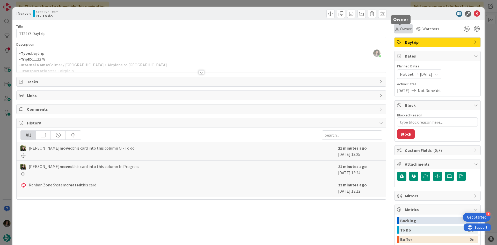
click at [405, 32] on span "Owner" at bounding box center [406, 29] width 12 height 6
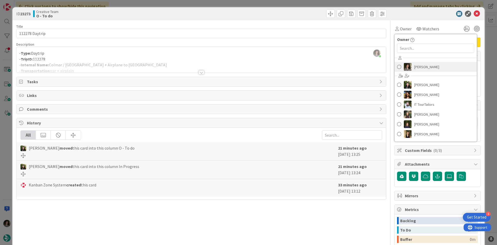
click at [421, 64] on span "[PERSON_NAME]" at bounding box center [426, 67] width 25 height 8
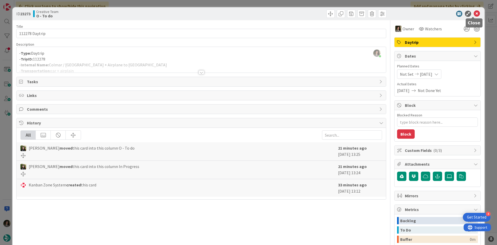
click at [474, 12] on icon at bounding box center [477, 14] width 6 height 6
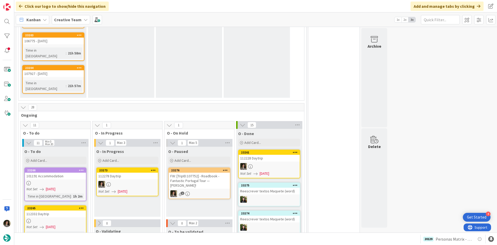
click at [132, 181] on div at bounding box center [127, 184] width 61 height 7
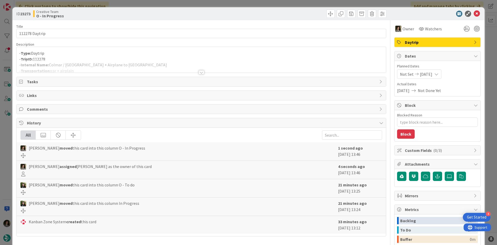
click at [137, 61] on div at bounding box center [201, 65] width 369 height 13
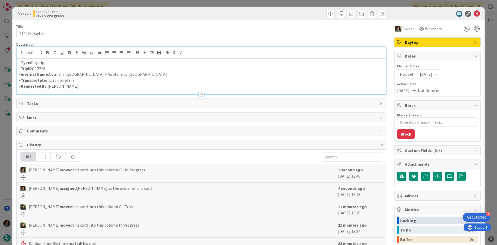
drag, startPoint x: 136, startPoint y: 70, endPoint x: 104, endPoint y: 72, distance: 32.1
click at [98, 72] on div "- Type: Daytrip - TripID: 112278 - Internal Name: Colmar / Strasbourg + Airplan…" at bounding box center [201, 76] width 369 height 36
click at [126, 74] on p "- Internal Name: Colmar / Strasbourg + Airplane to Madrid" at bounding box center [201, 74] width 364 height 6
drag, startPoint x: 121, startPoint y: 73, endPoint x: 49, endPoint y: 75, distance: 71.2
click at [49, 75] on p "- Internal Name: Colmar / Strasbourg + Airplane to Madrid" at bounding box center [201, 74] width 364 height 6
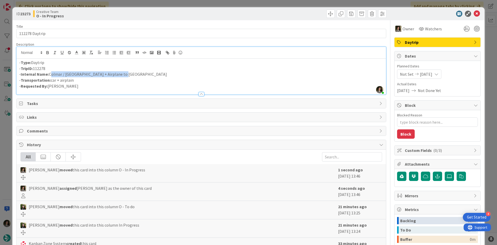
copy p "Colmar / Strasbourg + Airplane to Madrid"
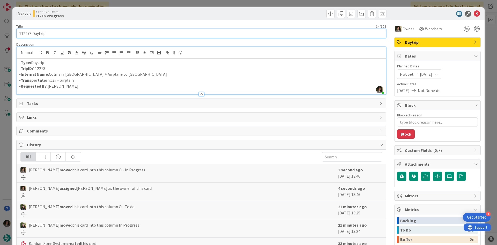
click at [83, 31] on input "112278 Daytrip" at bounding box center [201, 33] width 370 height 9
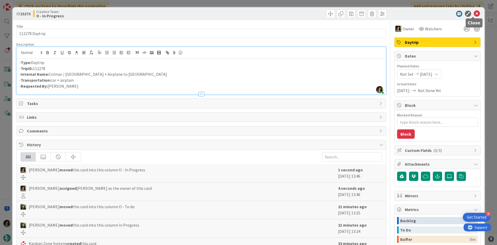
click at [474, 12] on icon at bounding box center [477, 14] width 6 height 6
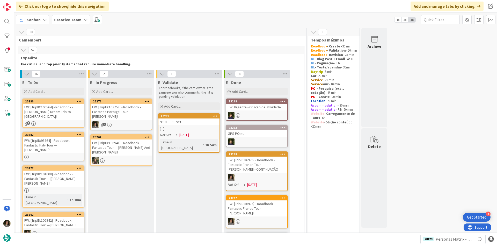
click at [135, 115] on div "FW: [TripID:107752] - Roadbook - Fantastic Portugal Tour — Russ Erath!" at bounding box center [121, 112] width 61 height 16
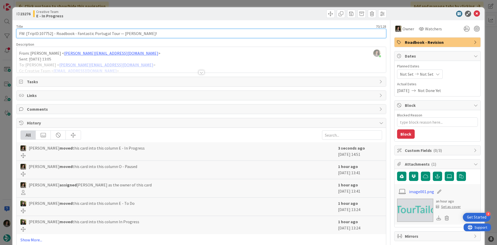
drag, startPoint x: 50, startPoint y: 35, endPoint x: 39, endPoint y: 38, distance: 11.7
click at [39, 38] on input "FW: [TripID:107752] - Roadbook - Fantastic Portugal Tour — Russ Erath!" at bounding box center [201, 33] width 370 height 9
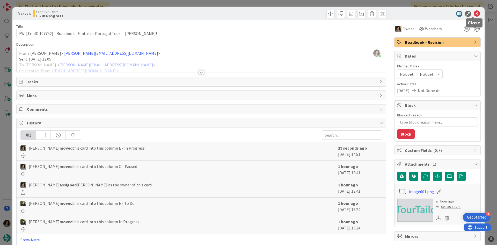
click at [474, 14] on icon at bounding box center [477, 14] width 6 height 6
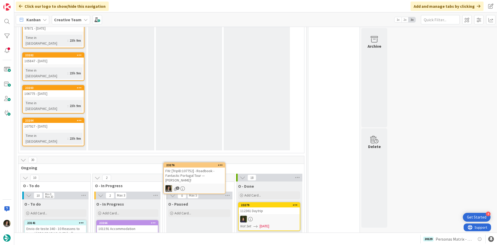
scroll to position [520, 0]
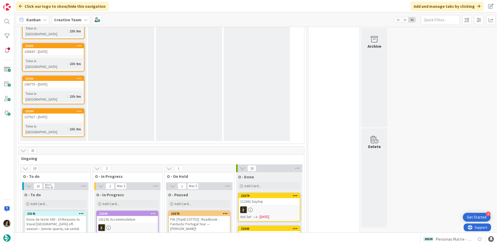
click at [212, 216] on div "FW: [TripID:107752] - Roadbook - Fantastic Portugal Tour — Russ Erath!" at bounding box center [199, 224] width 61 height 16
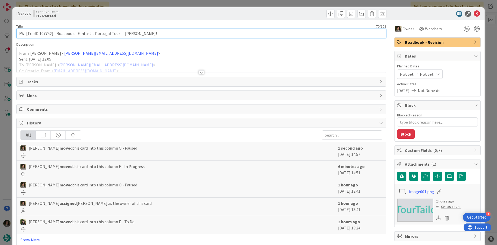
click at [135, 36] on input "FW: [TripID:107752] - Roadbook - Fantastic Portugal Tour — Russ Erath!" at bounding box center [201, 33] width 370 height 9
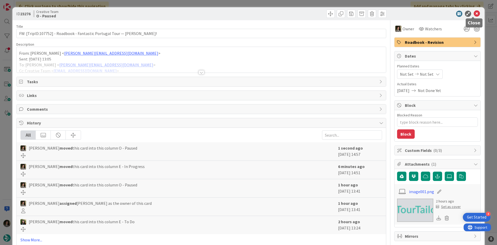
click at [475, 13] on icon at bounding box center [477, 14] width 6 height 6
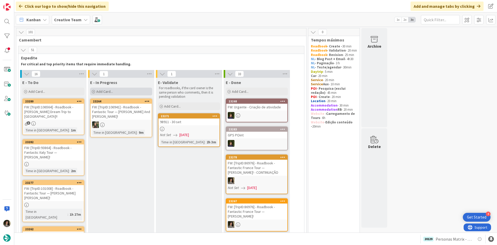
click at [115, 87] on div "Add Card..." at bounding box center [121, 91] width 62 height 8
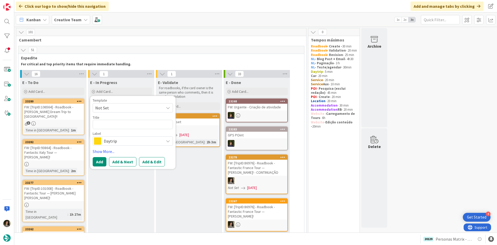
click at [127, 143] on span "Daytrip" at bounding box center [132, 140] width 57 height 7
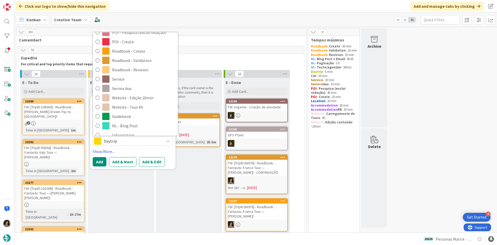
scroll to position [104, 0]
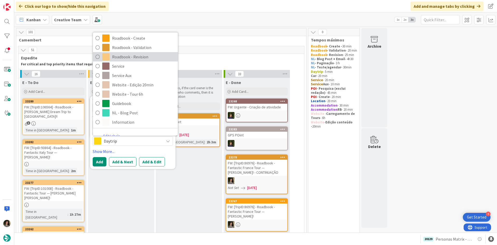
click at [149, 57] on span "Roadbook - Revision" at bounding box center [143, 57] width 63 height 8
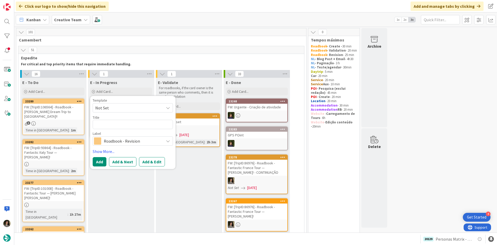
click at [137, 144] on span "Roadbook - Revision" at bounding box center [132, 140] width 57 height 7
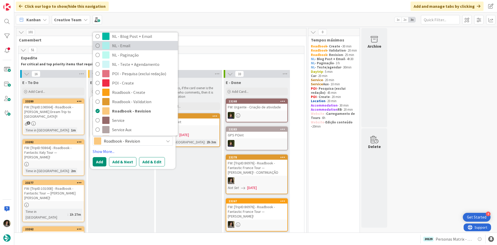
scroll to position [0, 0]
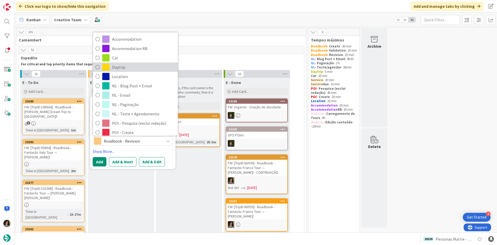
click at [140, 70] on span "Daytrip" at bounding box center [143, 67] width 63 height 8
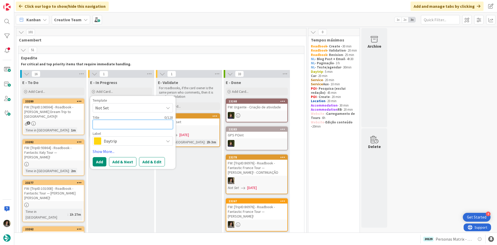
click at [139, 123] on textarea at bounding box center [133, 124] width 80 height 9
paste textarea "FW: [TripID:107752] - Roadbook - Fantastic Portugal Tour — Russ Erath!"
type textarea "x"
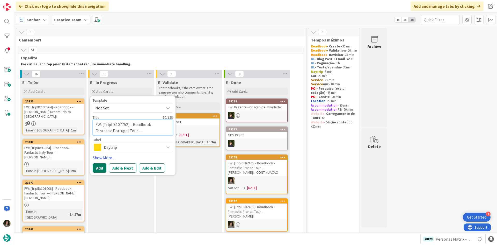
type textarea "FW: [TripID:107752] - Roadbook - Fantastic Portugal Tour — Russ Erath!"
click at [103, 168] on button "Add" at bounding box center [100, 167] width 14 height 9
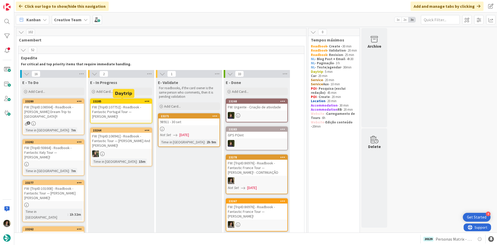
click at [123, 103] on div "23285" at bounding box center [122, 101] width 59 height 4
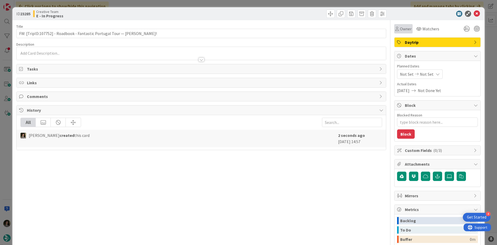
click at [401, 28] on span "Owner" at bounding box center [406, 29] width 12 height 6
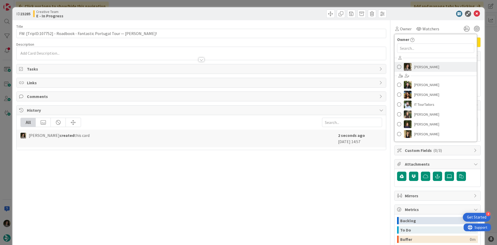
click at [424, 66] on span "[PERSON_NAME]" at bounding box center [426, 67] width 25 height 8
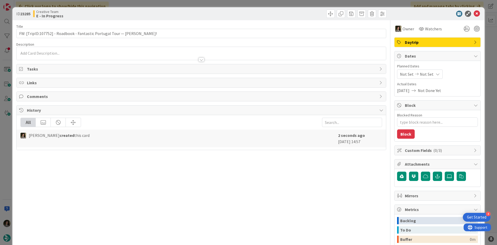
type textarea "x"
click at [425, 66] on span "Planned Dates" at bounding box center [437, 65] width 81 height 5
click at [426, 73] on span "Not Set" at bounding box center [427, 74] width 14 height 6
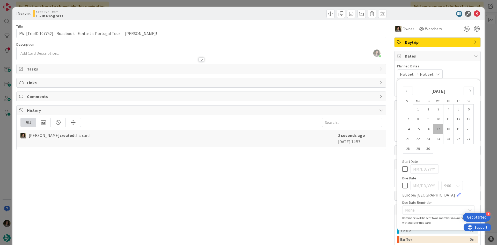
click at [402, 186] on icon at bounding box center [404, 185] width 5 height 6
type input "[DATE]"
type textarea "x"
click at [197, 57] on div at bounding box center [201, 56] width 369 height 5
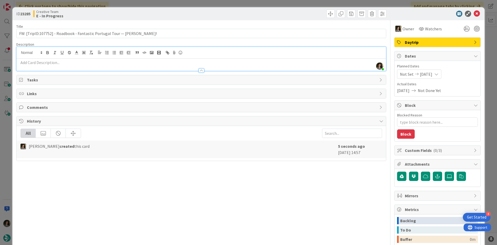
click at [186, 61] on p at bounding box center [201, 63] width 364 height 6
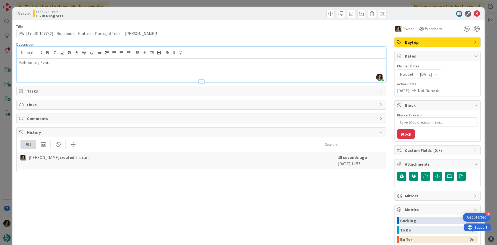
click at [46, 62] on p "Belmonte / Évora" at bounding box center [201, 63] width 364 height 6
copy p "Belmonte / Évora"
click at [474, 14] on icon at bounding box center [477, 14] width 6 height 6
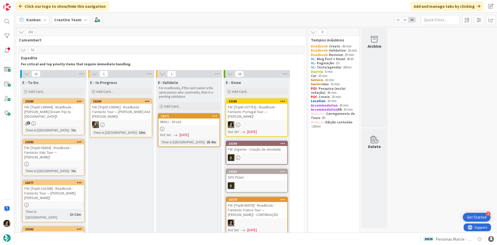
click at [246, 106] on div "FW: [TripID:107752] - Roadbook - Fantastic Portugal Tour — Russ Erath!" at bounding box center [256, 112] width 61 height 16
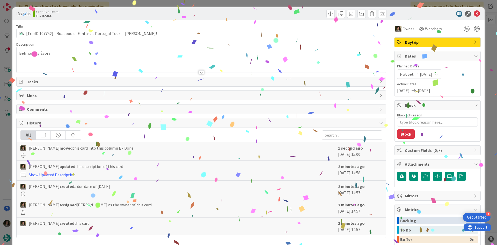
type textarea "x"
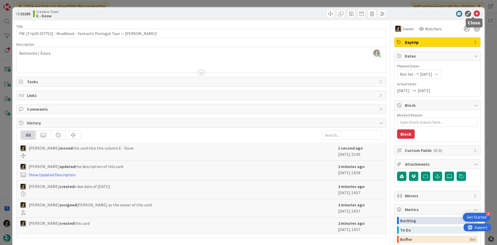
click at [475, 13] on icon at bounding box center [477, 14] width 6 height 6
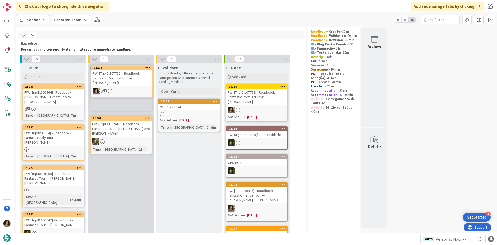
scroll to position [13, 0]
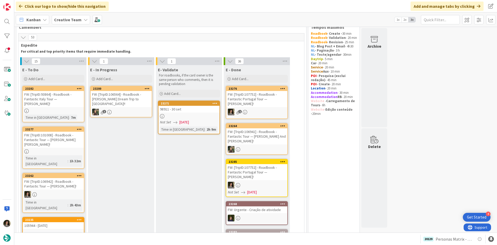
click at [261, 100] on div "FW: [TripID:107752] - Roadbook - Fantastic Portugal Tour — Russ Erath!" at bounding box center [256, 99] width 61 height 16
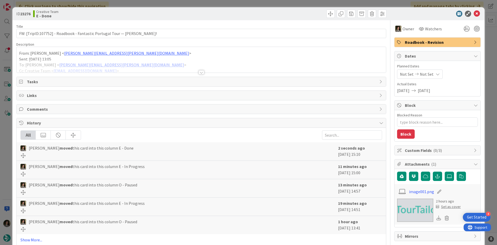
click at [418, 43] on span "Roadbook - Revision" at bounding box center [438, 42] width 66 height 6
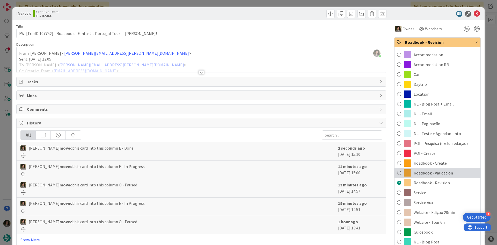
click at [447, 171] on span "Roadbook - Validation" at bounding box center [433, 173] width 39 height 6
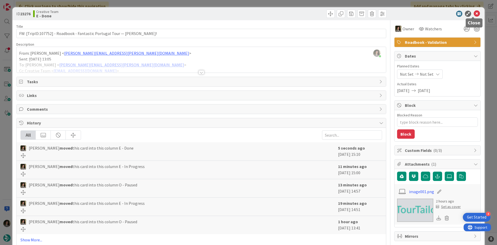
click at [474, 13] on icon at bounding box center [477, 14] width 6 height 6
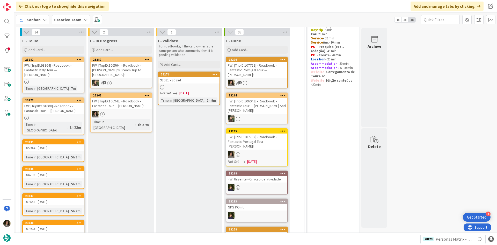
scroll to position [12, 0]
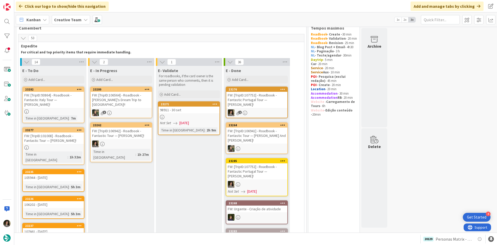
click at [67, 145] on div at bounding box center [53, 147] width 61 height 4
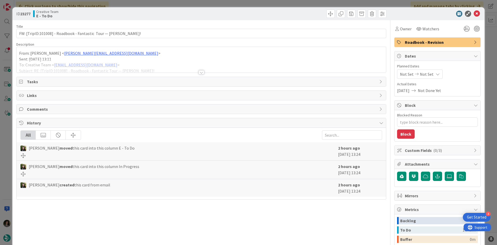
click at [201, 71] on div at bounding box center [201, 72] width 6 height 4
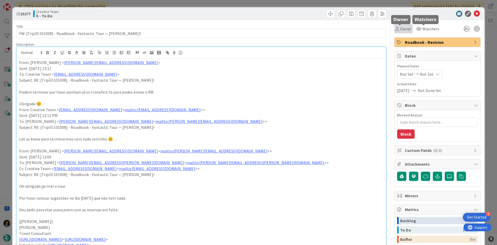
click at [407, 28] on span "Owner" at bounding box center [406, 29] width 12 height 6
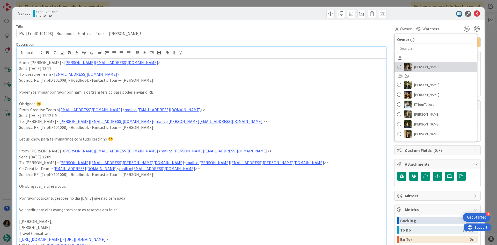
click at [423, 68] on span "[PERSON_NAME]" at bounding box center [426, 67] width 25 height 8
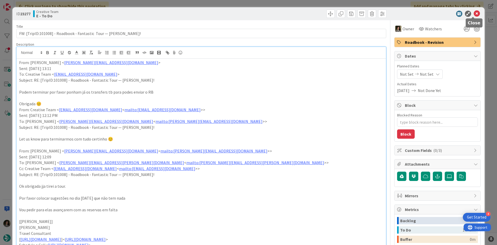
click at [475, 12] on icon at bounding box center [477, 14] width 6 height 6
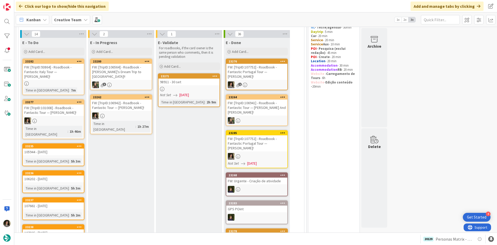
click at [108, 106] on div "FW: [TripID:106942] - Roadbook - Fantastic Tour — Paul Betteridge!" at bounding box center [121, 104] width 61 height 11
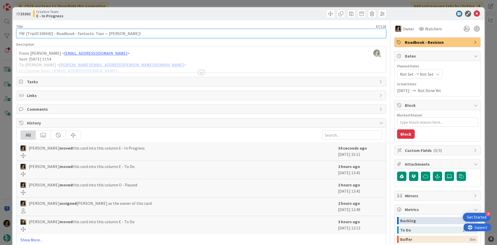
drag, startPoint x: 51, startPoint y: 34, endPoint x: 39, endPoint y: 34, distance: 11.9
click at [39, 34] on input "FW: [TripID:106942] - Roadbook - Fantastic Tour — Paul Betteridge!" at bounding box center [201, 33] width 370 height 9
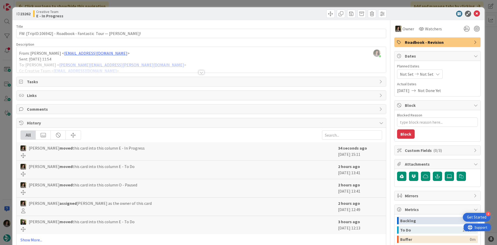
click at [198, 72] on div at bounding box center [201, 72] width 6 height 4
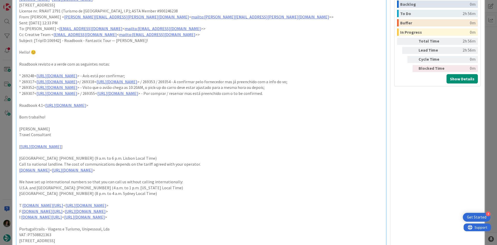
scroll to position [207, 0]
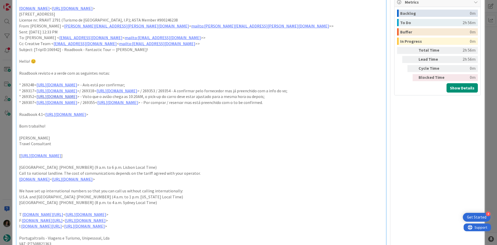
click at [77, 99] on link "https://appweb.tourtailors.com/sigav/#Voucher/view/277129" at bounding box center [56, 96] width 41 height 5
click at [94, 111] on link "https://appweb.tourtailors.com/sigav/#Voucher/view/277129" at bounding box center [76, 112] width 35 height 7
click at [214, 111] on p at bounding box center [201, 108] width 364 height 6
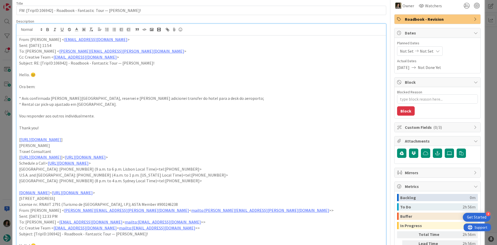
scroll to position [0, 0]
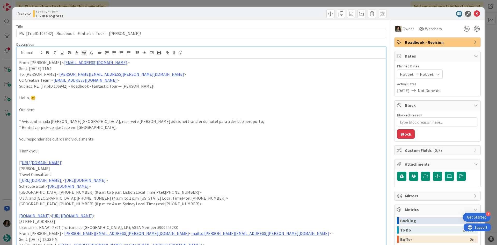
click at [148, 28] on div "Title 67 / 128" at bounding box center [201, 26] width 370 height 5
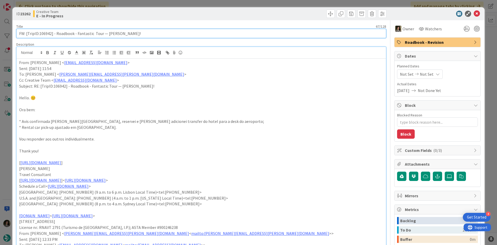
click at [148, 30] on input "FW: [TripID:106942] - Roadbook - Fantastic Tour — Paul Betteridge!" at bounding box center [201, 33] width 370 height 9
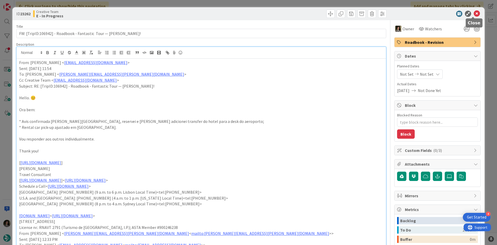
click at [475, 11] on icon at bounding box center [477, 14] width 6 height 6
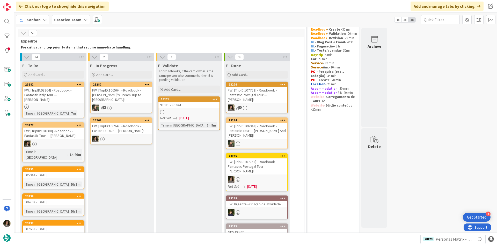
scroll to position [14, 0]
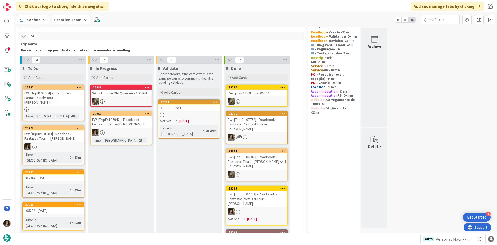
click at [121, 122] on div "FW: [TripID:106942] - Roadbook - Fantastic Tour — Paul Betteridge!" at bounding box center [121, 121] width 61 height 11
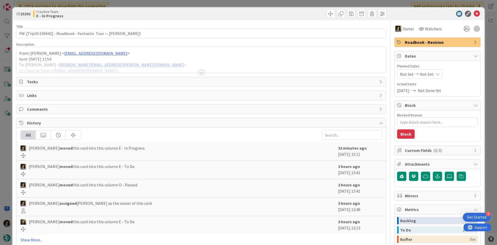
click at [201, 70] on div at bounding box center [201, 65] width 369 height 13
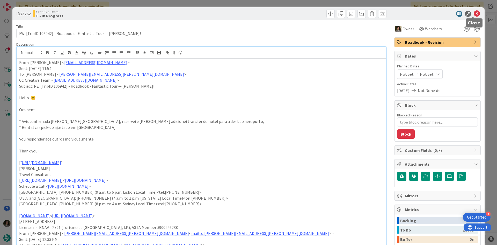
click at [474, 13] on icon at bounding box center [477, 14] width 6 height 6
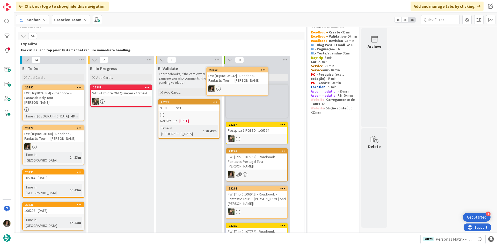
scroll to position [12, 0]
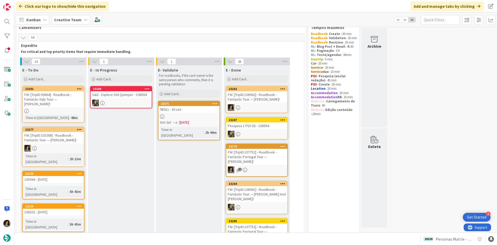
click at [264, 98] on div "FW: [TripID:106942] - Roadbook - Fantastic Tour — Paul Betteridge!" at bounding box center [256, 96] width 61 height 11
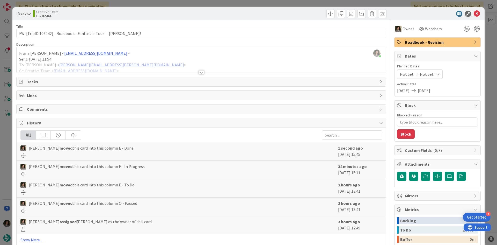
click at [452, 43] on span "Roadbook - Revision" at bounding box center [438, 42] width 66 height 6
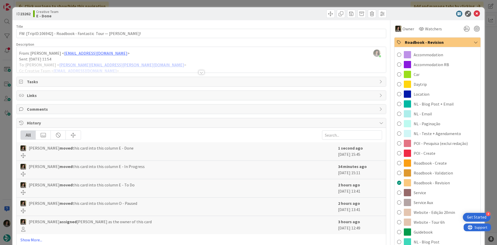
click at [452, 43] on span "Roadbook - Revision" at bounding box center [438, 42] width 66 height 6
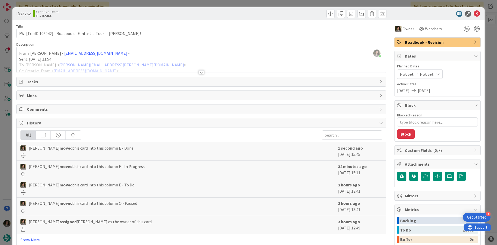
click at [432, 39] on span "Roadbook - Revision" at bounding box center [438, 42] width 66 height 6
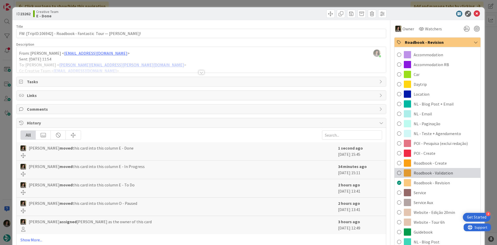
click at [428, 173] on span "Roadbook - Validation" at bounding box center [433, 173] width 39 height 6
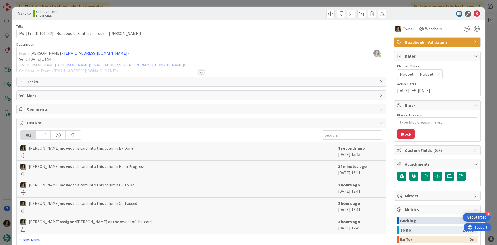
click at [436, 41] on span "Roadbook - Validation" at bounding box center [438, 42] width 66 height 6
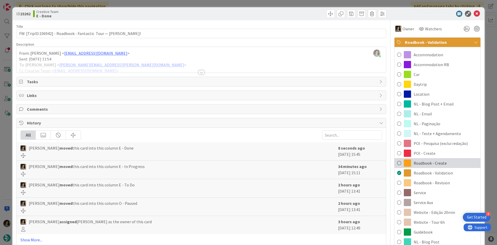
click at [435, 163] on span "Roadbook - Create" at bounding box center [430, 163] width 33 height 6
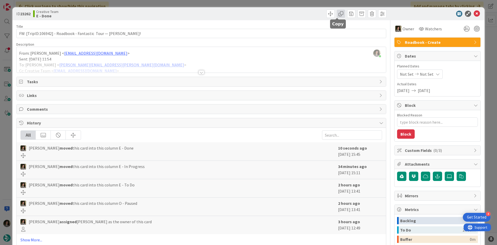
click at [337, 13] on span at bounding box center [341, 14] width 8 height 8
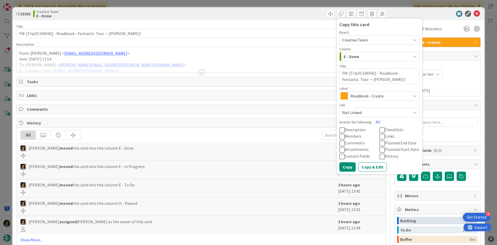
click at [359, 96] on span "Roadbook - Create" at bounding box center [378, 95] width 57 height 7
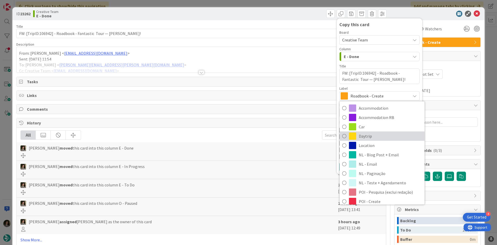
click at [369, 134] on span "Daytrip" at bounding box center [390, 136] width 63 height 8
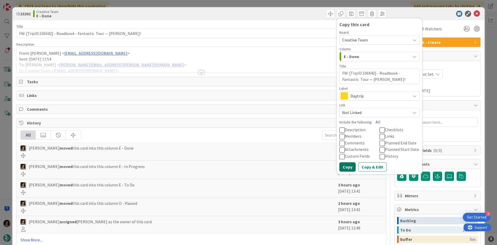
click at [349, 167] on button "Copy" at bounding box center [347, 166] width 16 height 9
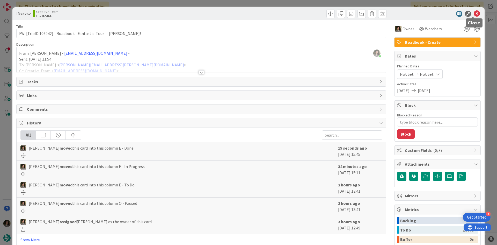
click at [474, 12] on icon at bounding box center [477, 14] width 6 height 6
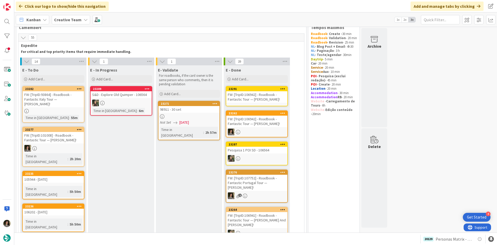
click at [241, 94] on div "FW: [TripID:106942] - Roadbook - Fantastic Tour — Paul Betteridge!" at bounding box center [256, 96] width 61 height 11
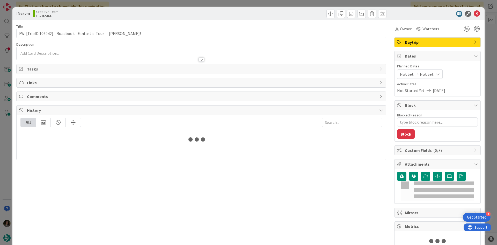
type textarea "x"
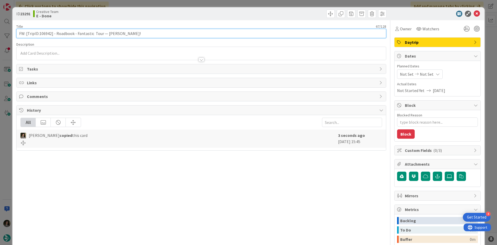
click at [141, 35] on input "FW: [TripID:106942] - Roadbook - Fantastic Tour — Paul Betteridge!" at bounding box center [201, 33] width 370 height 9
type input "FW: [TripID:106942] - Roadbook - Fantastic Tour — Paul Betteridge! - Continua"
type textarea "x"
type input "FW: [TripID:106942] - Roadbook - Fantastic Tour — Paul Betteridge! - Continuação"
type textarea "x"
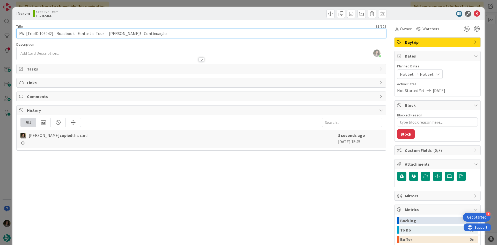
type input "FW: [TripID:106942] - Roadbook - Fantastic Tour — Paul Betteridge! - Continuação"
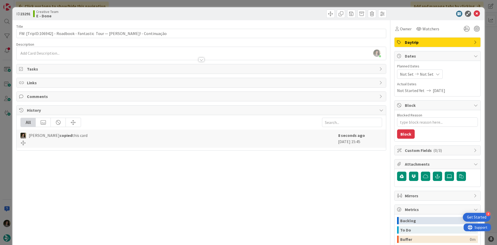
click at [180, 24] on div "Title 81 / 128 FW: [TripID:106942] - Roadbook - Fantastic Tour — Paul Betteridg…" at bounding box center [201, 161] width 370 height 282
click at [433, 71] on div "Not Set Not Set" at bounding box center [420, 73] width 46 height 9
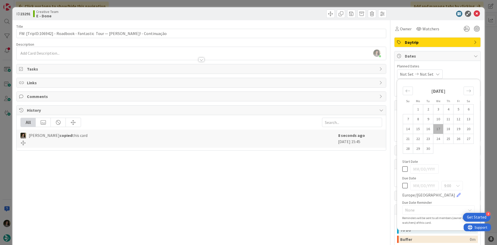
click at [402, 184] on icon at bounding box center [404, 185] width 5 height 6
type input "[DATE]"
click at [402, 30] on span "Owner" at bounding box center [406, 29] width 12 height 6
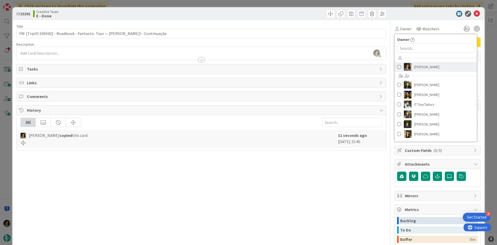
click at [415, 68] on span "[PERSON_NAME]" at bounding box center [426, 67] width 25 height 8
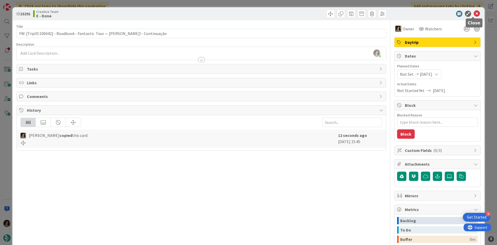
click at [474, 15] on icon at bounding box center [477, 14] width 6 height 6
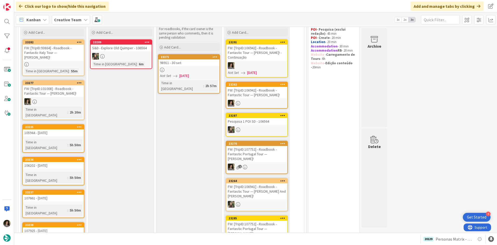
scroll to position [12, 0]
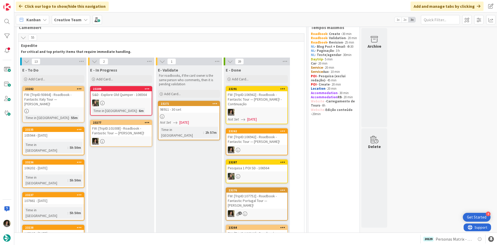
click at [135, 125] on div "FW: [TripID:101008] - Roadbook - Fantastic Tour — Peter J. Levy!" at bounding box center [121, 130] width 61 height 11
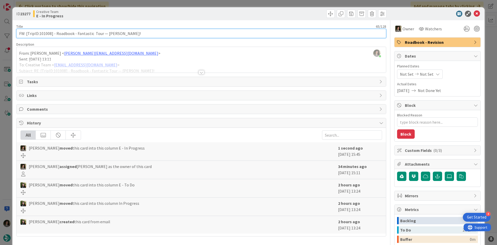
drag, startPoint x: 52, startPoint y: 33, endPoint x: 40, endPoint y: 33, distance: 12.2
click at [40, 33] on input "FW: [TripID:101008] - Roadbook - Fantastic Tour — Peter J. Levy!" at bounding box center [201, 33] width 370 height 9
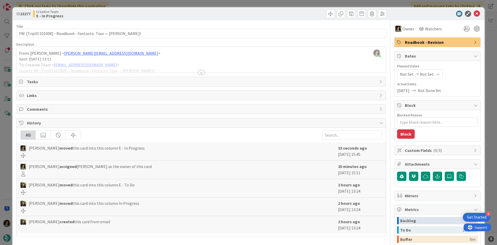
type textarea "x"
click at [475, 16] on icon at bounding box center [477, 14] width 6 height 6
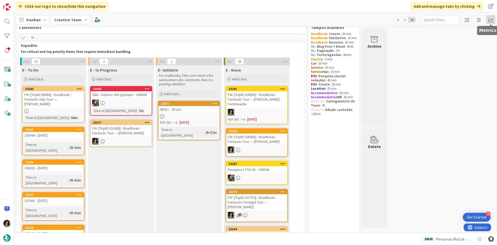
click at [493, 21] on span at bounding box center [490, 19] width 9 height 9
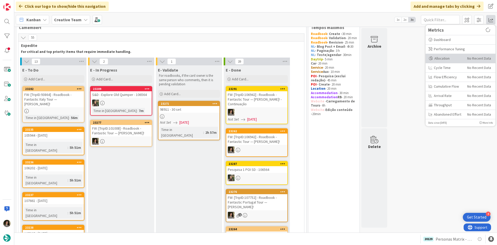
click at [446, 55] on div "Allocation No Recent Data" at bounding box center [460, 58] width 70 height 9
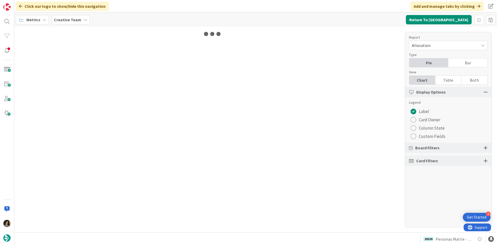
click at [445, 82] on div "Table" at bounding box center [448, 80] width 26 height 9
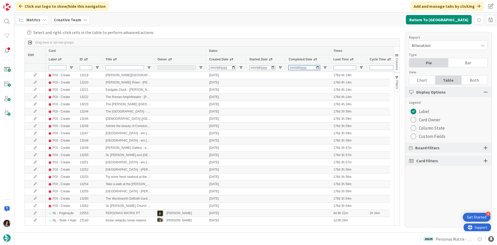
click at [293, 69] on input "Completed Date Filter Input" at bounding box center [304, 67] width 31 height 5
type input "2025-09-17"
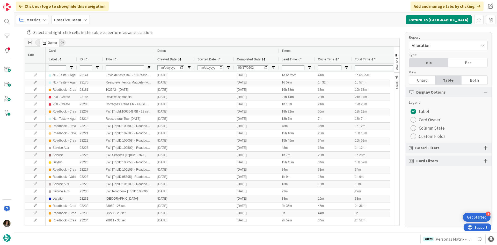
drag, startPoint x: 164, startPoint y: 61, endPoint x: 43, endPoint y: 41, distance: 122.5
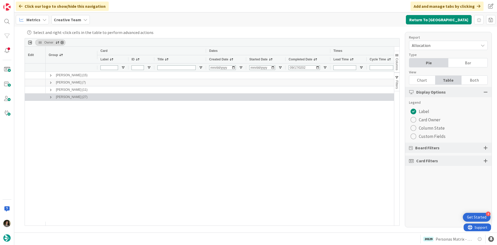
click at [51, 98] on span at bounding box center [51, 97] width 4 height 4
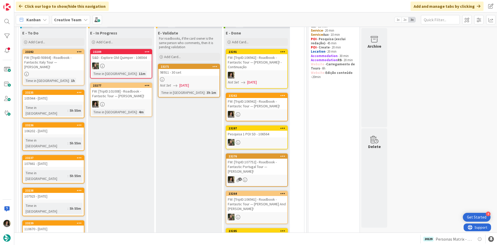
scroll to position [52, 0]
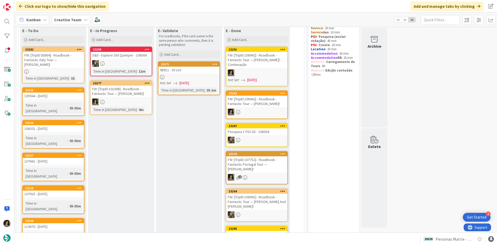
click at [131, 91] on div "FW: [TripID:101008] - Roadbook - Fantastic Tour — Peter J. Levy!" at bounding box center [121, 90] width 61 height 11
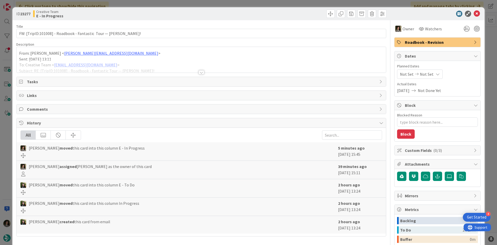
click at [198, 72] on div at bounding box center [201, 72] width 6 height 4
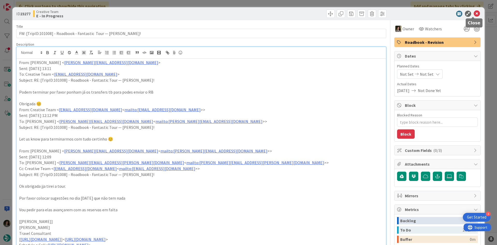
click at [474, 15] on icon at bounding box center [477, 14] width 6 height 6
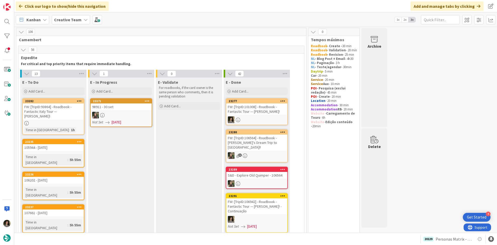
click at [279, 96] on div "E - Done Add Card..." at bounding box center [257, 86] width 66 height 19
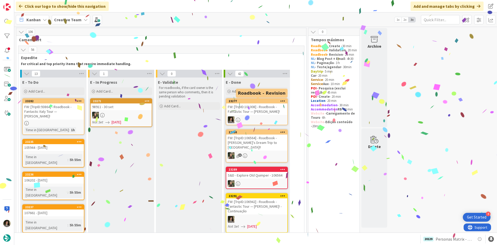
click at [268, 102] on div "23277" at bounding box center [258, 101] width 59 height 4
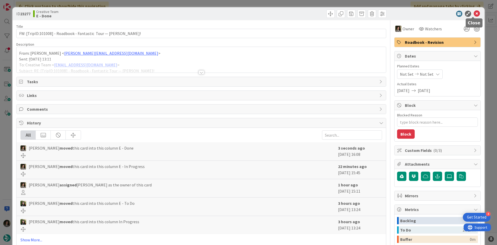
click at [474, 12] on icon at bounding box center [477, 14] width 6 height 6
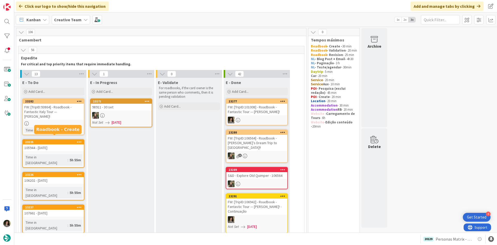
click at [66, 148] on link "23235 105944 - 1 oct Time in Column : 5h 55m" at bounding box center [53, 153] width 62 height 28
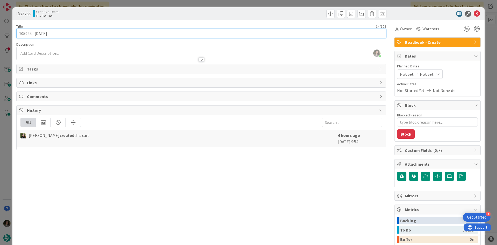
drag, startPoint x: 31, startPoint y: 35, endPoint x: 18, endPoint y: 33, distance: 12.6
click at [18, 33] on input "105944 - [DATE]" at bounding box center [201, 33] width 370 height 9
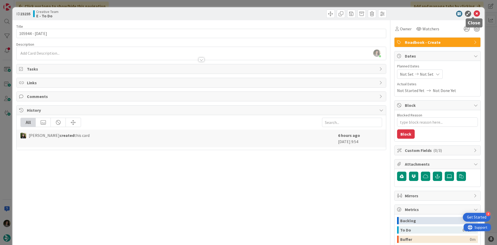
click at [474, 12] on icon at bounding box center [477, 14] width 6 height 6
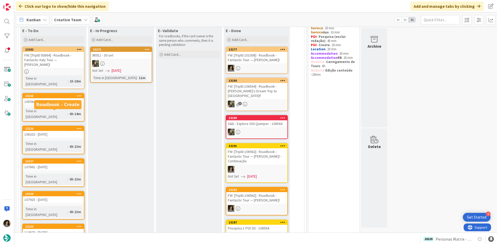
click at [51, 126] on link "23236 106202 - 1 oct Time in Column : 6h 13m" at bounding box center [53, 140] width 62 height 28
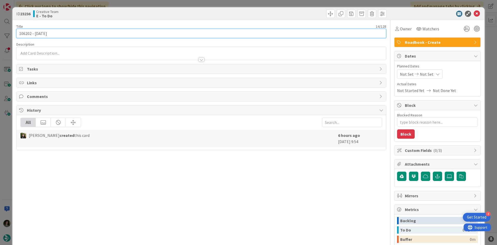
drag, startPoint x: 31, startPoint y: 34, endPoint x: 13, endPoint y: 38, distance: 18.0
click at [13, 38] on div "ID 23236 Creative Team E - To Do Title 14 / 128 106202 - 1 oct Description Owne…" at bounding box center [248, 156] width 472 height 299
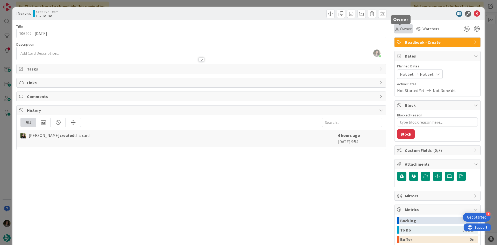
click at [400, 28] on span "Owner" at bounding box center [406, 29] width 12 height 6
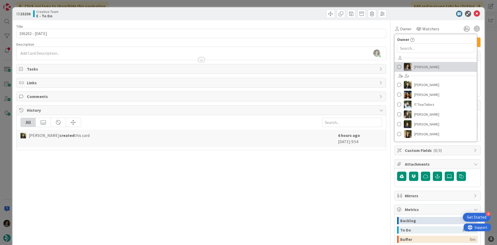
drag, startPoint x: 421, startPoint y: 66, endPoint x: 424, endPoint y: 65, distance: 3.4
click at [421, 66] on span "[PERSON_NAME]" at bounding box center [426, 67] width 25 height 8
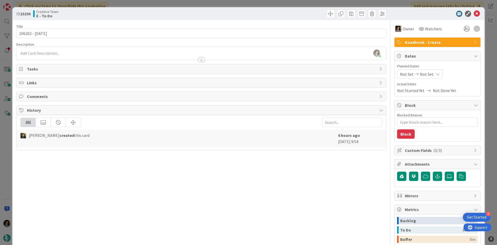
type textarea "x"
click at [474, 14] on icon at bounding box center [477, 14] width 6 height 6
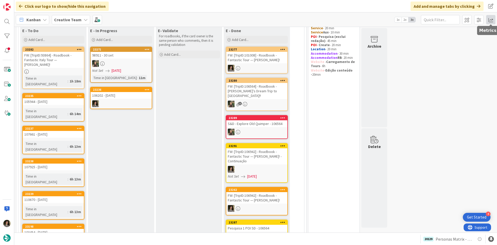
click at [488, 21] on span at bounding box center [490, 19] width 9 height 9
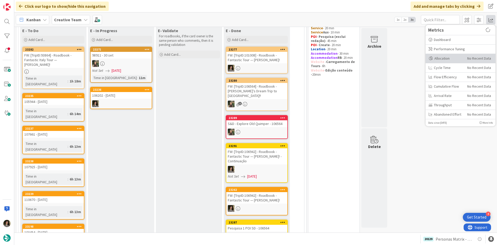
click at [444, 60] on div "Allocation" at bounding box center [446, 58] width 35 height 5
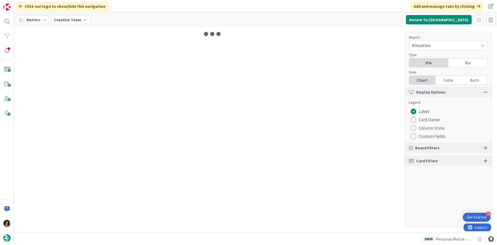
click at [448, 82] on div "Table" at bounding box center [448, 80] width 26 height 9
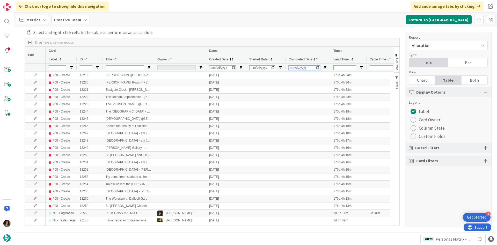
click at [291, 68] on input "Completed Date Filter Input" at bounding box center [304, 67] width 31 height 5
type input "2025-09-17"
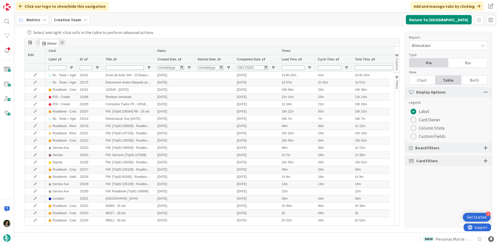
drag, startPoint x: 167, startPoint y: 58, endPoint x: 42, endPoint y: 41, distance: 125.8
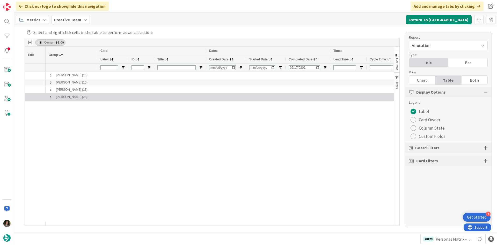
click at [49, 98] on span at bounding box center [51, 97] width 4 height 4
click at [50, 96] on span at bounding box center [51, 97] width 4 height 4
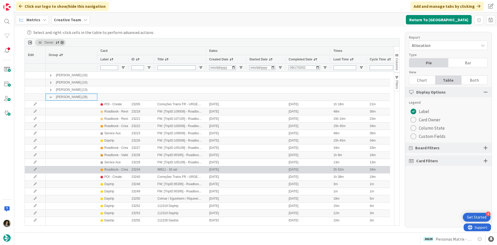
click at [131, 166] on div "23234" at bounding box center [141, 169] width 26 height 7
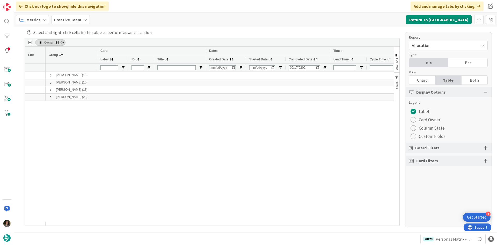
click at [119, 162] on div "Margarida Carvalho (16) Beatriz Cassona (10) Inês Gonçalves (13) Melissa Santos…" at bounding box center [220, 147] width 348 height 150
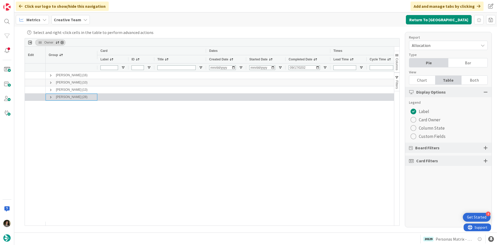
click at [50, 99] on span at bounding box center [51, 97] width 4 height 4
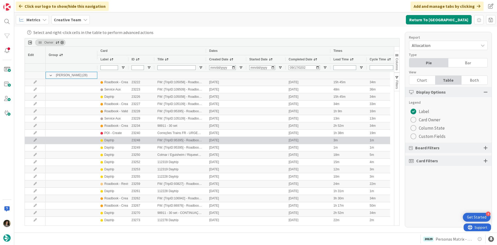
scroll to position [52, 0]
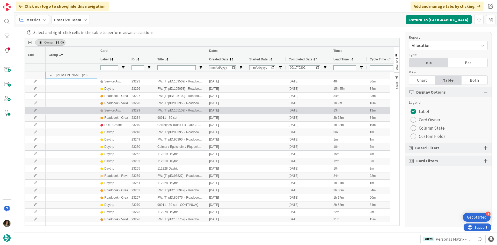
click at [111, 112] on div "Service Aux" at bounding box center [112, 110] width 16 height 6
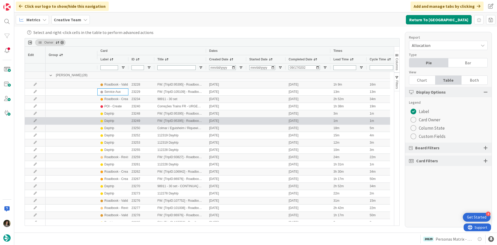
scroll to position [78, 0]
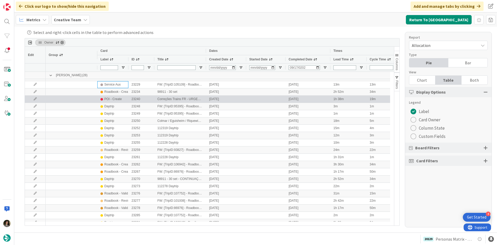
click at [117, 99] on div "POI - Create" at bounding box center [112, 99] width 17 height 6
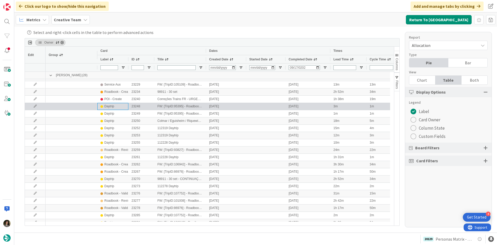
click at [110, 107] on div "Daytrip" at bounding box center [109, 106] width 10 height 6
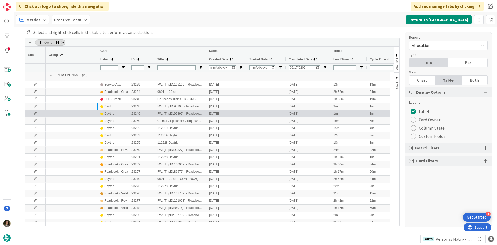
click at [110, 115] on div "Daytrip" at bounding box center [109, 113] width 10 height 6
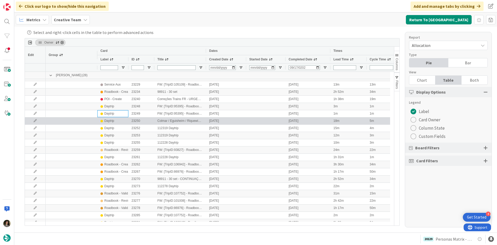
click at [110, 122] on div "Daytrip" at bounding box center [109, 120] width 10 height 6
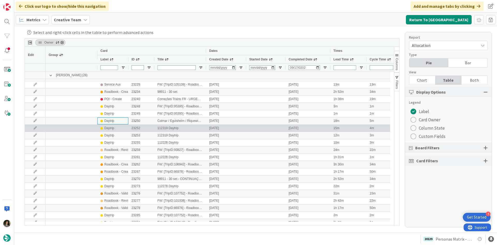
click at [110, 129] on div "Daytrip" at bounding box center [109, 128] width 10 height 6
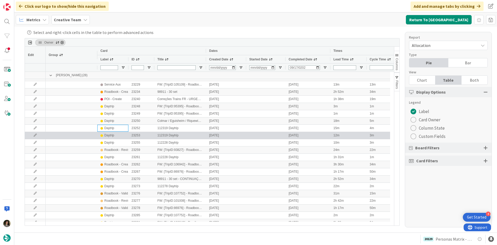
click at [111, 136] on div "Daytrip" at bounding box center [109, 135] width 10 height 6
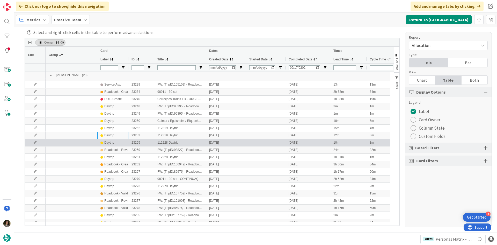
click at [112, 144] on div "Daytrip" at bounding box center [109, 142] width 10 height 6
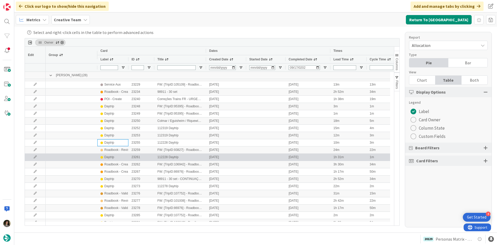
click at [111, 158] on div "Daytrip" at bounding box center [109, 157] width 10 height 6
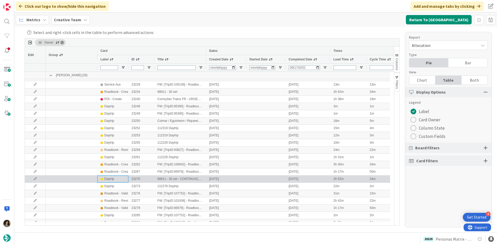
click at [110, 178] on div "Daytrip" at bounding box center [109, 178] width 10 height 6
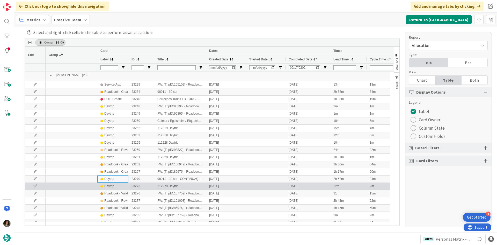
click at [109, 185] on div "Daytrip" at bounding box center [109, 186] width 10 height 6
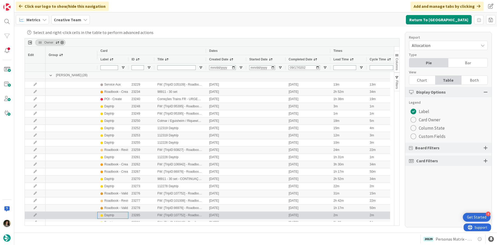
click at [112, 216] on div "Daytrip" at bounding box center [109, 215] width 10 height 6
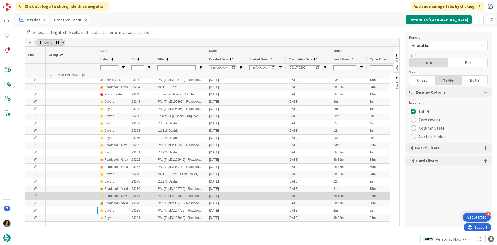
scroll to position [82, 0]
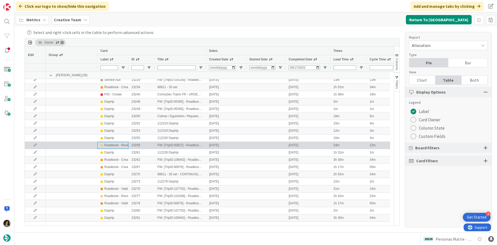
click at [121, 147] on div "Roadbook - Revision" at bounding box center [118, 145] width 29 height 6
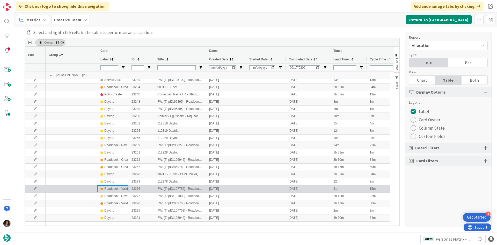
click at [119, 188] on div "Roadbook - Validation" at bounding box center [119, 188] width 30 height 6
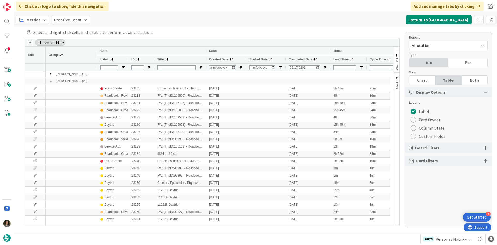
scroll to position [0, 0]
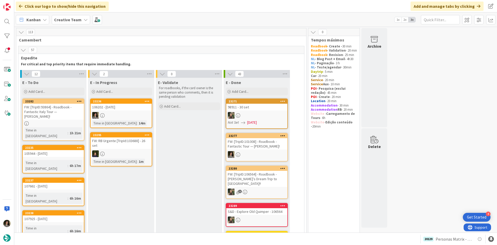
click at [113, 112] on div at bounding box center [121, 115] width 61 height 7
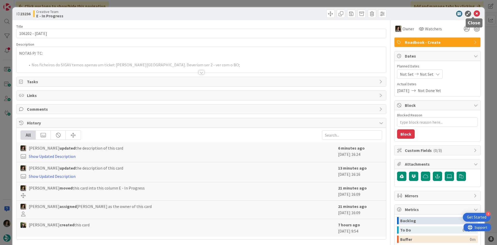
click at [474, 15] on icon at bounding box center [477, 14] width 6 height 6
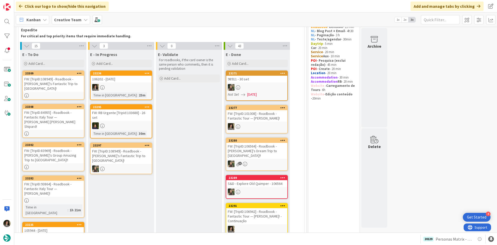
scroll to position [26, 0]
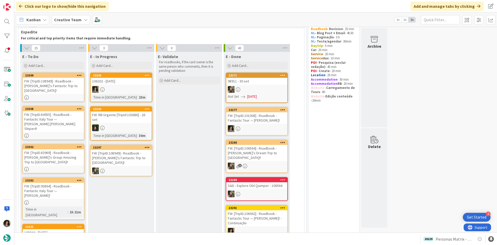
click at [119, 81] on div "106202 - [DATE]" at bounding box center [121, 81] width 61 height 7
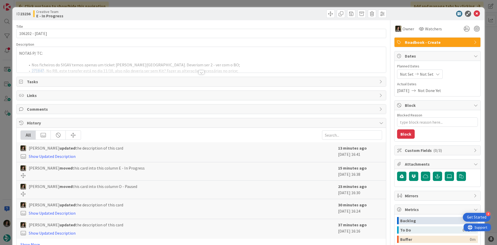
type textarea "x"
click at [474, 11] on icon at bounding box center [477, 14] width 6 height 6
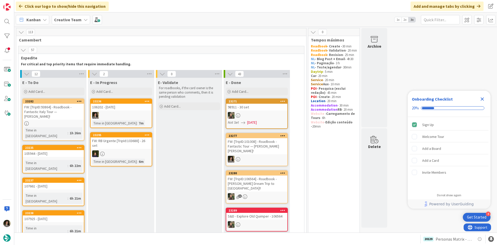
click at [129, 114] on div at bounding box center [121, 115] width 61 height 7
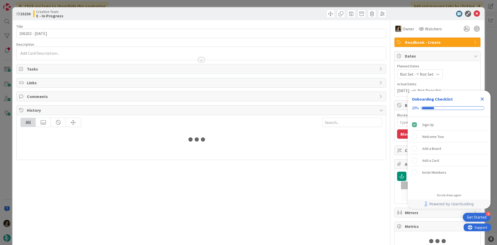
type textarea "x"
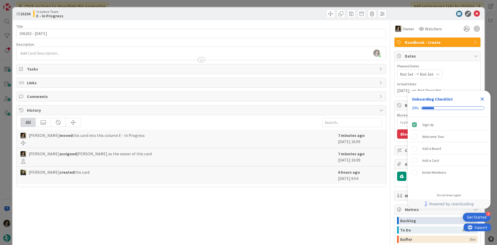
click at [200, 60] on div at bounding box center [201, 59] width 6 height 4
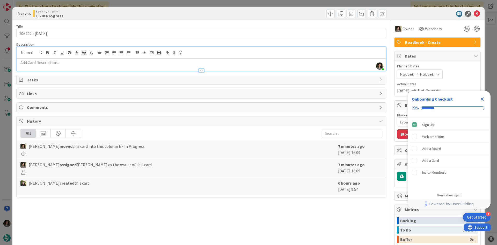
click at [482, 99] on icon "Close Checklist" at bounding box center [482, 98] width 3 height 3
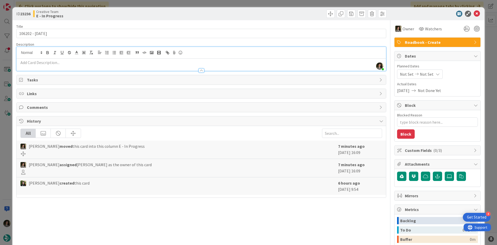
click at [196, 67] on div at bounding box center [201, 67] width 369 height 5
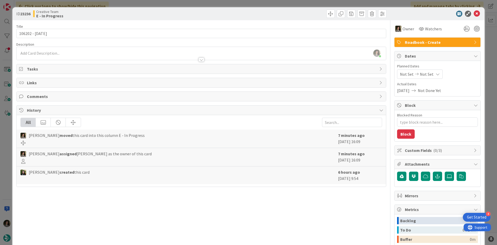
click at [201, 59] on div at bounding box center [201, 59] width 6 height 4
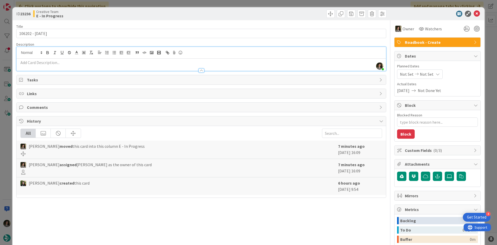
click at [163, 63] on p at bounding box center [201, 63] width 364 height 6
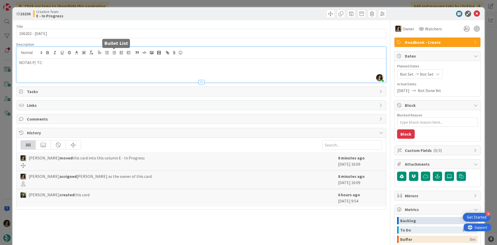
click at [115, 50] on button "button" at bounding box center [114, 52] width 7 height 6
click at [469, 17] on div at bounding box center [435, 14] width 92 height 6
click at [152, 73] on li "Nos ficheiros do SIGAV temos apenas um ticket da Pena. Deveriam ser 2;" at bounding box center [204, 74] width 358 height 6
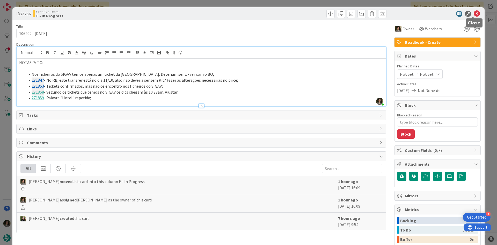
click at [474, 12] on icon at bounding box center [477, 14] width 6 height 6
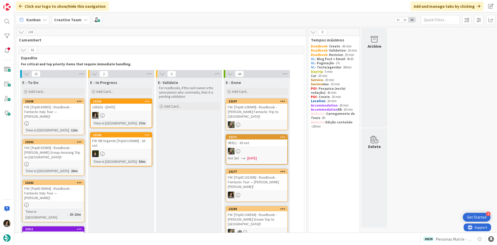
click at [117, 112] on div at bounding box center [121, 115] width 61 height 7
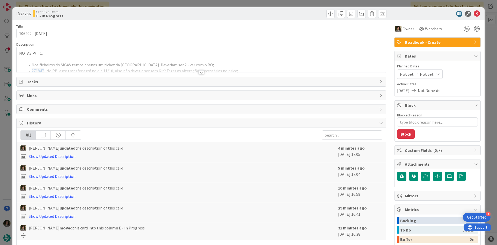
type textarea "x"
drag, startPoint x: 237, startPoint y: 60, endPoint x: 240, endPoint y: 61, distance: 3.2
click at [238, 60] on div at bounding box center [201, 65] width 369 height 13
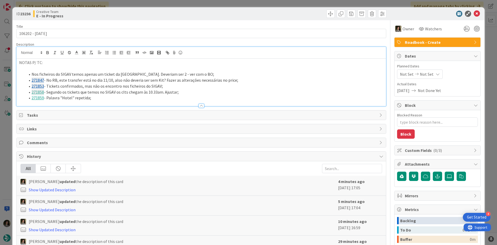
click at [113, 97] on li "271859 - Palavra "Hotel" repetida;" at bounding box center [204, 98] width 358 height 6
